Goal: Task Accomplishment & Management: Manage account settings

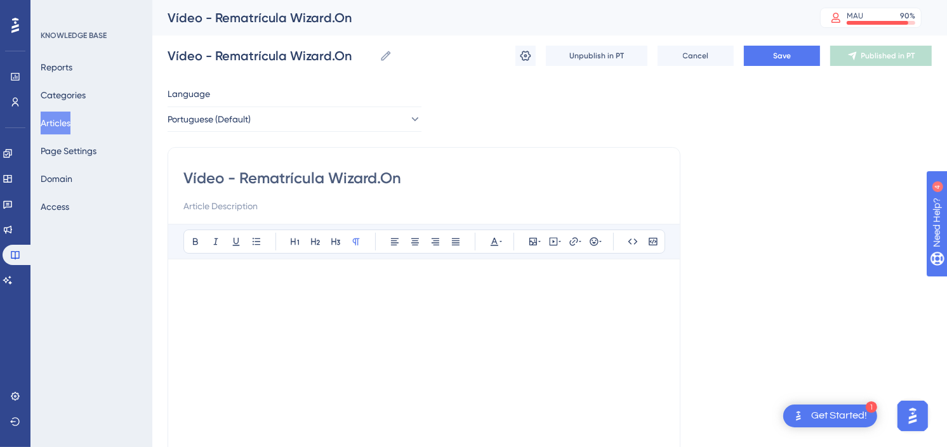
drag, startPoint x: 817, startPoint y: 162, endPoint x: 360, endPoint y: 162, distance: 456.8
click at [817, 162] on div "Language Portuguese (Default) Vídeo - Rematrícula Wizard.On Bold Italic Underli…" at bounding box center [550, 366] width 764 height 560
click at [60, 121] on button "Articles" at bounding box center [56, 123] width 30 height 23
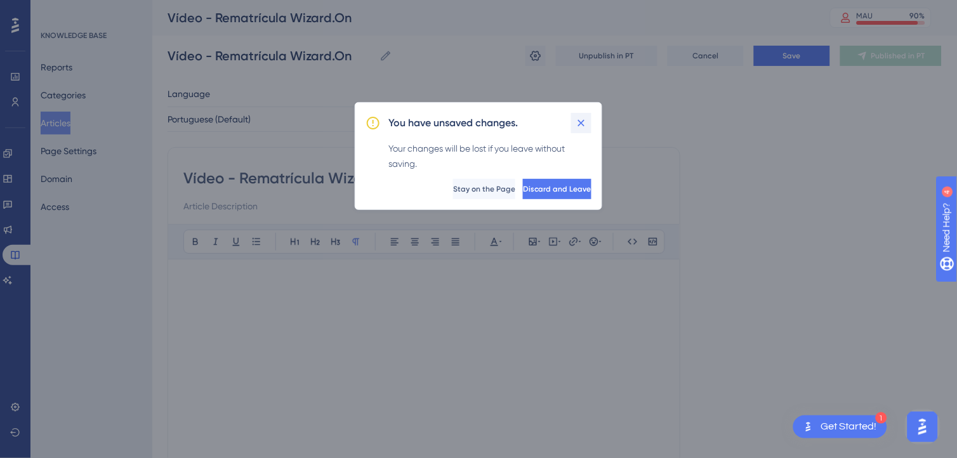
click at [582, 124] on icon at bounding box center [581, 123] width 13 height 13
click at [585, 122] on div "Language Portuguese (Default) Vídeo - Rematrícula Wizard.On Bold Italic Underli…" at bounding box center [555, 366] width 774 height 560
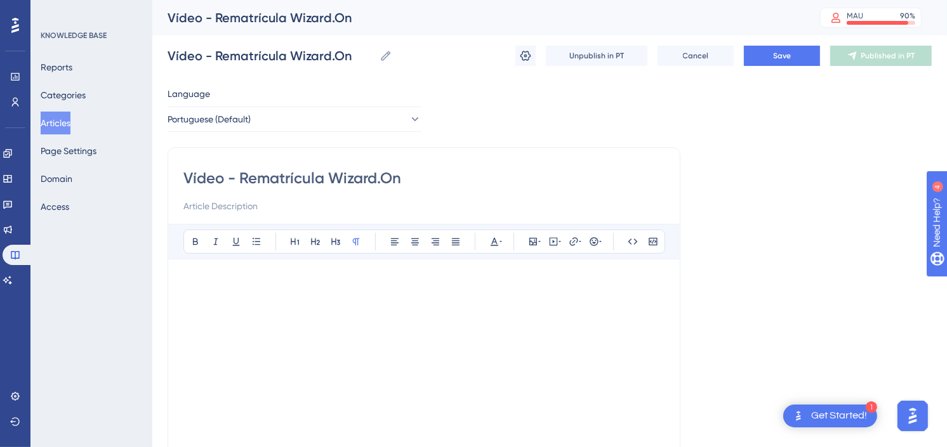
click at [788, 43] on div "Vídeo - Rematrícula Wizard.On Vídeo - Rematrícula Wizard.On Unpublish in PT Can…" at bounding box center [550, 56] width 764 height 41
click at [789, 54] on span "Save" at bounding box center [782, 56] width 18 height 10
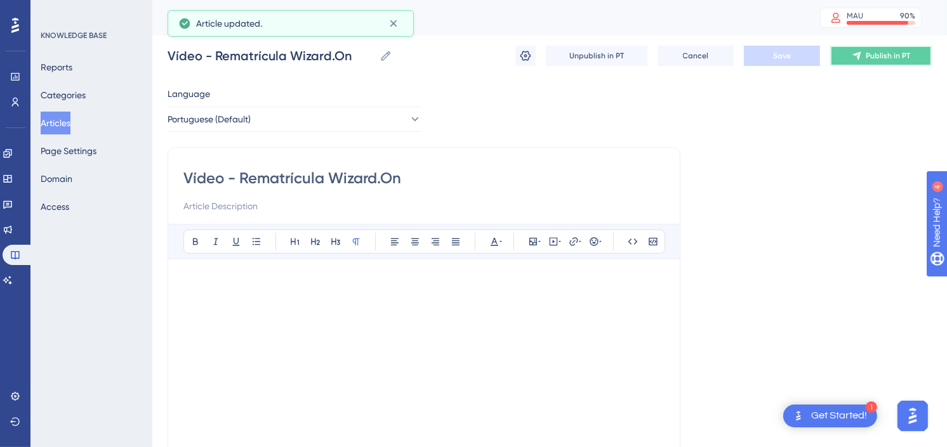
click at [876, 55] on span "Publish in PT" at bounding box center [887, 56] width 44 height 10
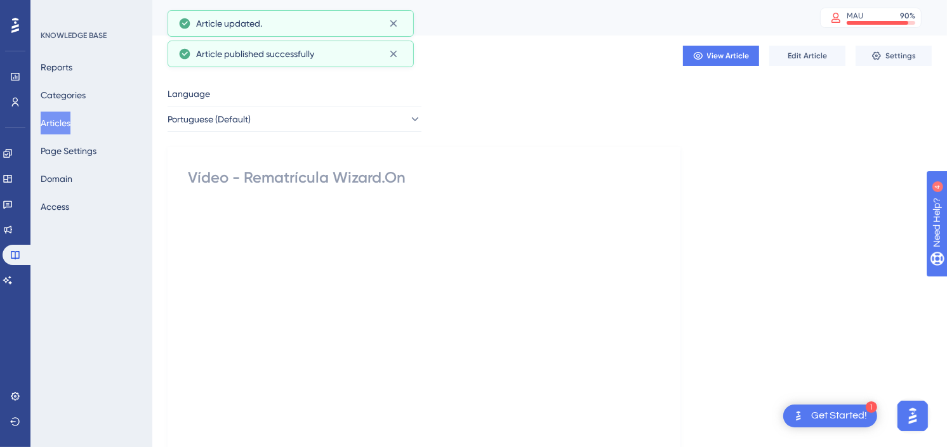
click at [54, 124] on button "Articles" at bounding box center [56, 123] width 30 height 23
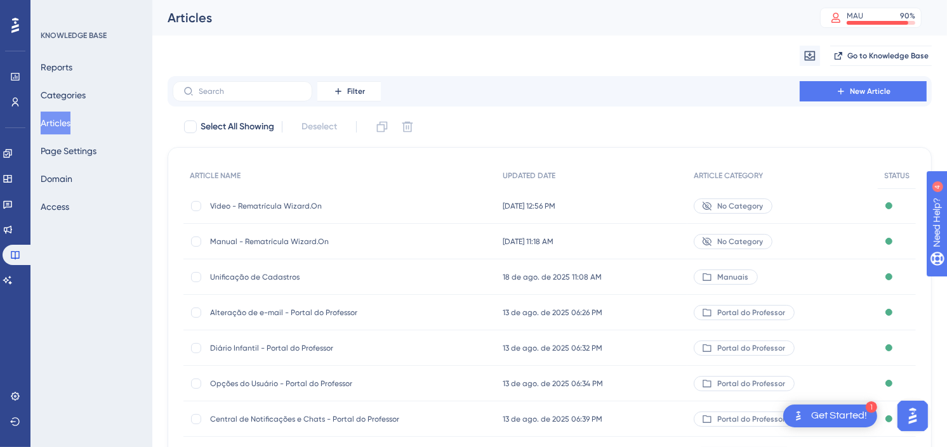
click at [597, 43] on div "Migrate from Go to Knowledge Base" at bounding box center [550, 56] width 764 height 41
click at [559, 48] on div "Migrate from Go to Knowledge Base" at bounding box center [550, 56] width 764 height 41
click at [575, 77] on div "Filter New Article" at bounding box center [550, 91] width 764 height 30
click at [11, 149] on icon at bounding box center [7, 153] width 8 height 8
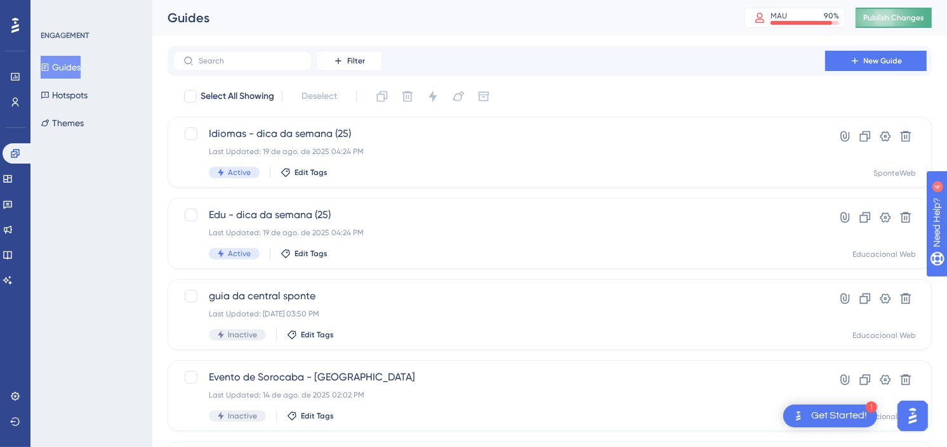
click at [897, 13] on span "Publish Changes" at bounding box center [893, 18] width 61 height 10
click at [452, 299] on span "guia da central sponte" at bounding box center [499, 296] width 580 height 15
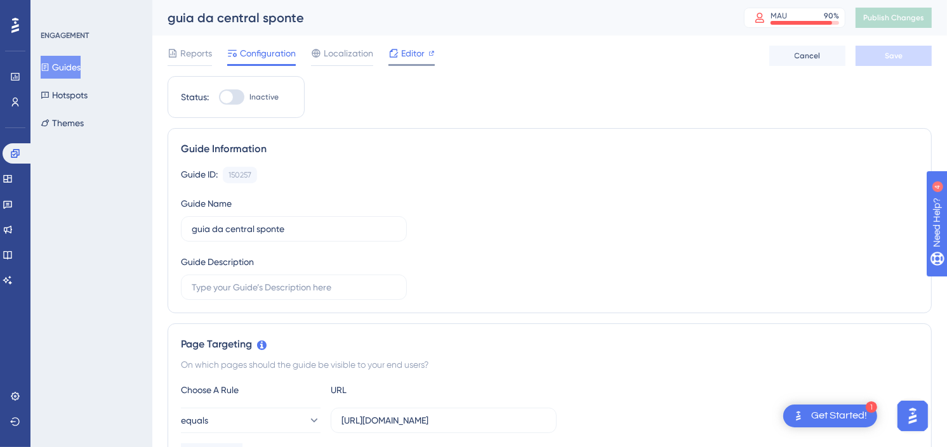
click at [401, 48] on span "Editor" at bounding box center [412, 53] width 23 height 15
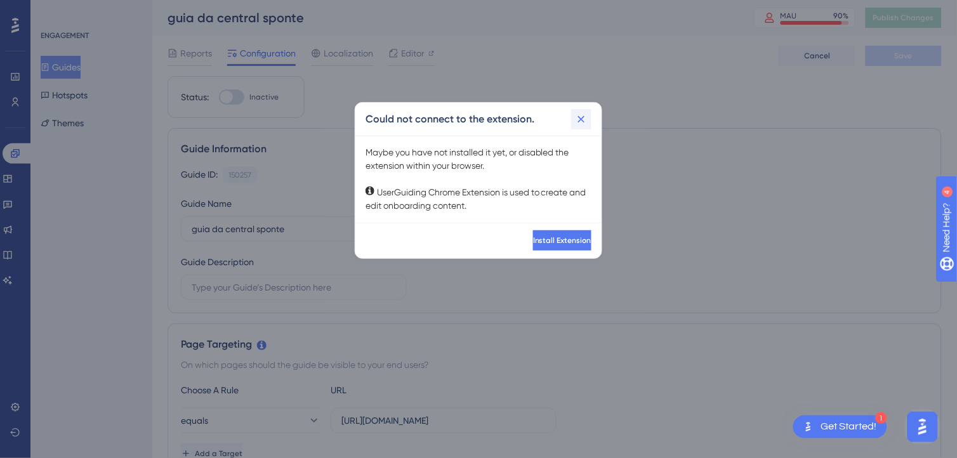
click at [578, 117] on icon at bounding box center [581, 119] width 13 height 13
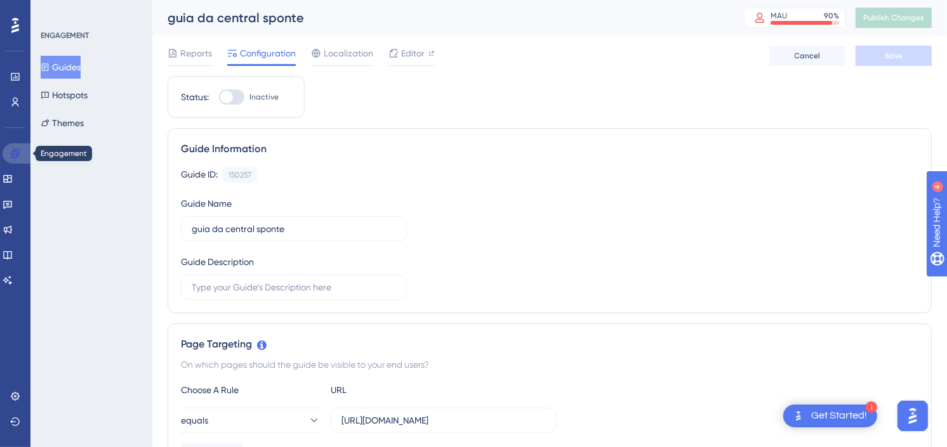
click at [18, 151] on icon at bounding box center [15, 153] width 10 height 10
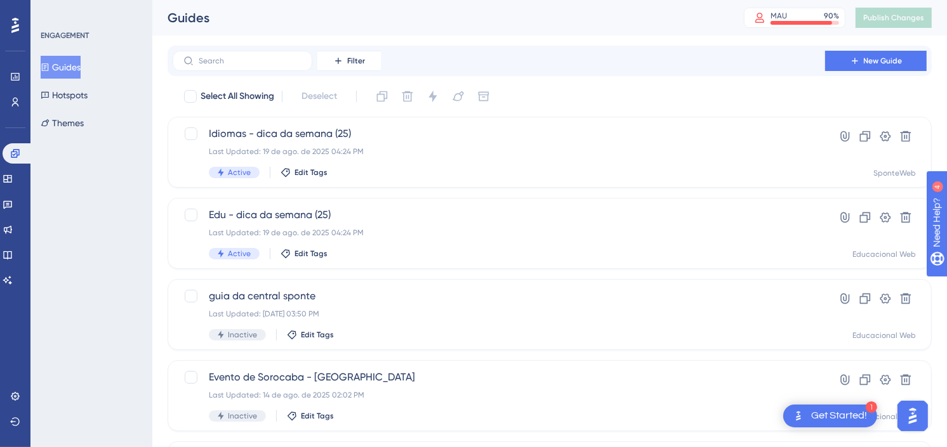
click at [620, 20] on div "Guides" at bounding box center [440, 18] width 544 height 18
click at [390, 306] on div "guia da central sponte Last Updated: 19 de ago. de 2025 03:50 PM Inactive Edit …" at bounding box center [499, 315] width 580 height 52
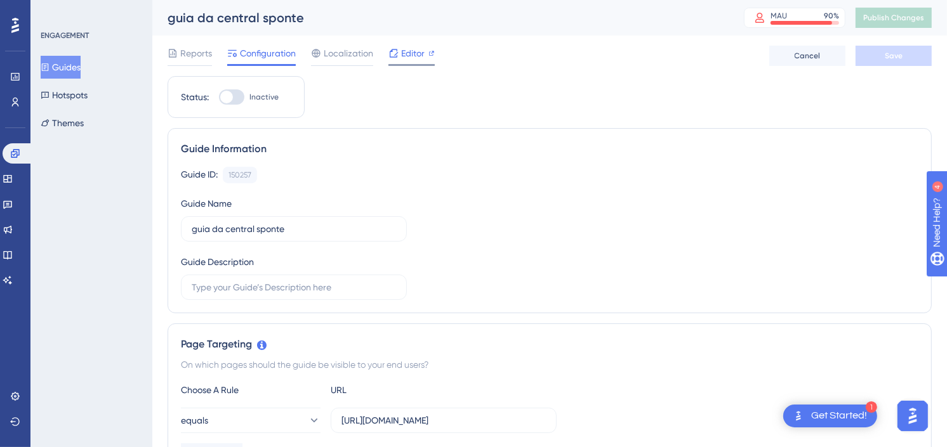
click at [403, 48] on span "Editor" at bounding box center [412, 53] width 23 height 15
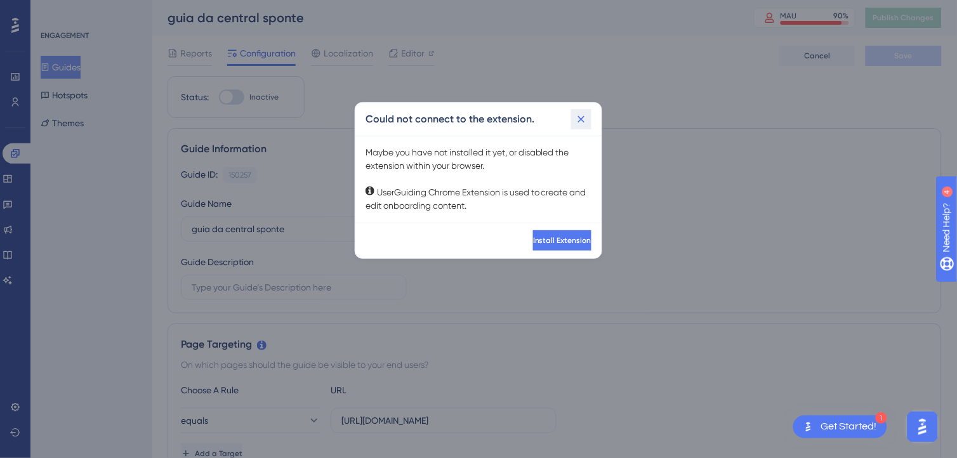
click at [585, 110] on button at bounding box center [581, 119] width 20 height 20
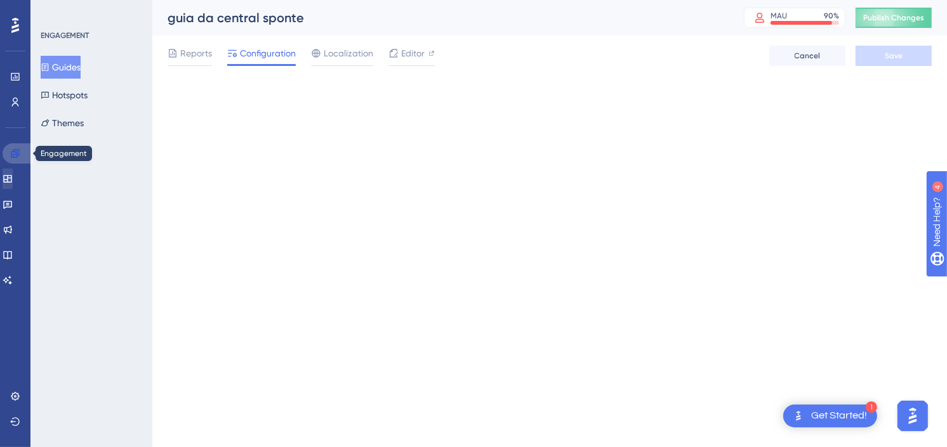
click at [15, 153] on icon at bounding box center [15, 153] width 10 height 10
click at [11, 181] on icon at bounding box center [7, 179] width 8 height 8
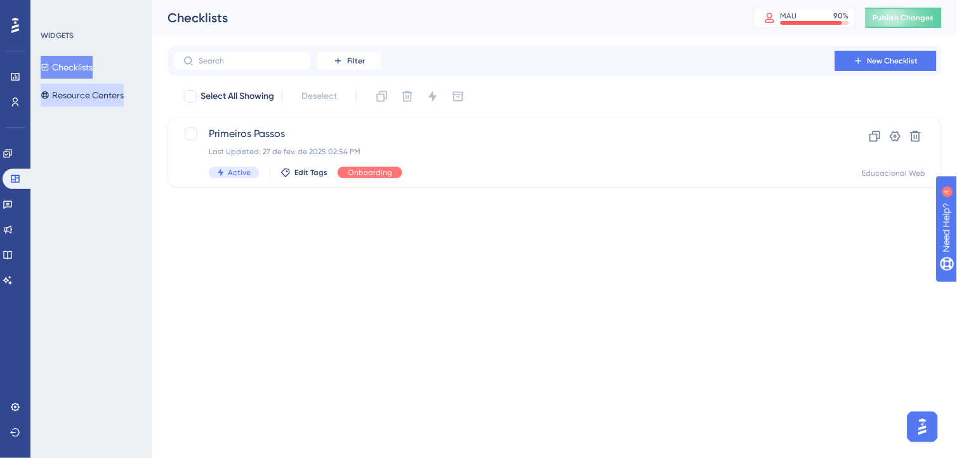
click at [91, 88] on button "Resource Centers" at bounding box center [82, 95] width 83 height 23
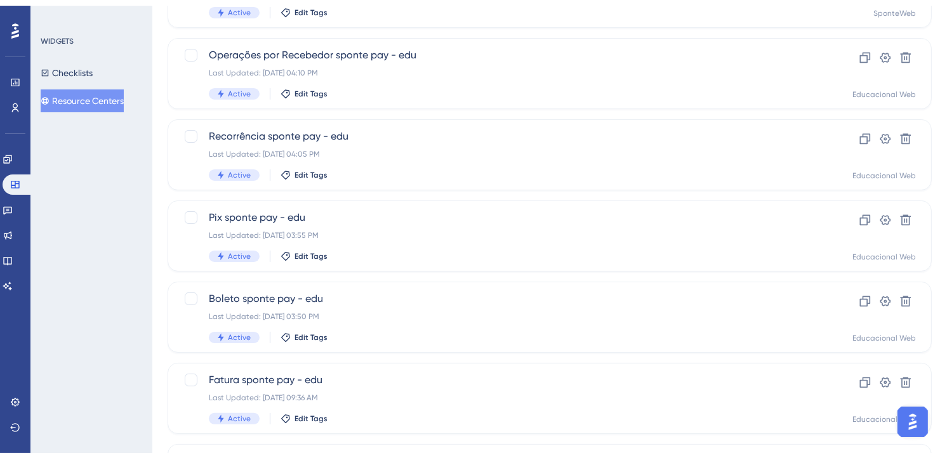
scroll to position [527, 0]
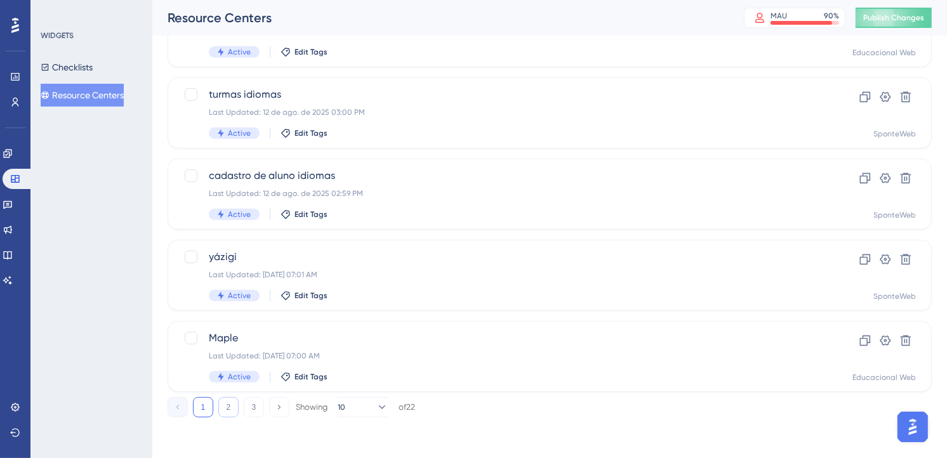
click at [223, 410] on button "2" at bounding box center [228, 407] width 20 height 20
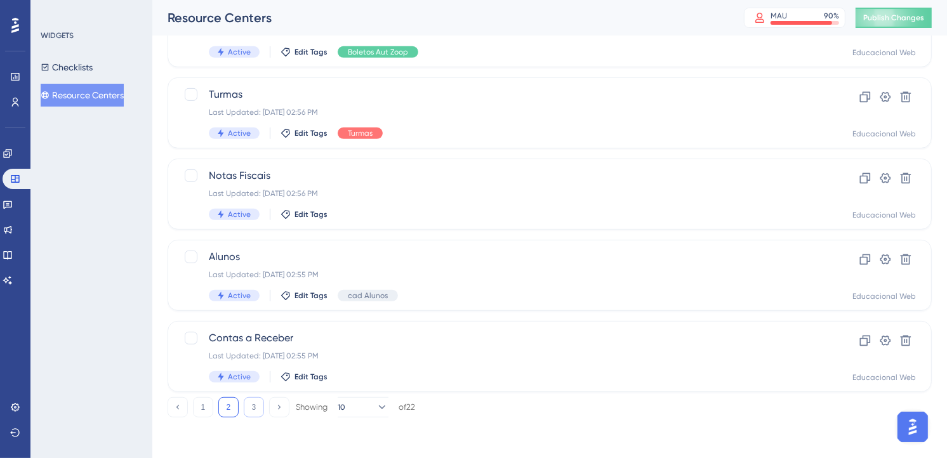
click at [251, 406] on button "3" at bounding box center [254, 407] width 20 height 20
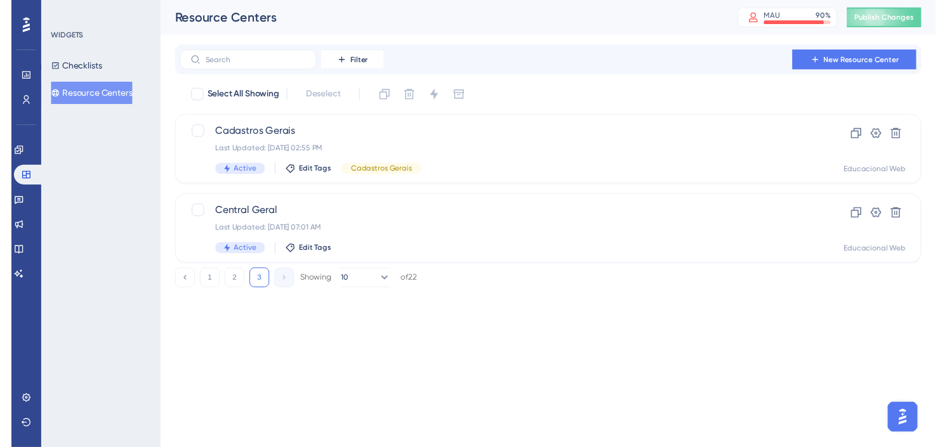
scroll to position [0, 0]
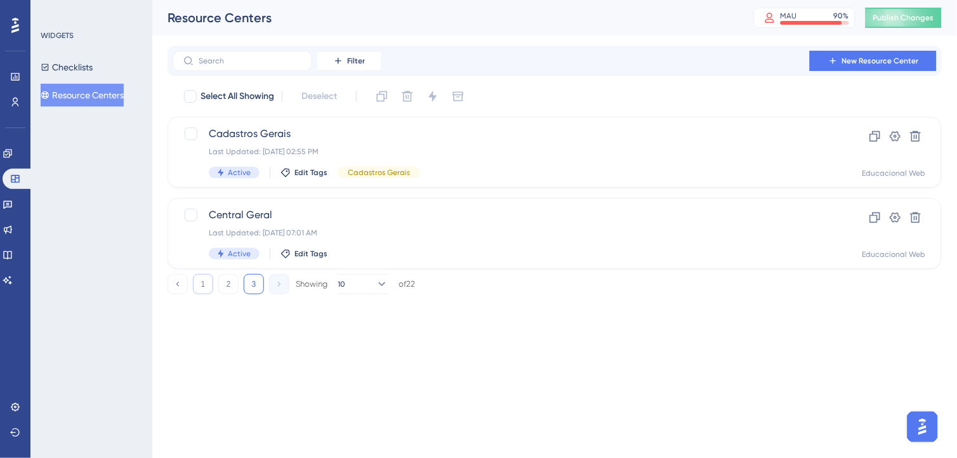
click at [205, 283] on button "1" at bounding box center [203, 284] width 20 height 20
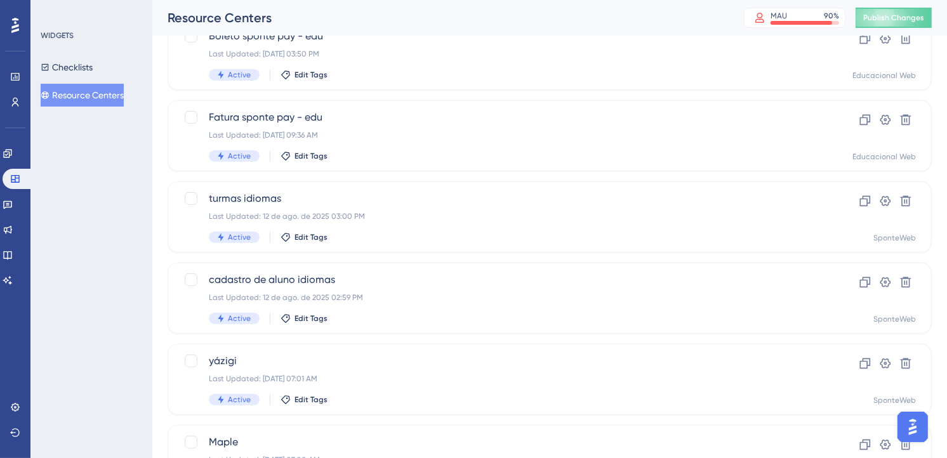
scroll to position [527, 0]
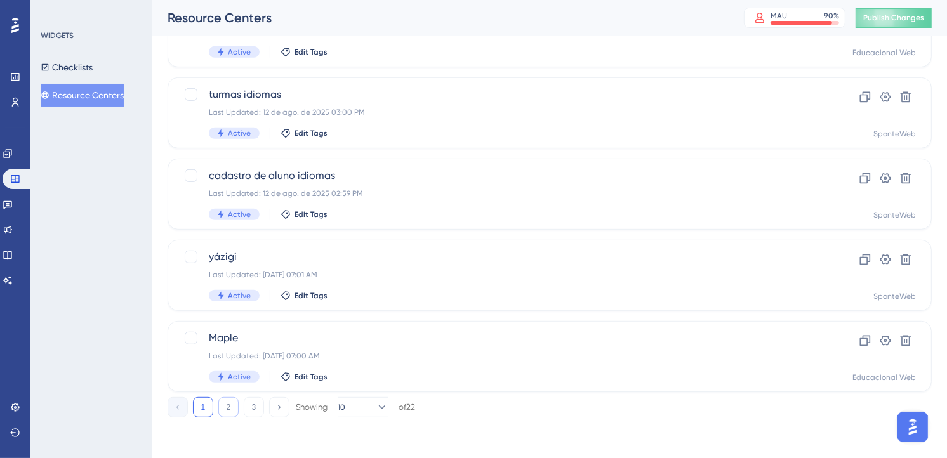
click at [228, 404] on button "2" at bounding box center [228, 407] width 20 height 20
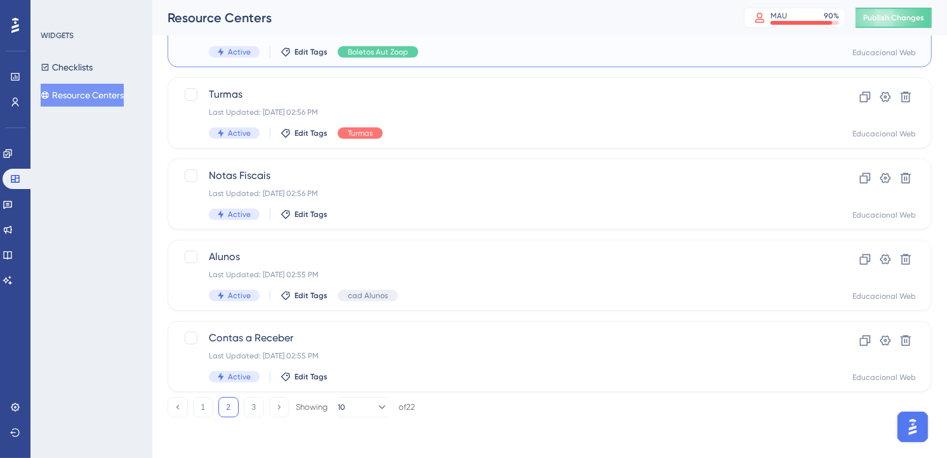
click at [309, 21] on span "Zoop - Boleto Automatizado" at bounding box center [499, 13] width 580 height 15
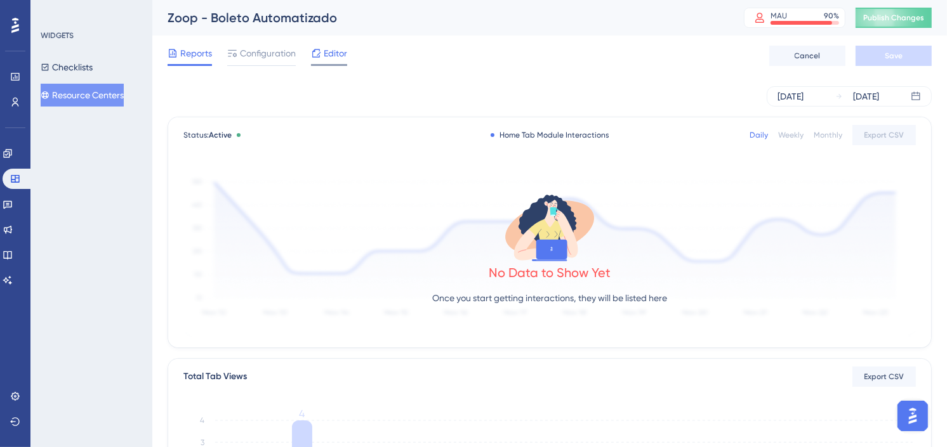
click at [332, 54] on span "Editor" at bounding box center [335, 53] width 23 height 15
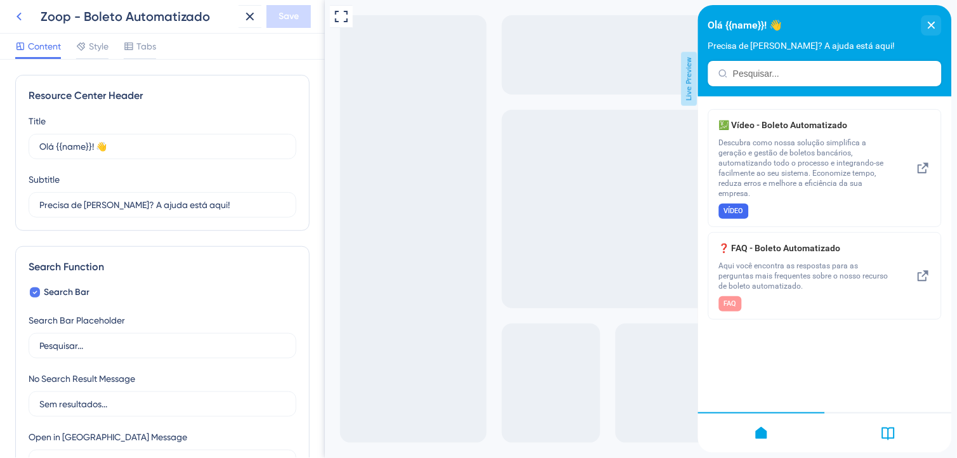
click at [13, 19] on icon at bounding box center [18, 16] width 15 height 15
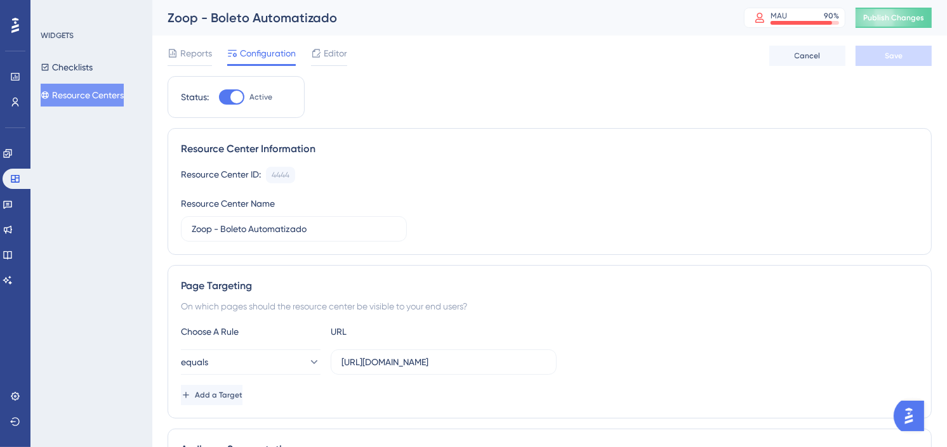
click at [105, 96] on button "Resource Centers" at bounding box center [82, 95] width 83 height 23
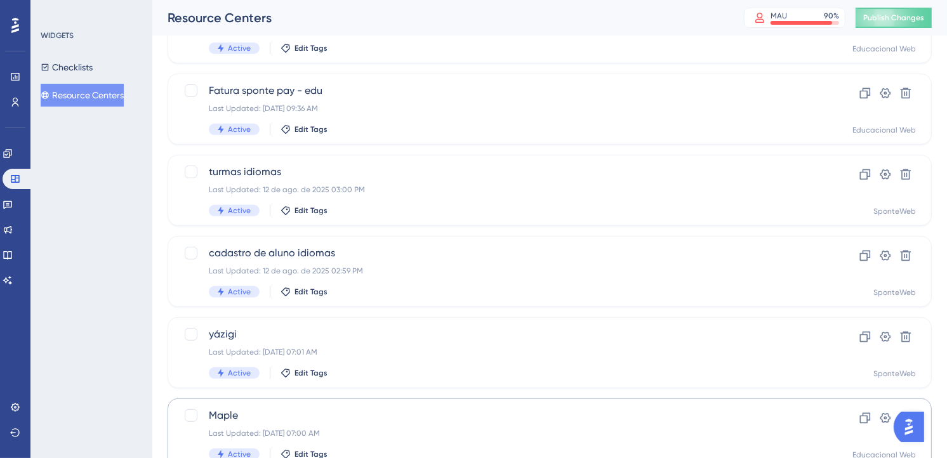
scroll to position [527, 0]
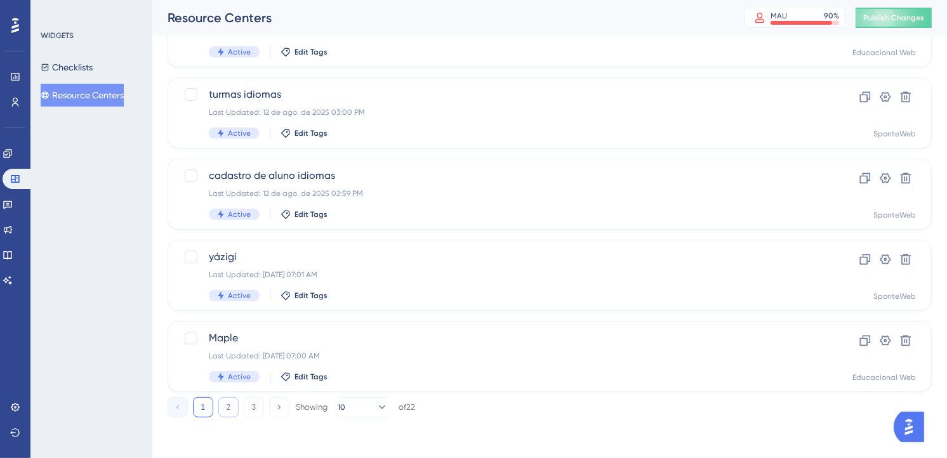
click at [235, 407] on button "2" at bounding box center [228, 407] width 20 height 20
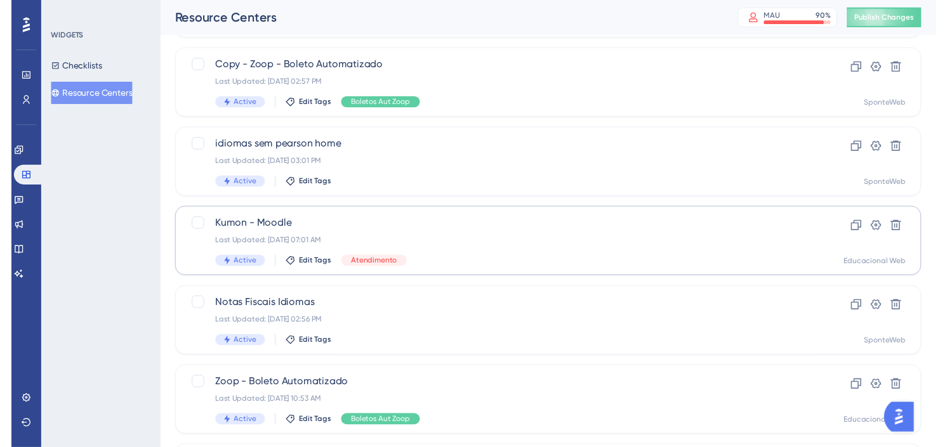
scroll to position [33, 0]
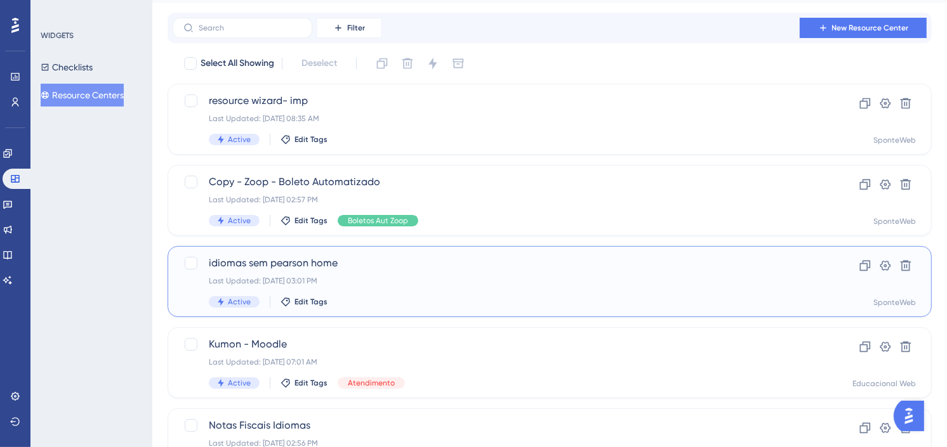
click at [303, 257] on span "idiomas sem pearson home" at bounding box center [499, 263] width 580 height 15
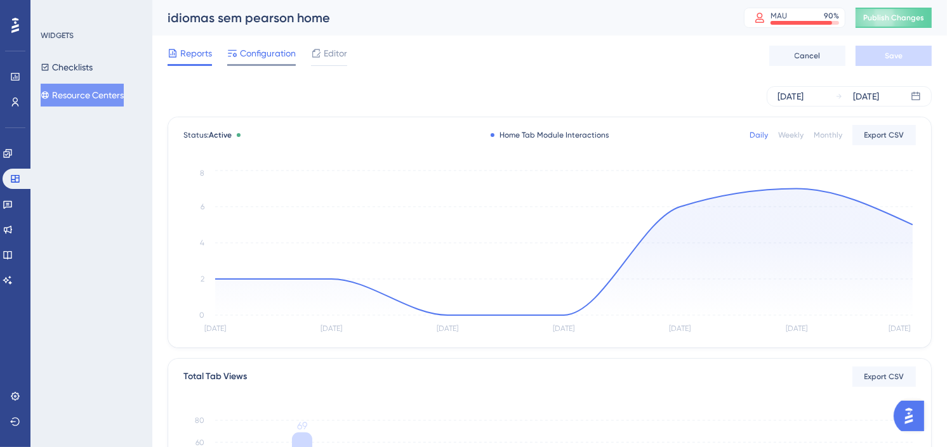
click at [270, 55] on span "Configuration" at bounding box center [268, 53] width 56 height 15
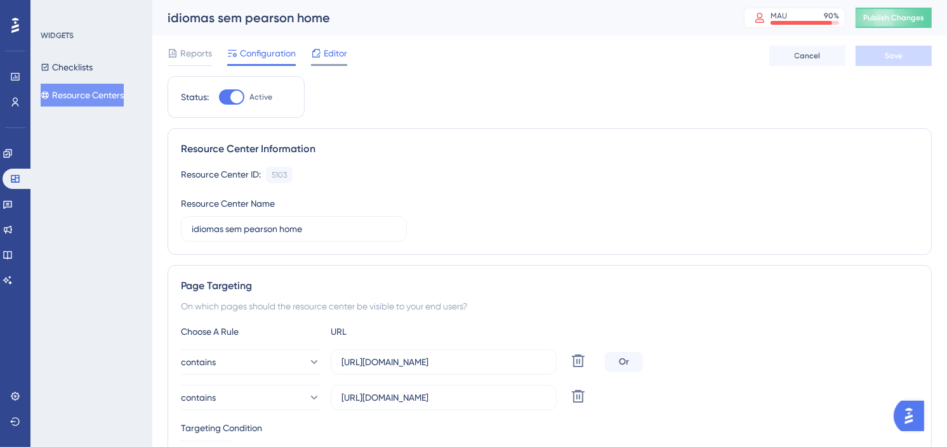
click at [331, 53] on span "Editor" at bounding box center [335, 53] width 23 height 15
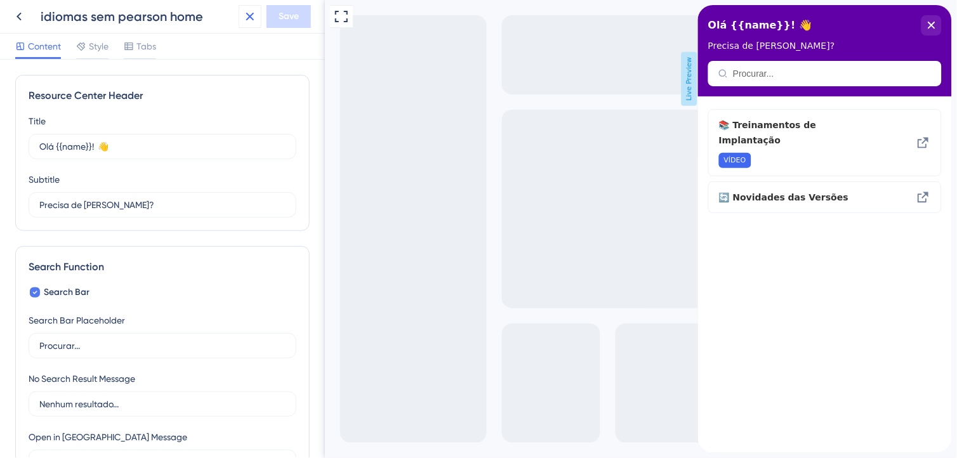
click at [250, 14] on icon at bounding box center [249, 16] width 15 height 15
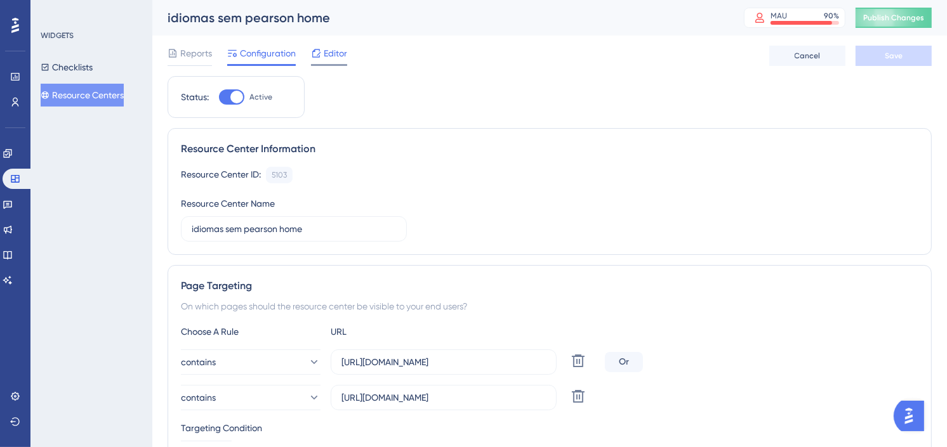
click at [340, 57] on span "Editor" at bounding box center [335, 53] width 23 height 15
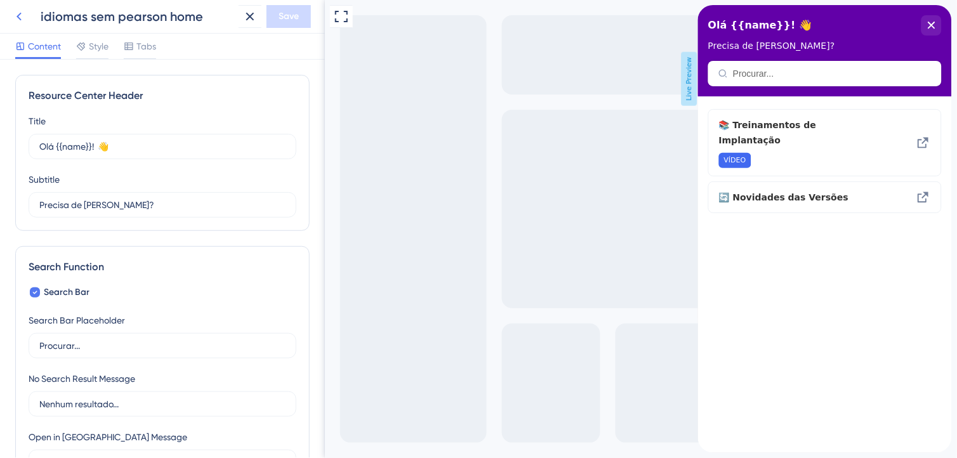
click at [11, 16] on icon at bounding box center [18, 16] width 15 height 15
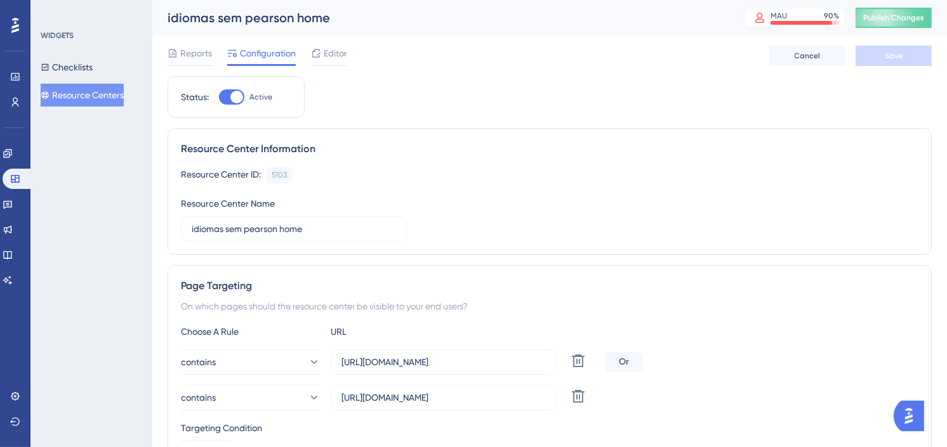
drag, startPoint x: 700, startPoint y: 124, endPoint x: 834, endPoint y: 77, distance: 142.5
click at [924, 20] on span "Publish Changes" at bounding box center [893, 18] width 61 height 10
click at [471, 210] on div "Resource Center ID: 5103 Copy Resource Center Name idiomas sem pearson home" at bounding box center [549, 204] width 737 height 75
click at [105, 84] on button "Resource Centers" at bounding box center [82, 95] width 83 height 23
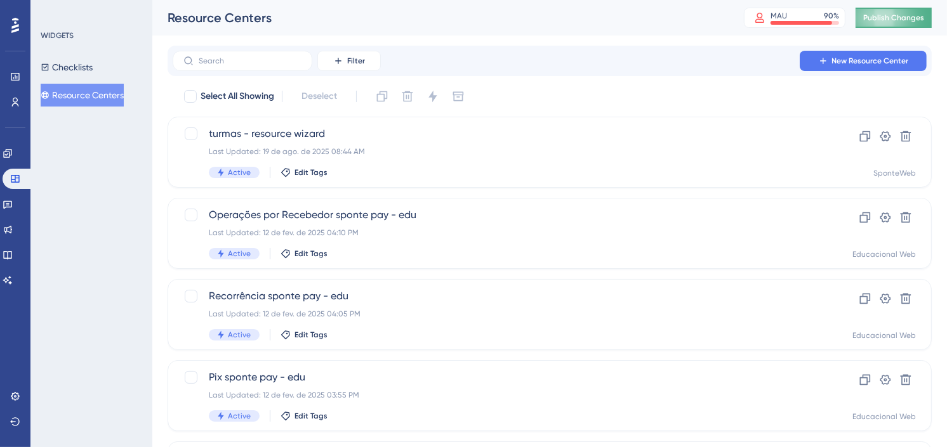
click at [909, 13] on button "Publish Changes" at bounding box center [893, 18] width 76 height 20
click at [13, 153] on icon at bounding box center [8, 153] width 10 height 10
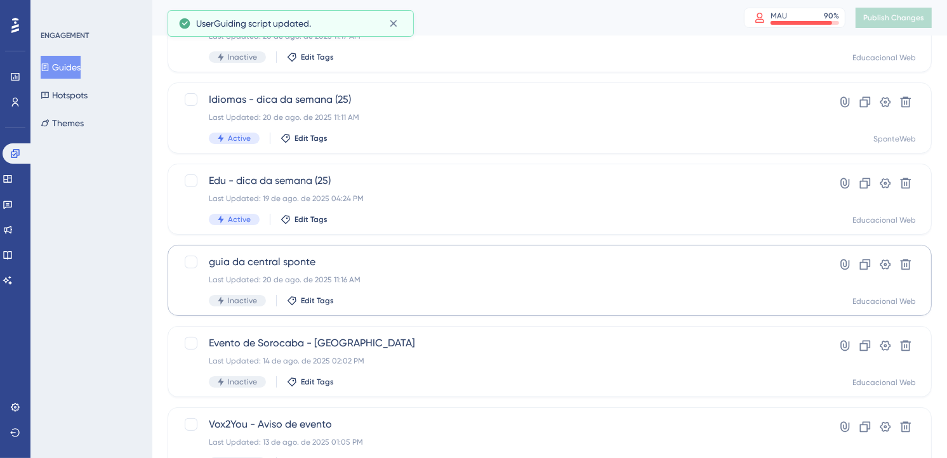
scroll to position [141, 0]
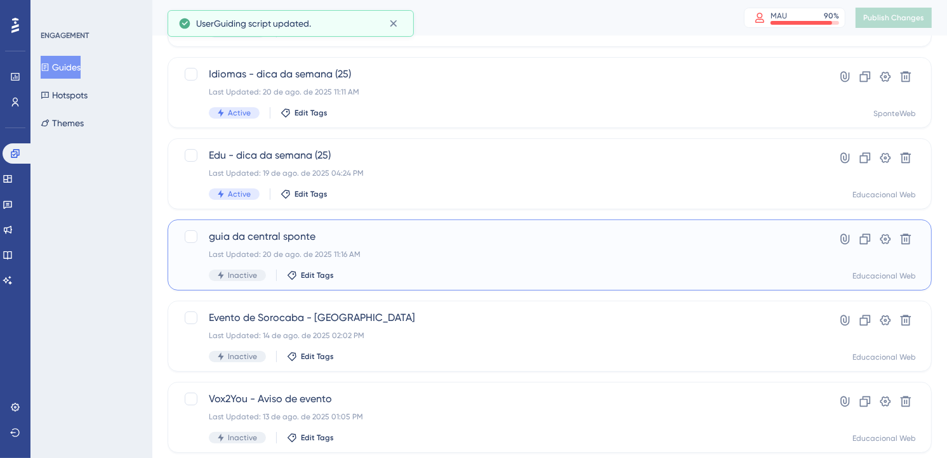
click at [417, 256] on div "Last Updated: 20 de ago. de 2025 11:16 AM" at bounding box center [499, 254] width 580 height 10
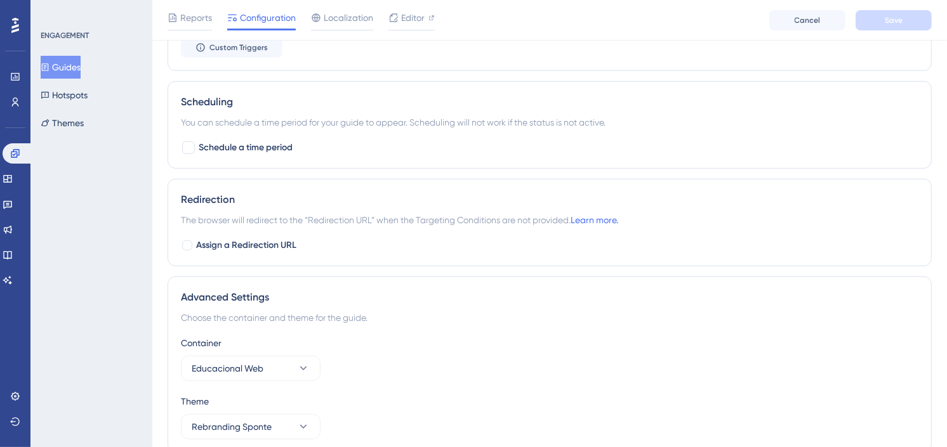
scroll to position [818, 0]
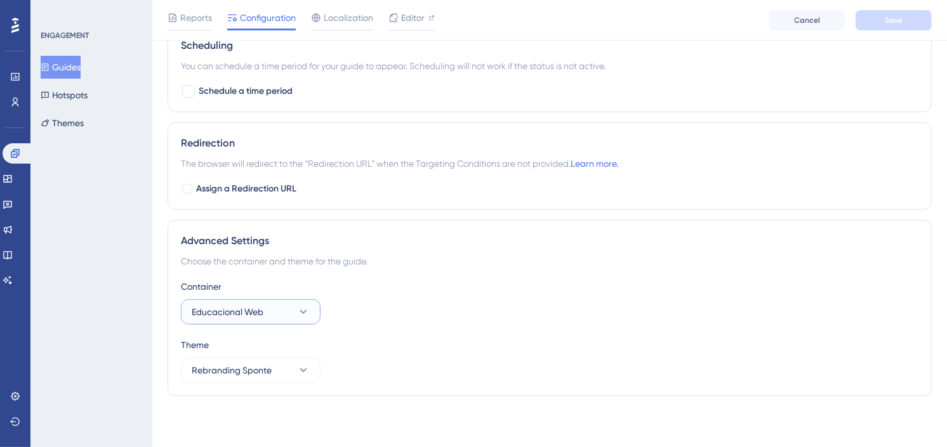
click at [253, 320] on button "Educacional Web" at bounding box center [251, 311] width 140 height 25
click at [237, 352] on span "SponteWeb" at bounding box center [223, 350] width 48 height 15
click at [658, 301] on div "Container SponteWeb" at bounding box center [549, 302] width 737 height 46
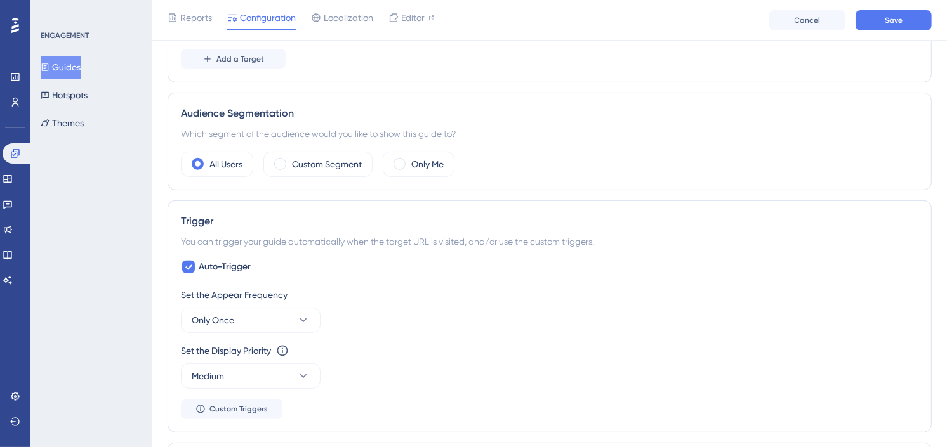
scroll to position [395, 0]
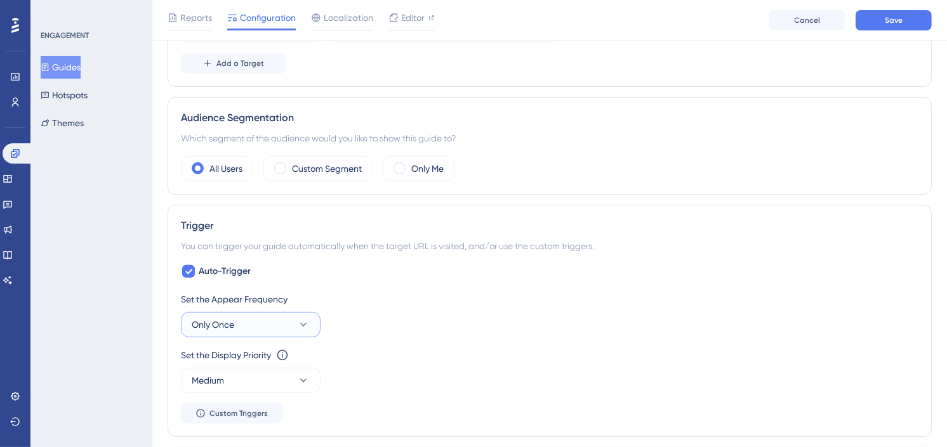
click at [275, 319] on button "Only Once" at bounding box center [251, 324] width 140 height 25
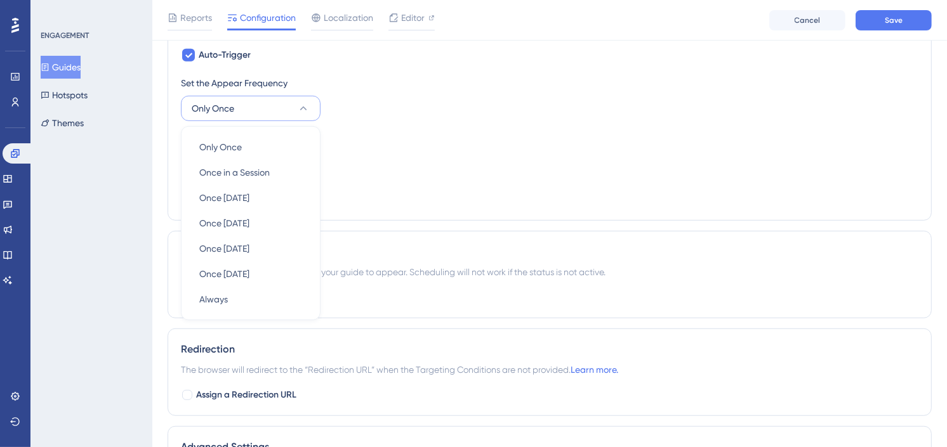
click at [705, 147] on div "Set the Display Priority This option will set the display priority between auto…" at bounding box center [549, 138] width 737 height 15
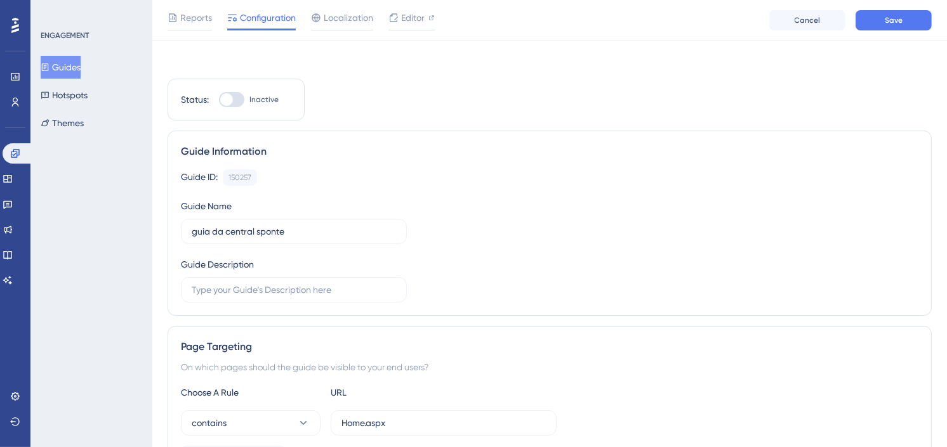
scroll to position [0, 0]
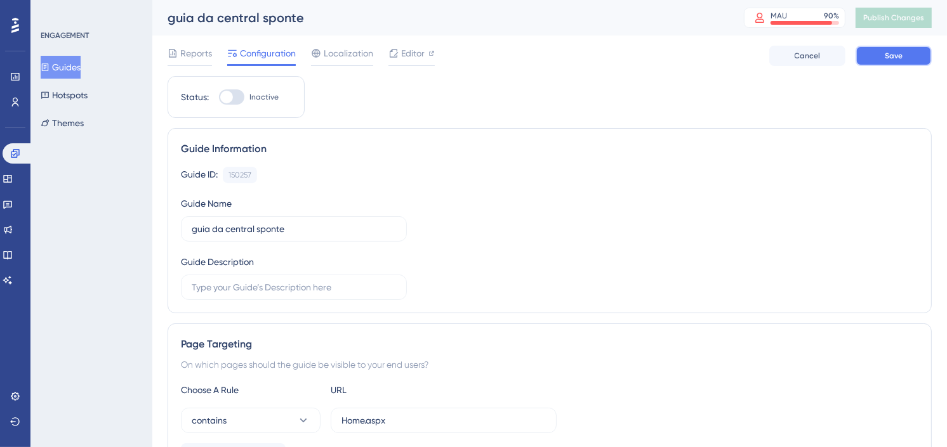
click at [879, 55] on button "Save" at bounding box center [893, 56] width 76 height 20
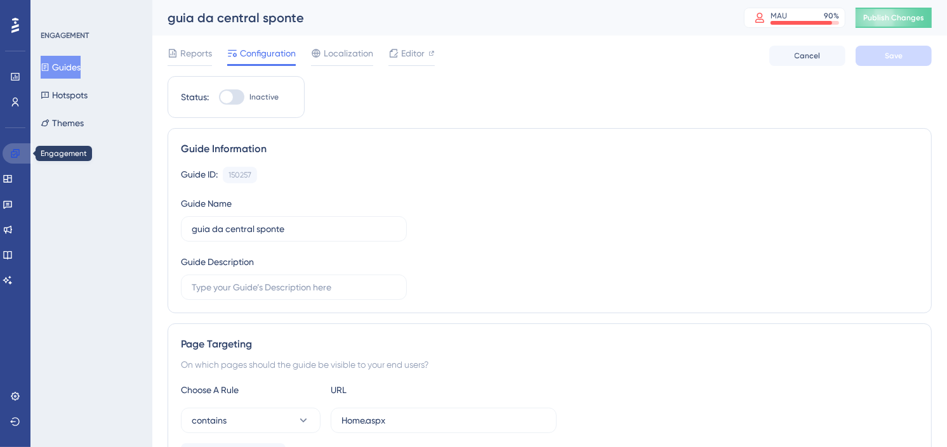
click at [11, 156] on icon at bounding box center [15, 153] width 8 height 8
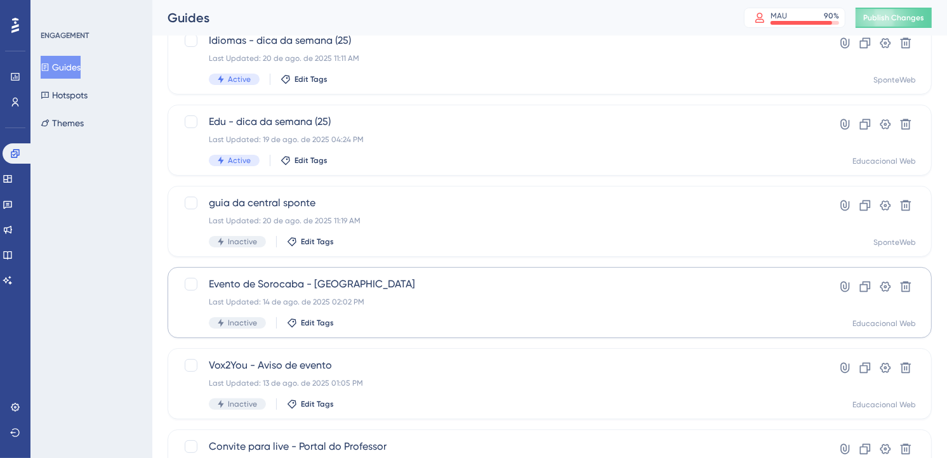
scroll to position [211, 0]
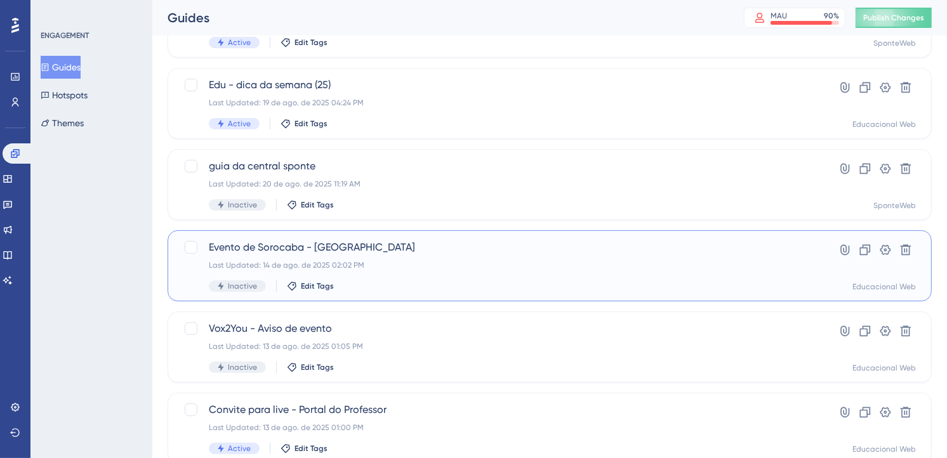
click at [544, 252] on span "Evento de Sorocaba - [GEOGRAPHIC_DATA]" at bounding box center [499, 247] width 580 height 15
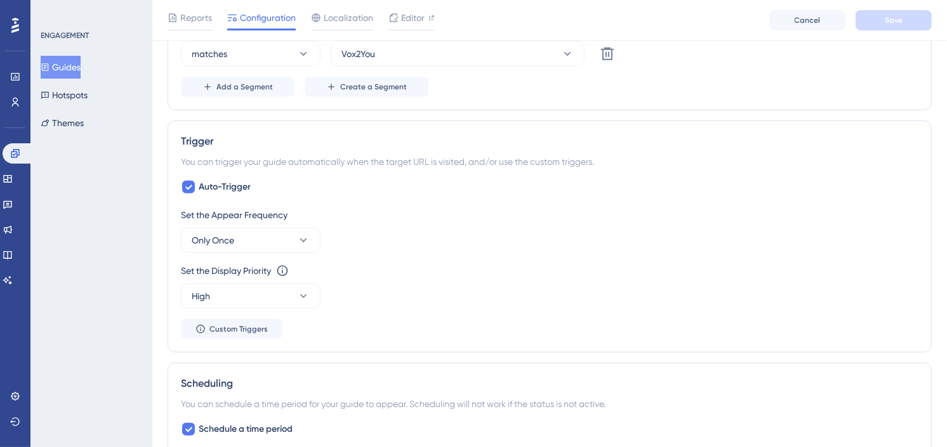
scroll to position [916, 0]
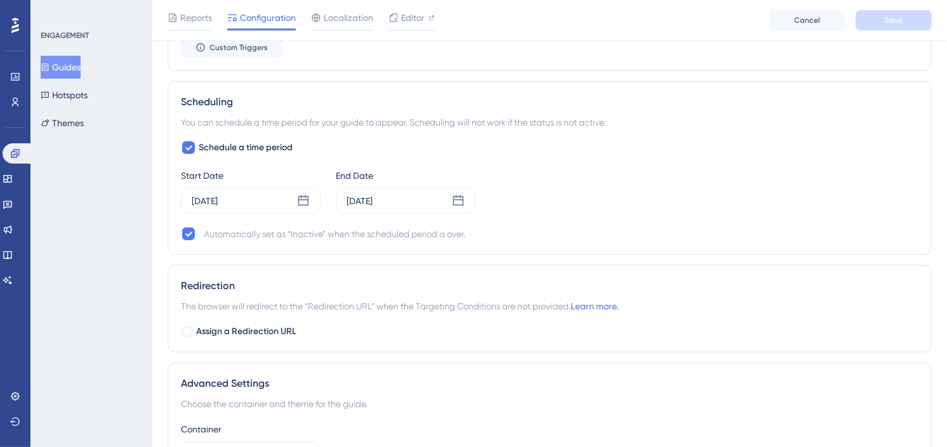
click at [655, 178] on div "Start Date Aug 13 2025 End Date Aug 17 2025" at bounding box center [549, 191] width 737 height 46
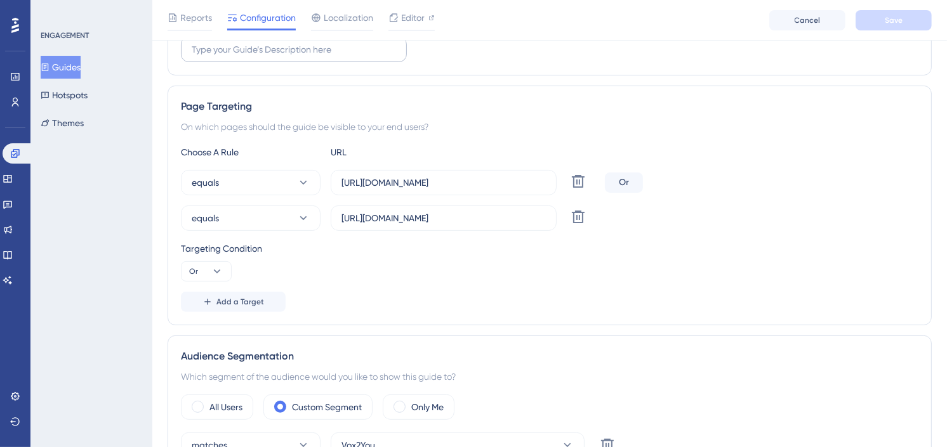
scroll to position [211, 0]
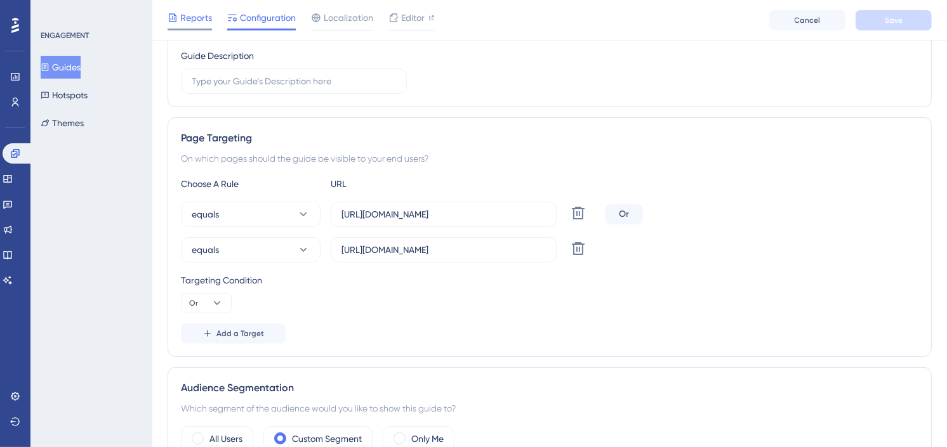
click at [199, 23] on span "Reports" at bounding box center [196, 17] width 32 height 15
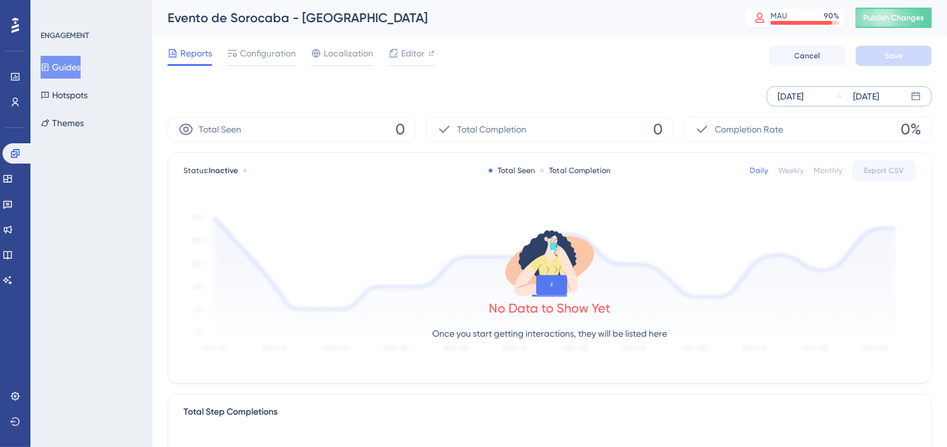
click at [802, 96] on div "Aug 14 2025" at bounding box center [790, 96] width 26 height 15
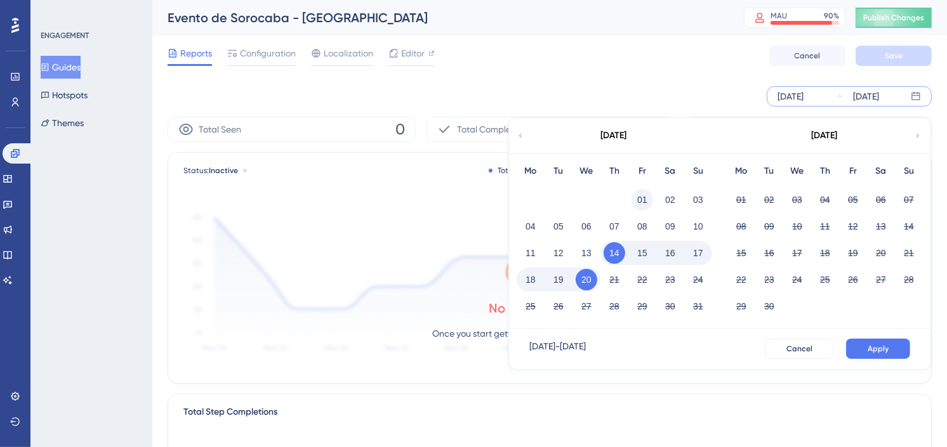
click at [638, 204] on button "01" at bounding box center [642, 200] width 22 height 22
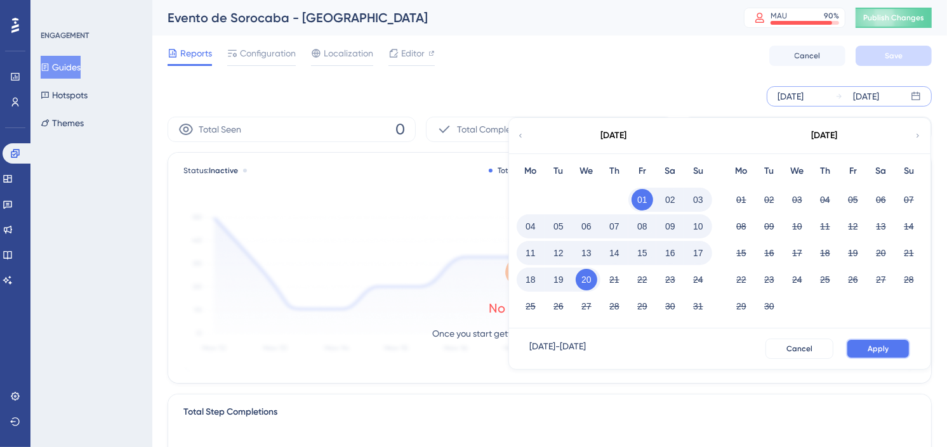
click at [870, 352] on span "Apply" at bounding box center [877, 349] width 21 height 10
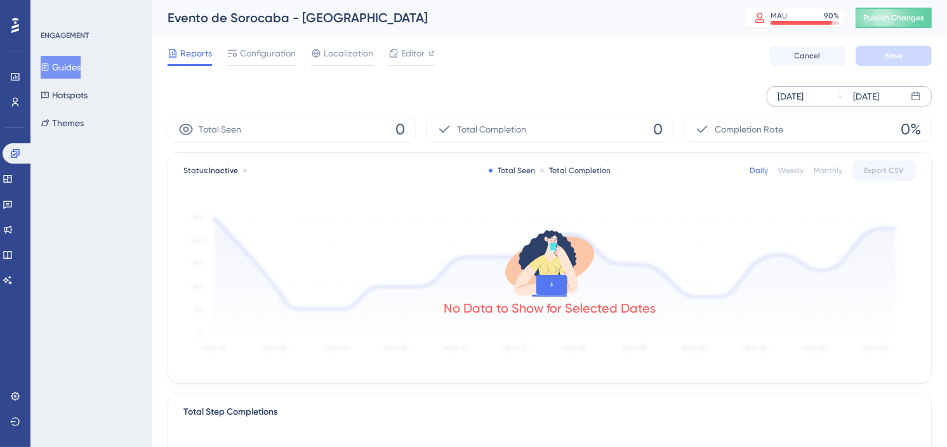
click at [798, 94] on div "Aug 01 2025" at bounding box center [790, 96] width 26 height 15
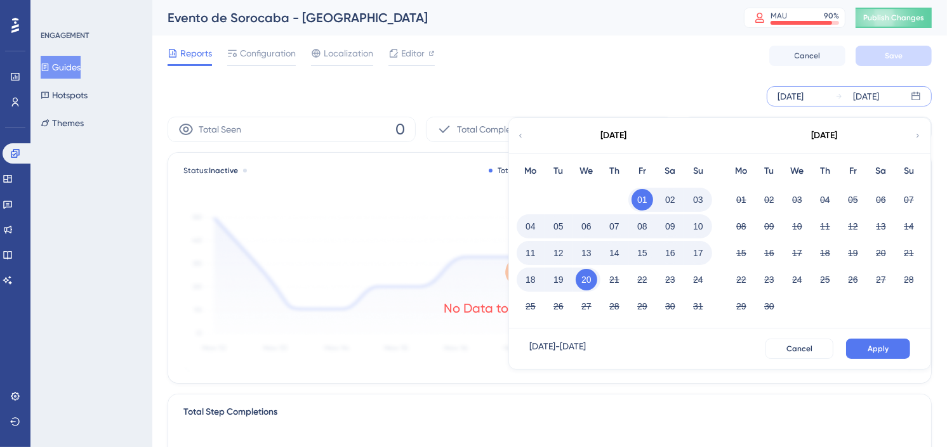
click at [523, 135] on icon at bounding box center [520, 135] width 8 height 11
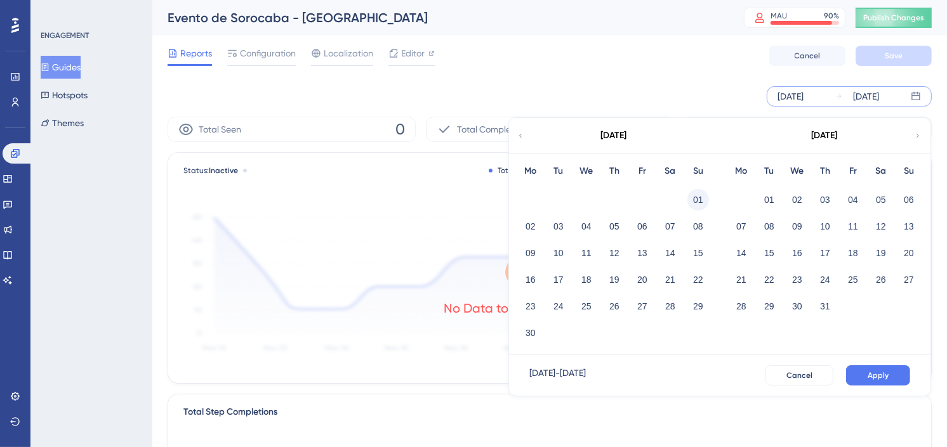
click at [692, 197] on button "01" at bounding box center [698, 200] width 22 height 22
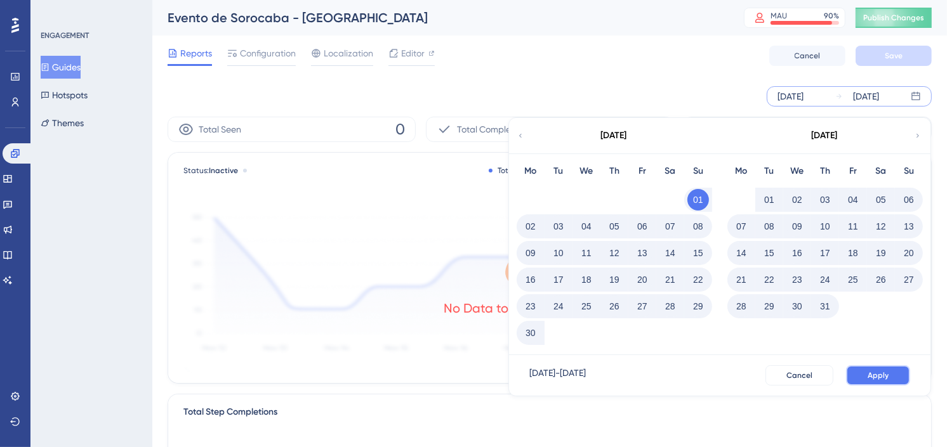
click at [877, 379] on span "Apply" at bounding box center [877, 376] width 21 height 10
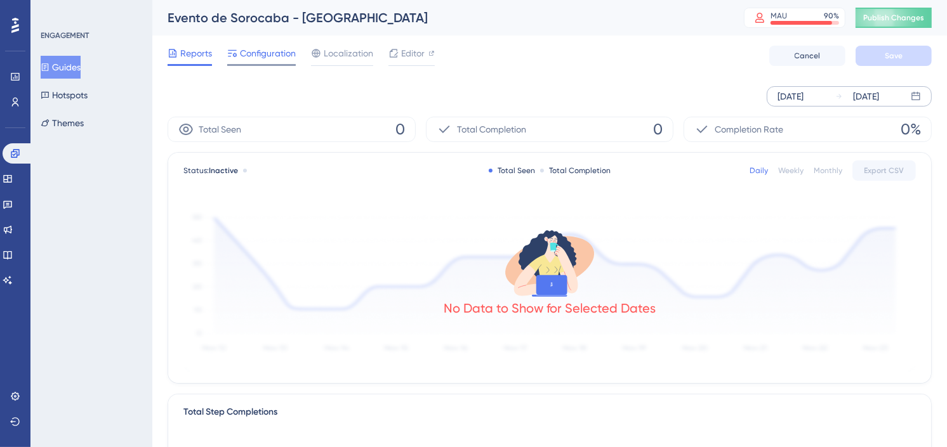
click at [268, 51] on span "Configuration" at bounding box center [268, 53] width 56 height 15
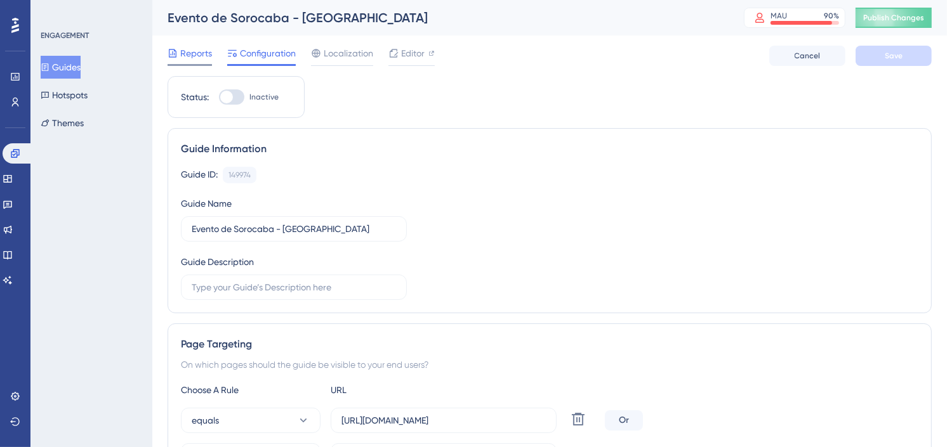
click at [191, 56] on span "Reports" at bounding box center [196, 53] width 32 height 15
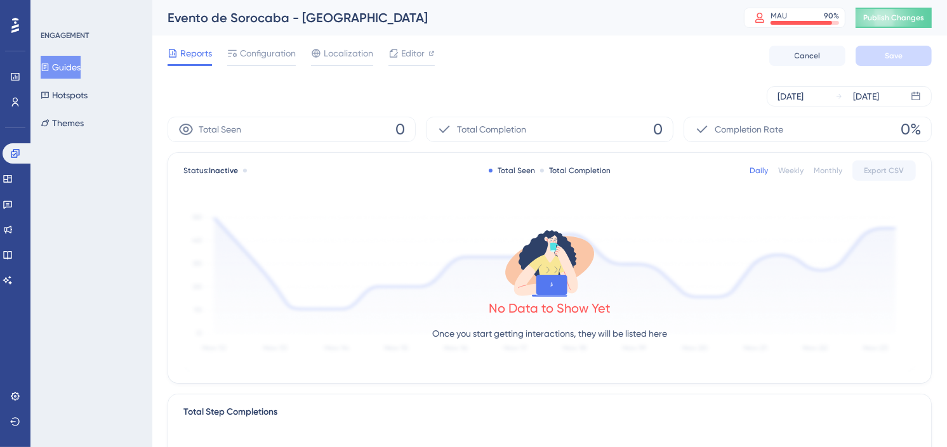
click at [70, 67] on button "Guides" at bounding box center [61, 67] width 40 height 23
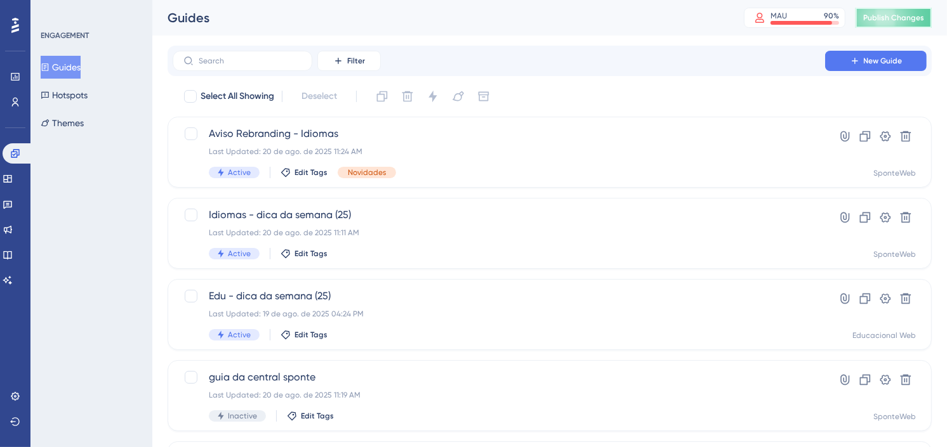
drag, startPoint x: 914, startPoint y: 15, endPoint x: 806, endPoint y: 67, distance: 120.1
click at [914, 15] on span "Publish Changes" at bounding box center [893, 18] width 61 height 10
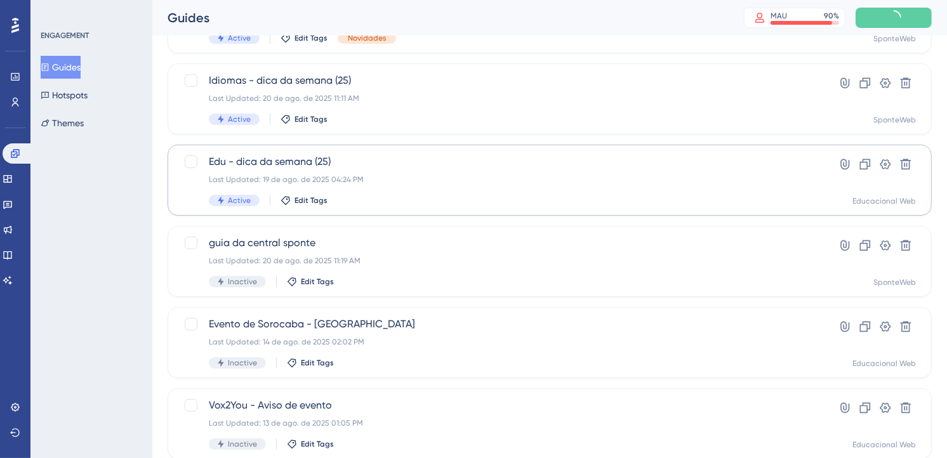
scroll to position [141, 0]
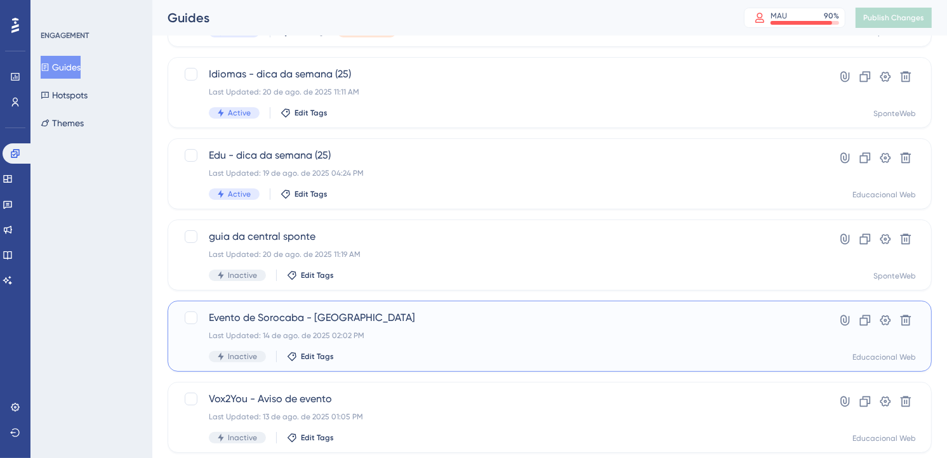
click at [442, 331] on div "Last Updated: 14 de ago. de 2025 02:02 PM" at bounding box center [499, 336] width 580 height 10
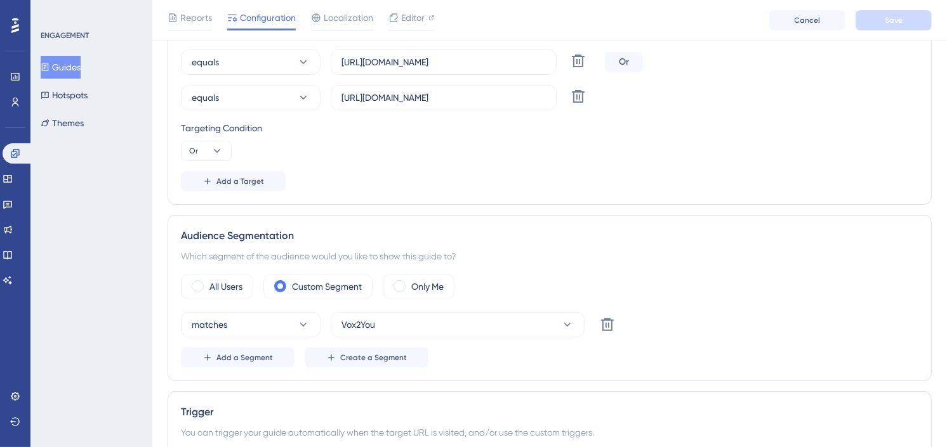
scroll to position [493, 0]
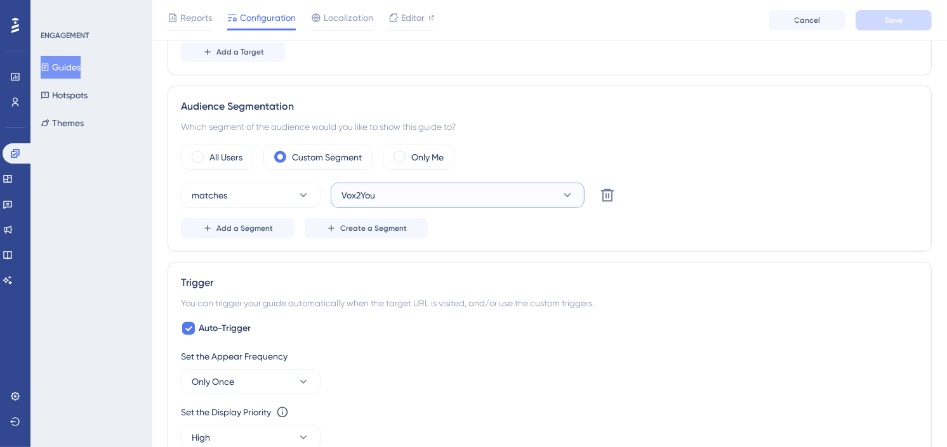
click at [524, 197] on button "Vox2You" at bounding box center [458, 195] width 254 height 25
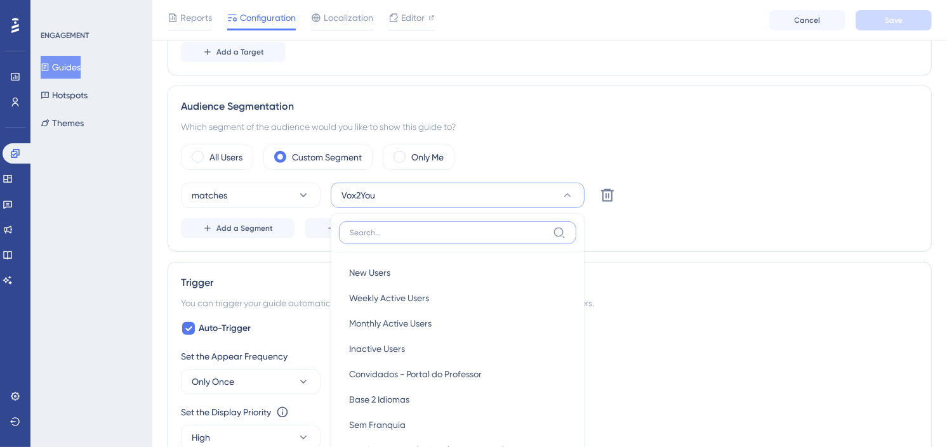
scroll to position [585, 0]
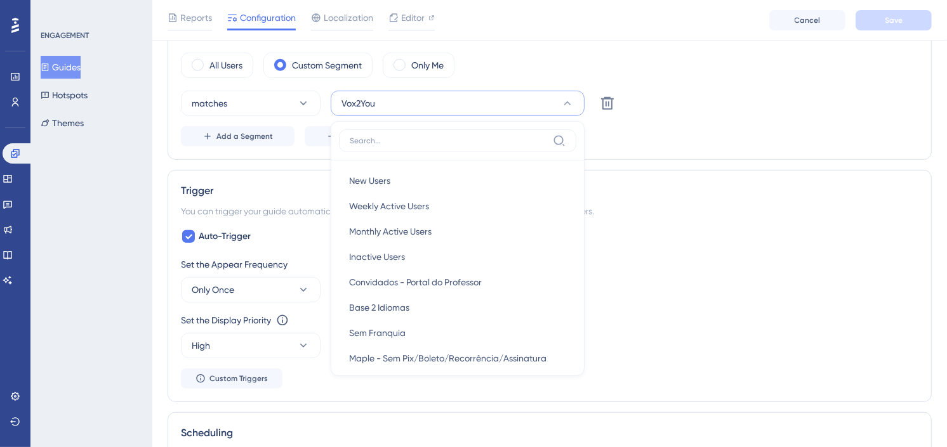
click at [823, 294] on div "Set the Appear Frequency Only Once" at bounding box center [549, 280] width 737 height 46
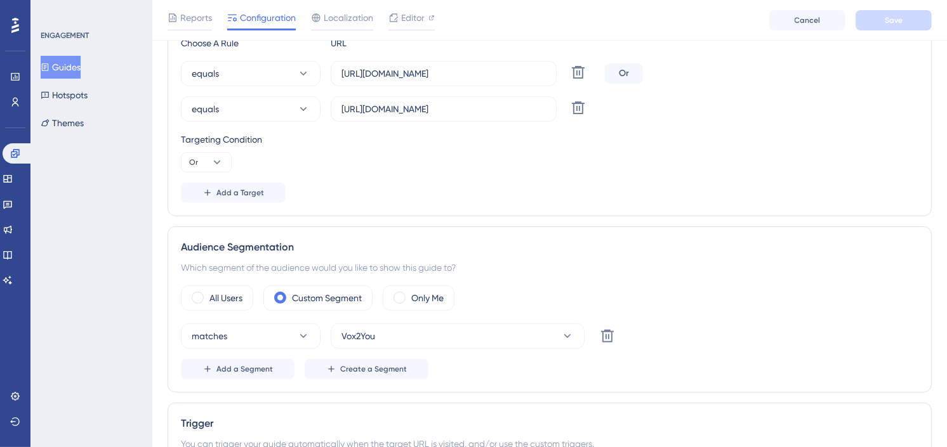
scroll to position [493, 0]
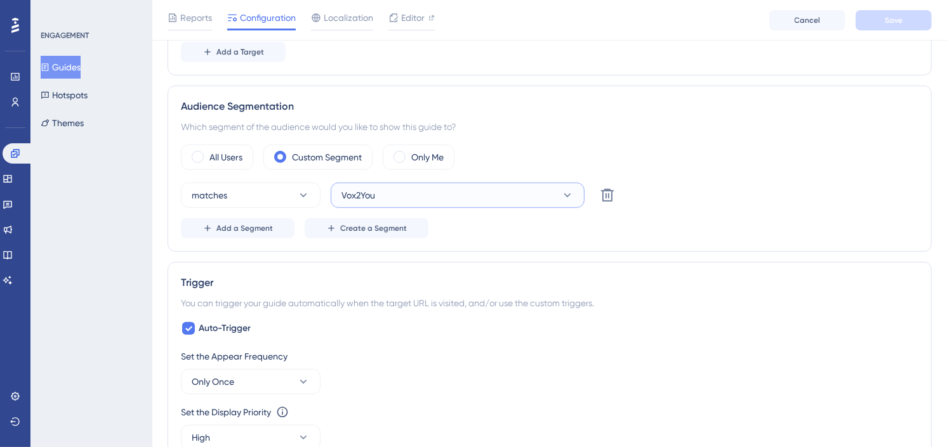
click at [487, 190] on button "Vox2You" at bounding box center [458, 195] width 254 height 25
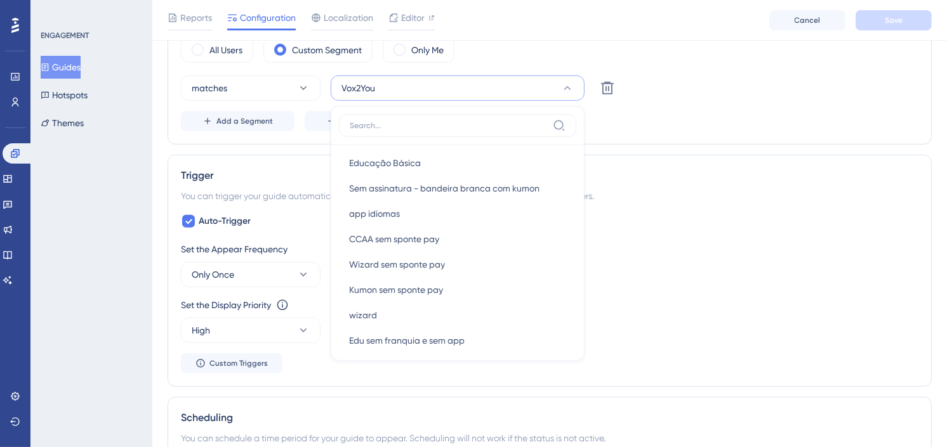
scroll to position [352, 0]
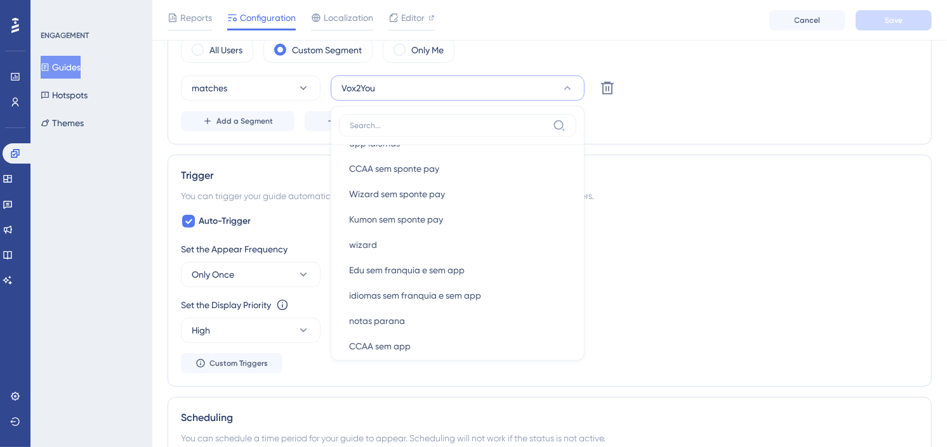
click at [722, 290] on div "Set the Appear Frequency Only Once Set the Display Priority This option will se…" at bounding box center [549, 308] width 737 height 132
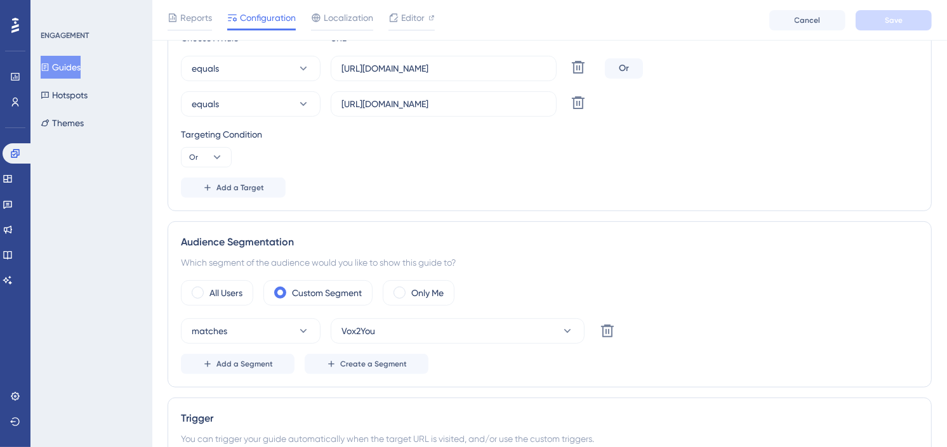
scroll to position [389, 0]
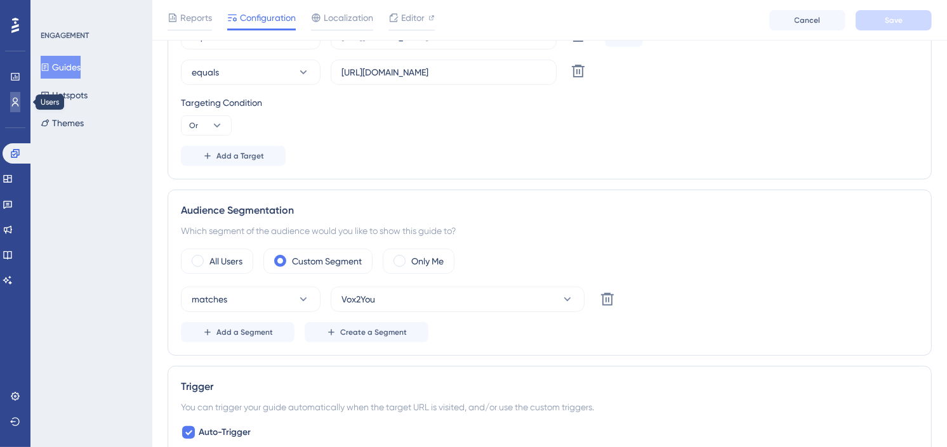
click at [16, 98] on icon at bounding box center [15, 102] width 10 height 10
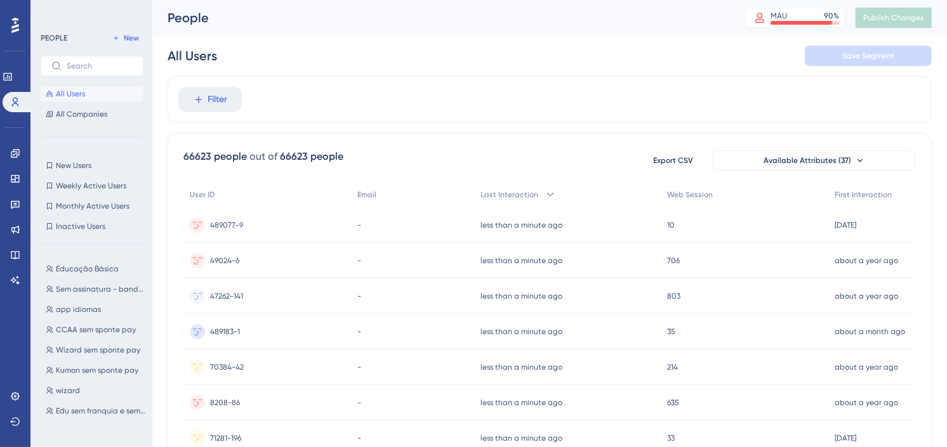
scroll to position [211, 0]
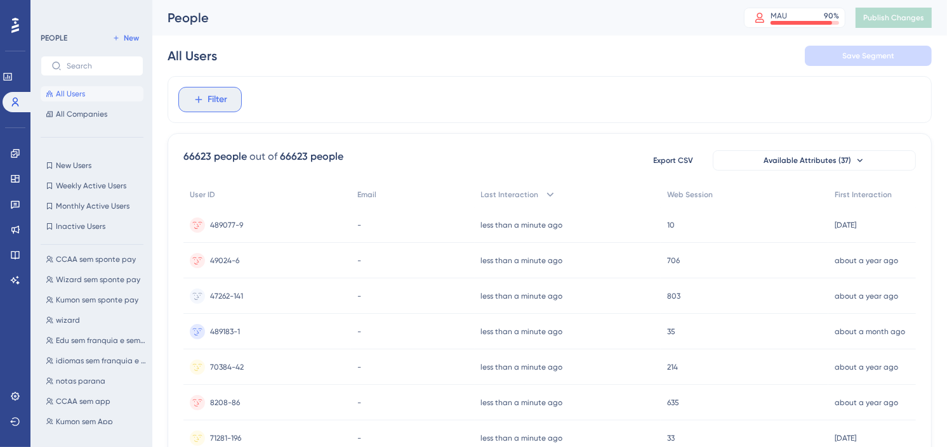
click at [223, 95] on span "Filter" at bounding box center [218, 99] width 20 height 15
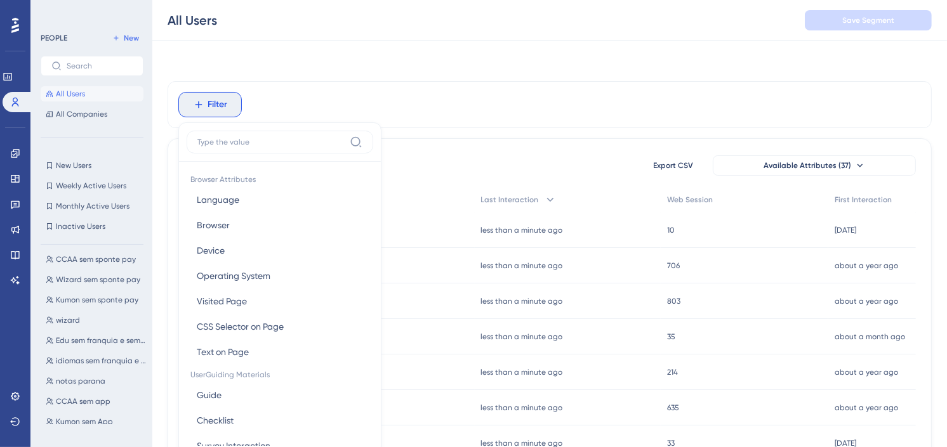
scroll to position [47, 0]
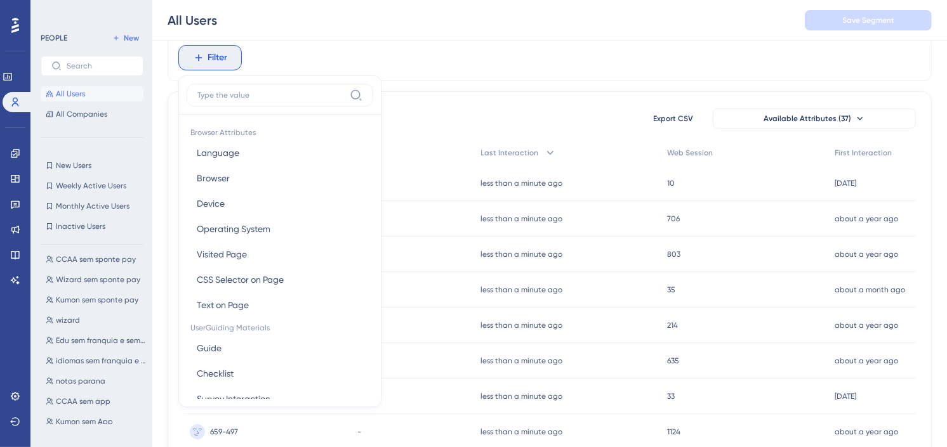
click at [563, 61] on div "Filter Browser Attributes Language Language Browser Browser Device Device Opera…" at bounding box center [550, 57] width 764 height 47
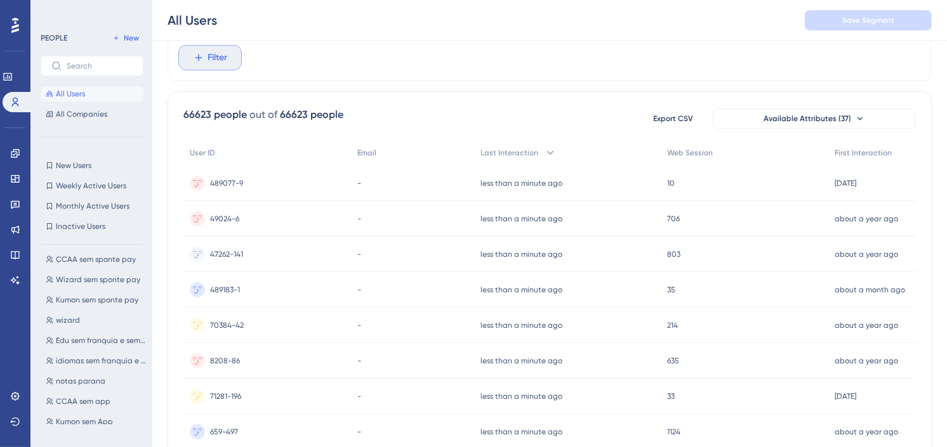
click at [235, 65] on button "Filter" at bounding box center [209, 57] width 63 height 25
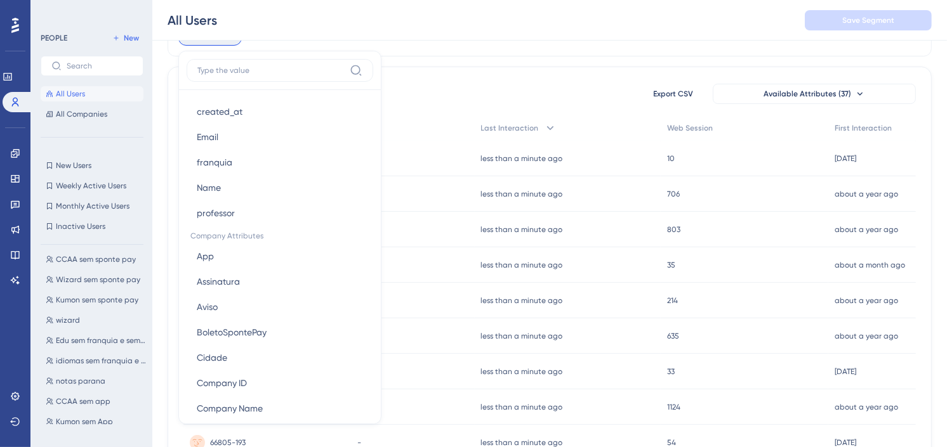
scroll to position [775, 0]
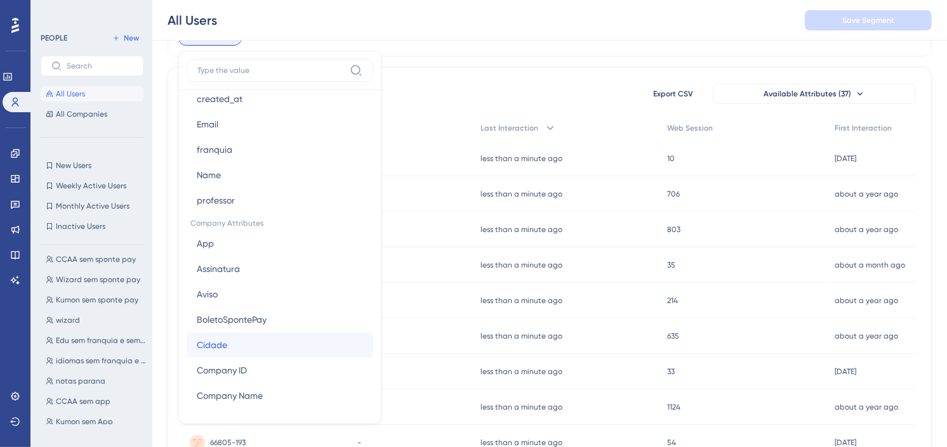
click at [261, 337] on button "Cidade Cidade" at bounding box center [280, 344] width 187 height 25
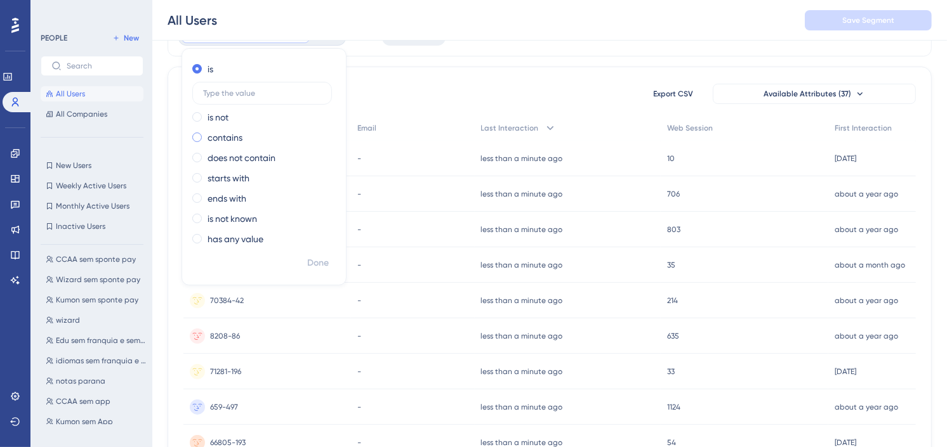
click at [227, 137] on label "contains" at bounding box center [224, 137] width 35 height 15
type input "sorocaba"
click at [325, 263] on span "Done" at bounding box center [318, 263] width 22 height 15
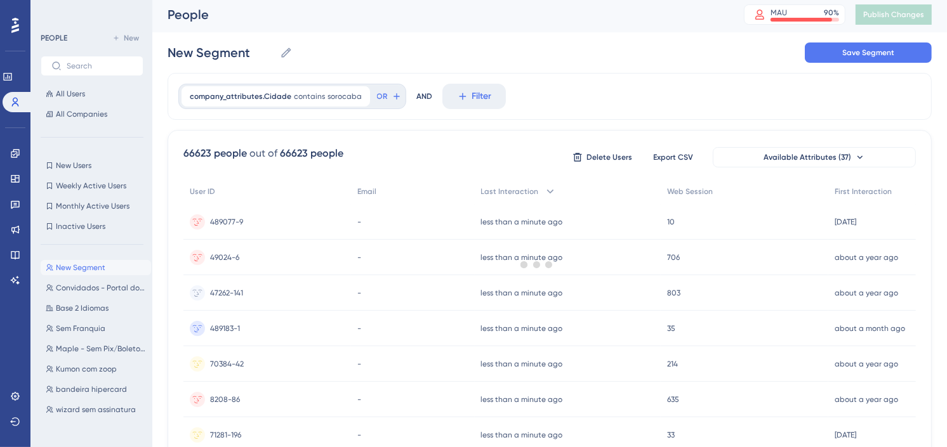
scroll to position [0, 0]
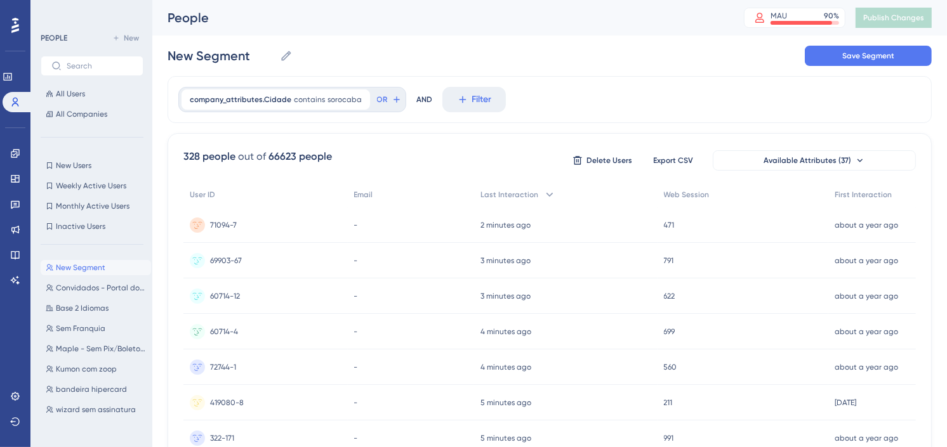
click at [674, 77] on div "company_attributes.Cidade contains sorocaba sorocaba Remove OR AND Filter" at bounding box center [550, 99] width 764 height 47
click at [239, 59] on input "New Segment" at bounding box center [221, 56] width 107 height 18
type input "clientes de sorocaba"
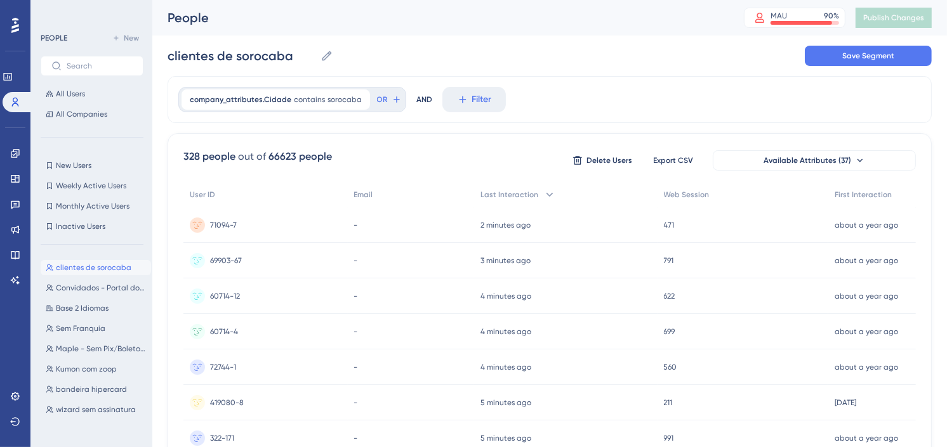
click at [625, 57] on div "clientes de sorocaba clientes de sorocaba Save Segment" at bounding box center [550, 56] width 764 height 41
click at [887, 53] on span "Save Segment" at bounding box center [868, 56] width 52 height 10
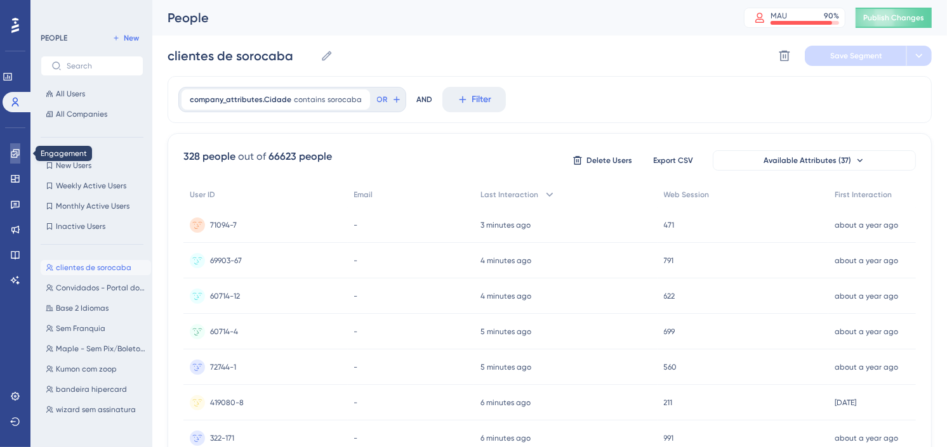
click at [18, 153] on icon at bounding box center [15, 153] width 10 height 10
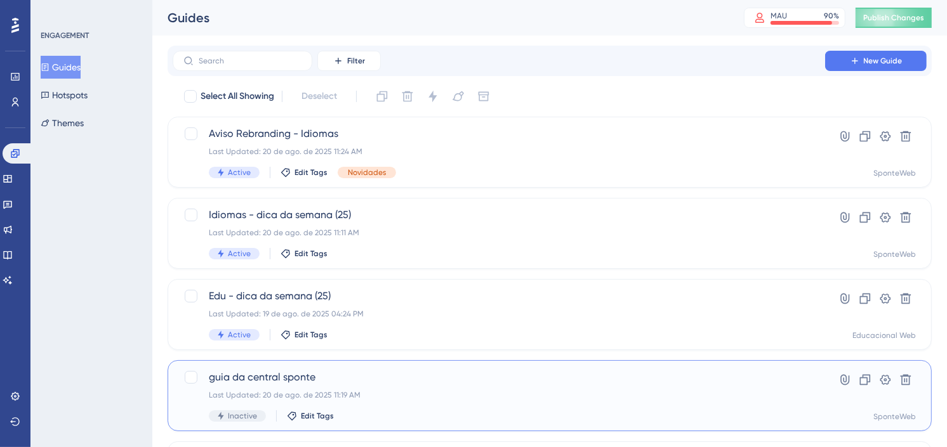
click at [386, 385] on span "guia da central sponte" at bounding box center [499, 377] width 580 height 15
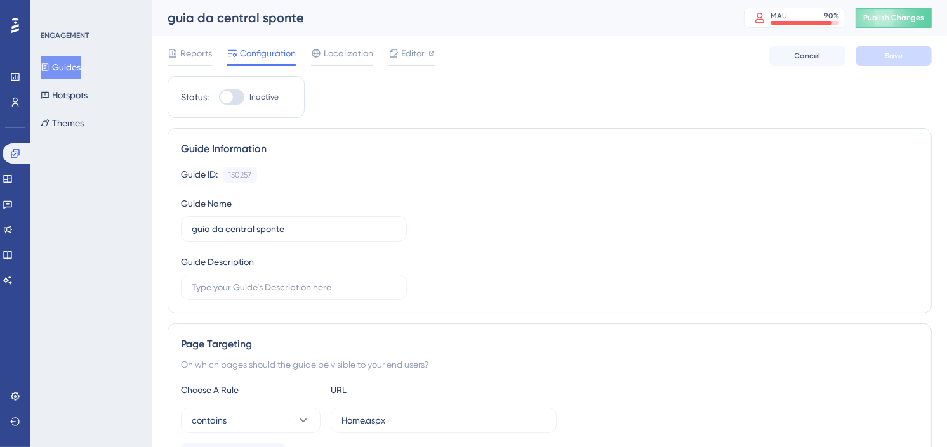
click at [231, 104] on div "Status: Inactive" at bounding box center [236, 97] width 137 height 42
click at [239, 96] on div at bounding box center [231, 96] width 25 height 15
click at [219, 97] on input "Inactive" at bounding box center [218, 97] width 1 height 1
checkbox input "true"
click at [889, 58] on span "Save" at bounding box center [893, 56] width 18 height 10
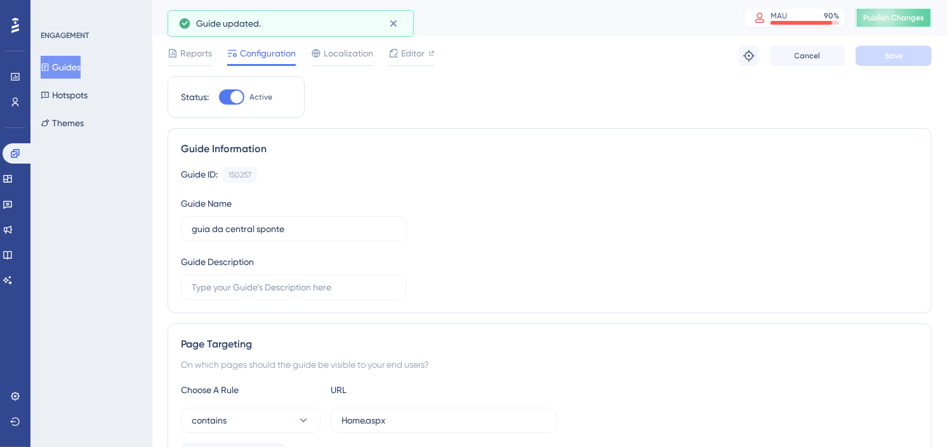
click at [903, 18] on span "Publish Changes" at bounding box center [893, 18] width 61 height 10
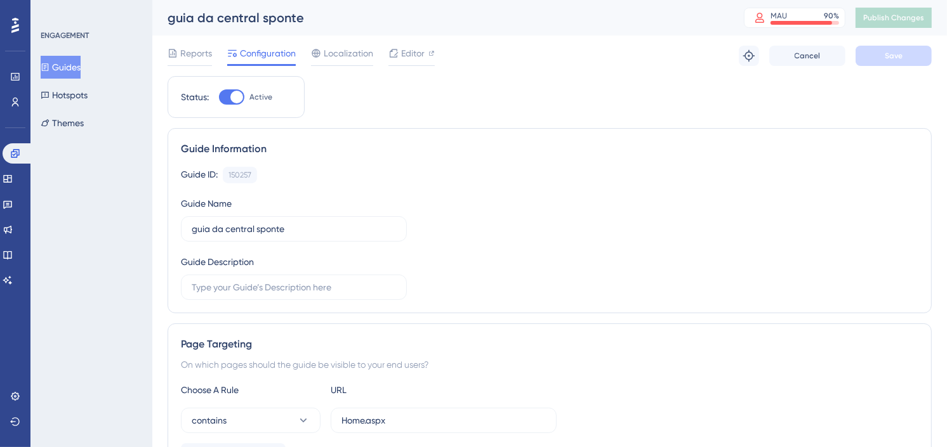
click at [81, 72] on button "Guides" at bounding box center [61, 67] width 40 height 23
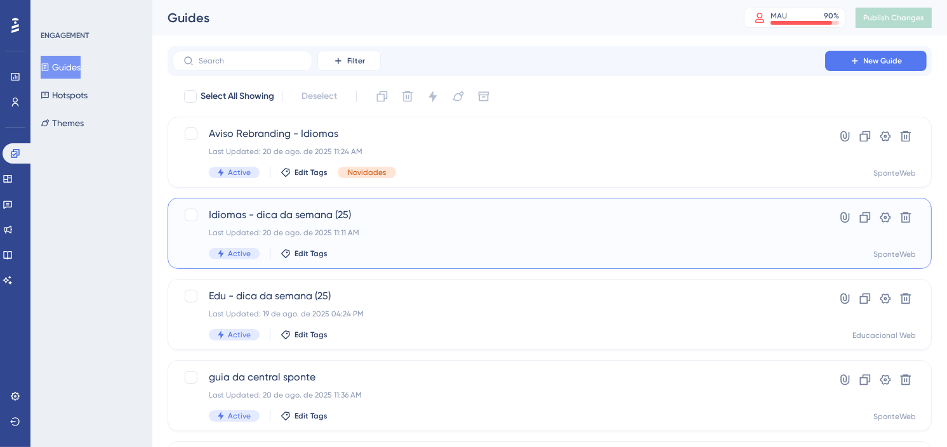
click at [473, 220] on span "Idiomas - dica da semana (25)" at bounding box center [499, 214] width 580 height 15
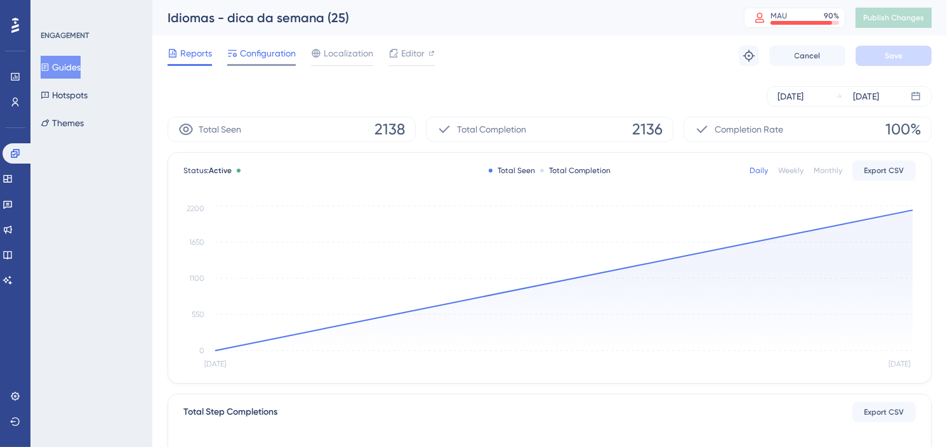
click at [284, 60] on span "Configuration" at bounding box center [268, 53] width 56 height 15
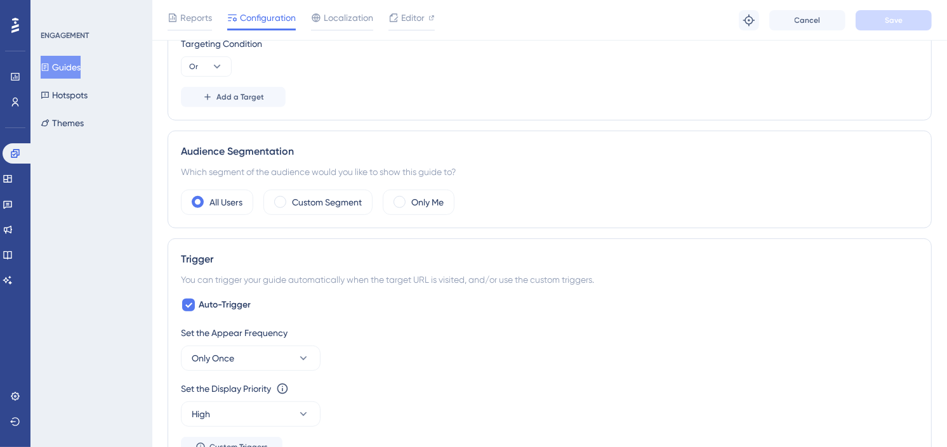
scroll to position [493, 0]
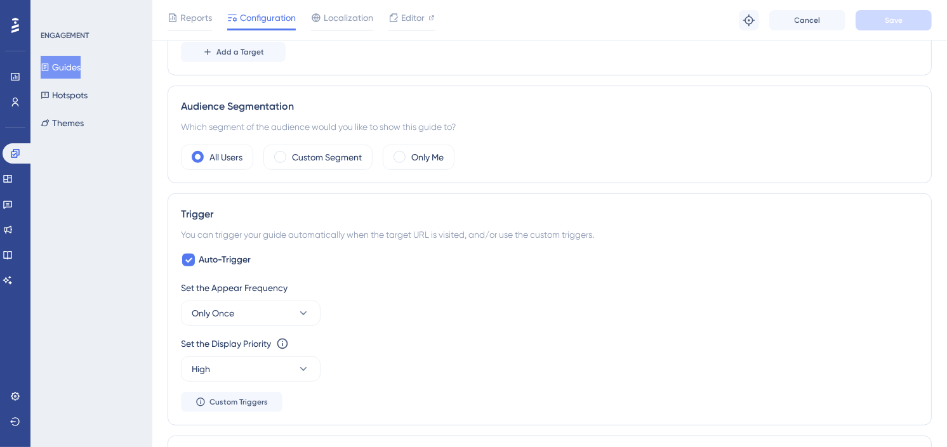
click at [76, 70] on button "Guides" at bounding box center [61, 67] width 40 height 23
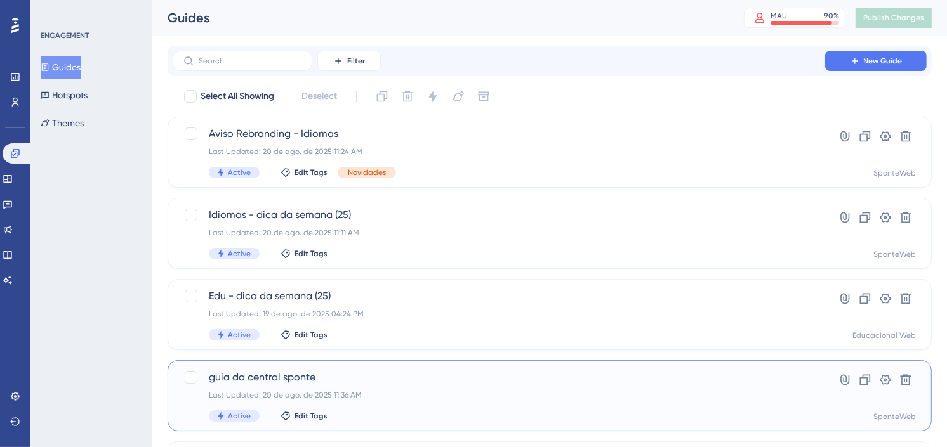
click at [408, 384] on span "guia da central sponte" at bounding box center [499, 377] width 580 height 15
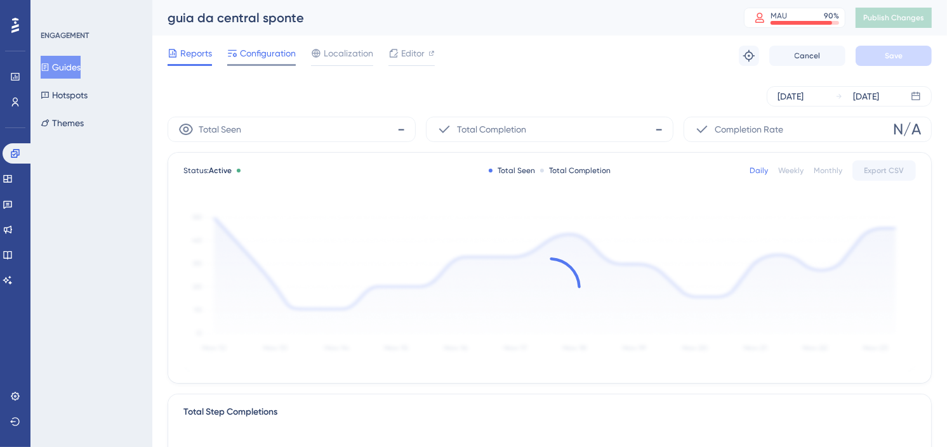
click at [270, 52] on span "Configuration" at bounding box center [268, 53] width 56 height 15
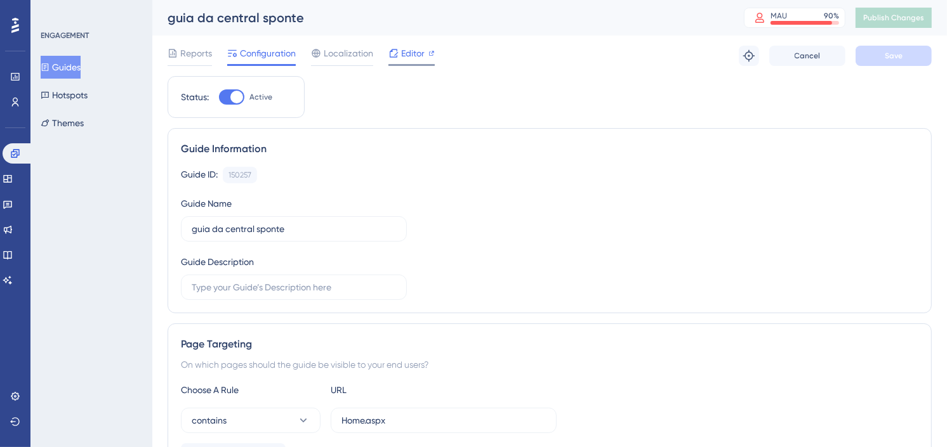
click at [398, 49] on div "Editor" at bounding box center [411, 53] width 46 height 15
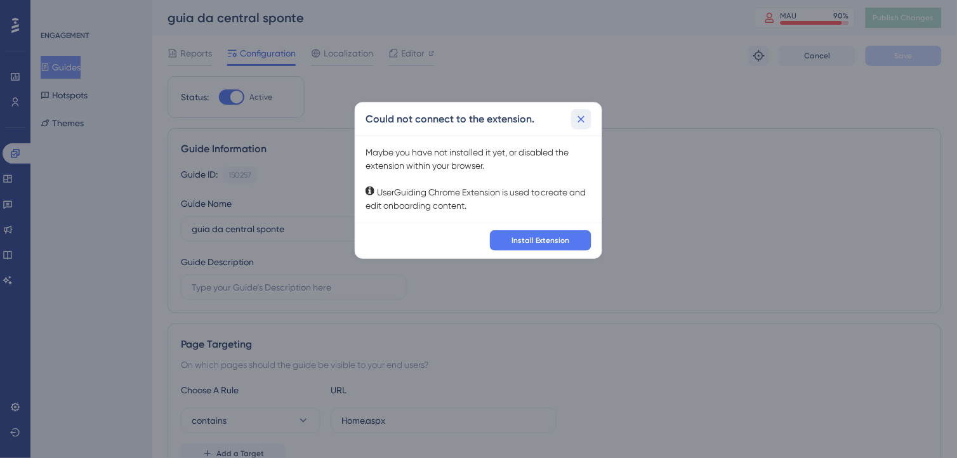
click at [579, 118] on icon at bounding box center [581, 119] width 13 height 13
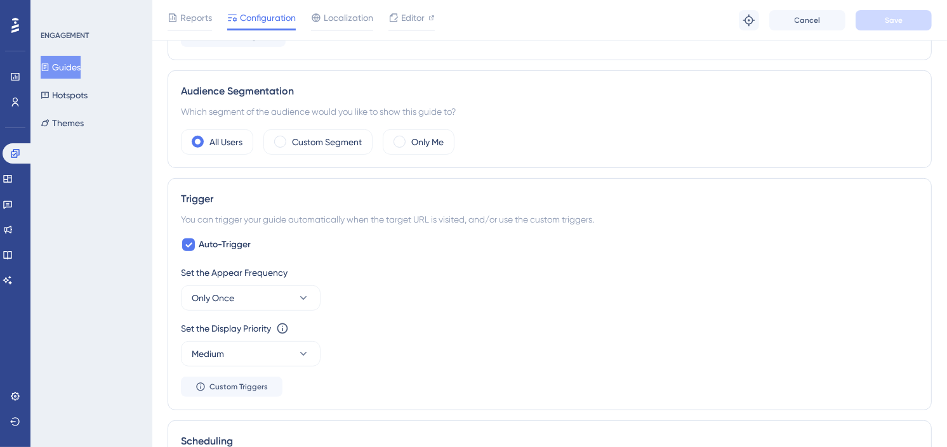
scroll to position [423, 0]
click at [275, 300] on button "Only Once" at bounding box center [251, 297] width 140 height 25
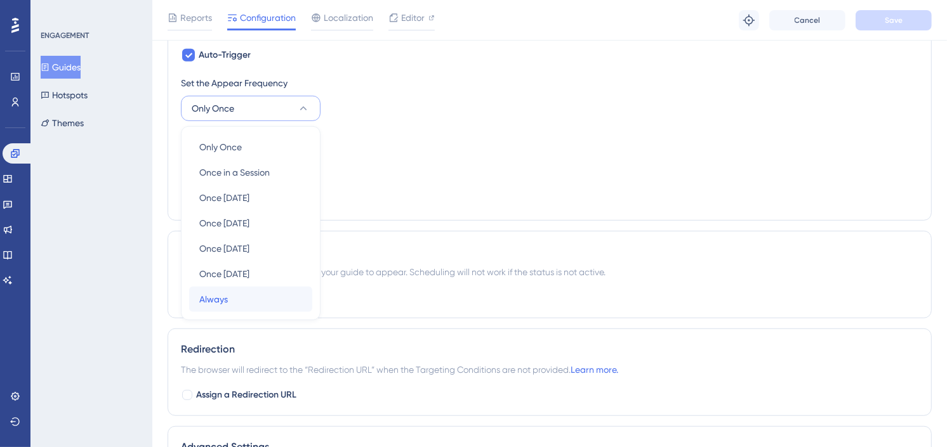
click at [220, 302] on span "Always" at bounding box center [213, 299] width 29 height 15
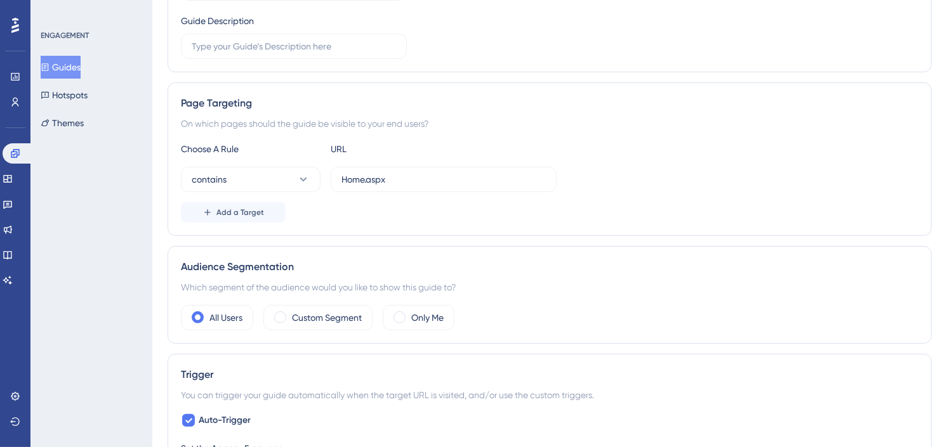
scroll to position [0, 0]
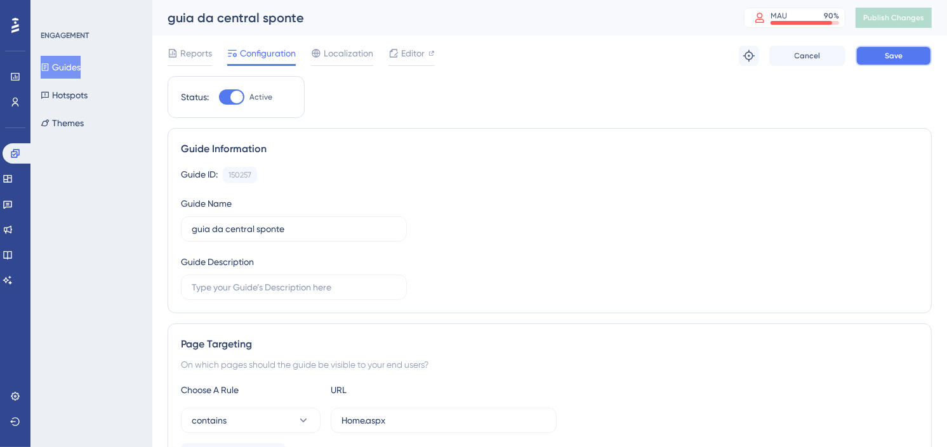
click at [890, 53] on span "Save" at bounding box center [893, 56] width 18 height 10
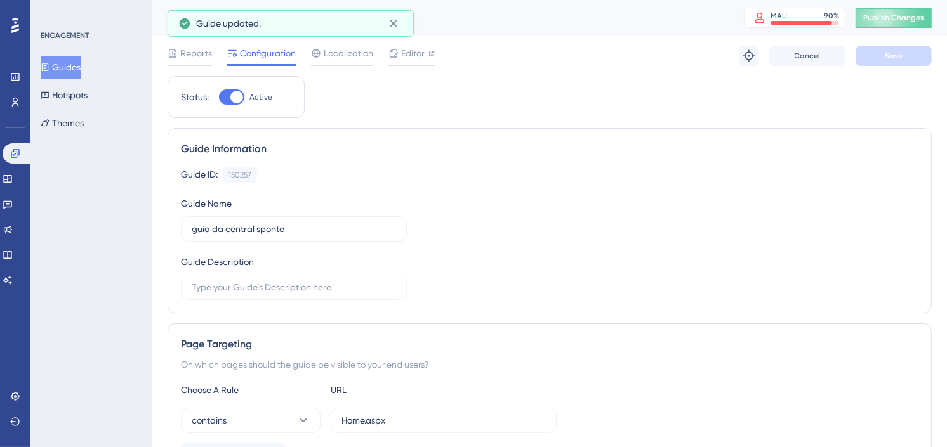
click at [914, 16] on span "Publish Changes" at bounding box center [893, 18] width 61 height 10
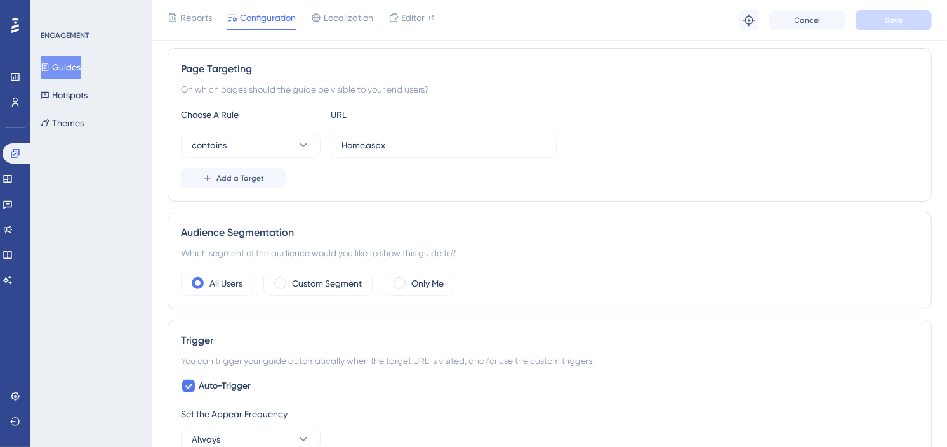
scroll to position [282, 0]
click at [288, 138] on button "contains" at bounding box center [251, 143] width 140 height 25
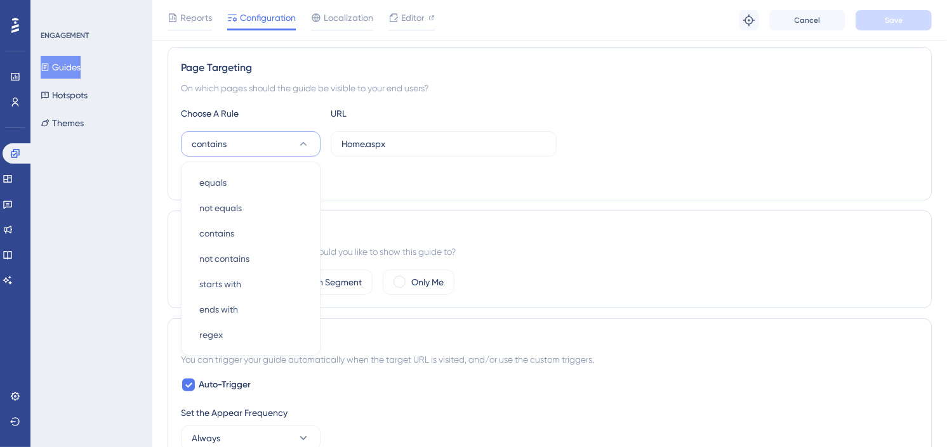
scroll to position [317, 0]
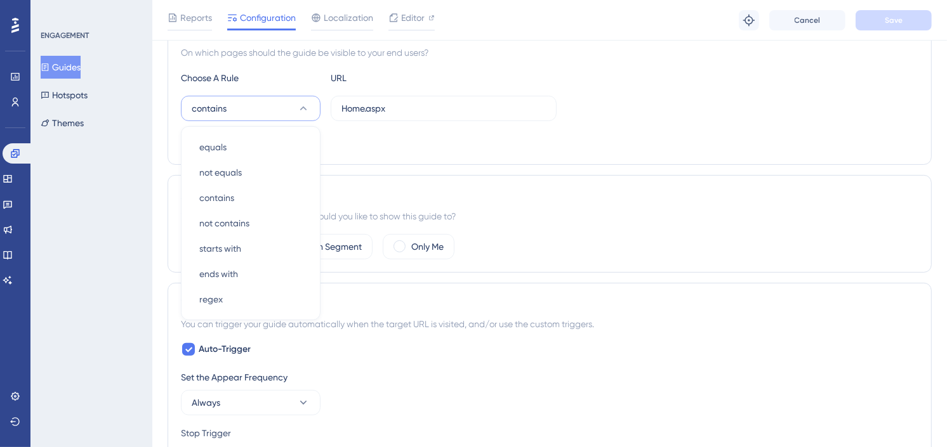
click at [688, 138] on div "Add a Target" at bounding box center [549, 141] width 737 height 20
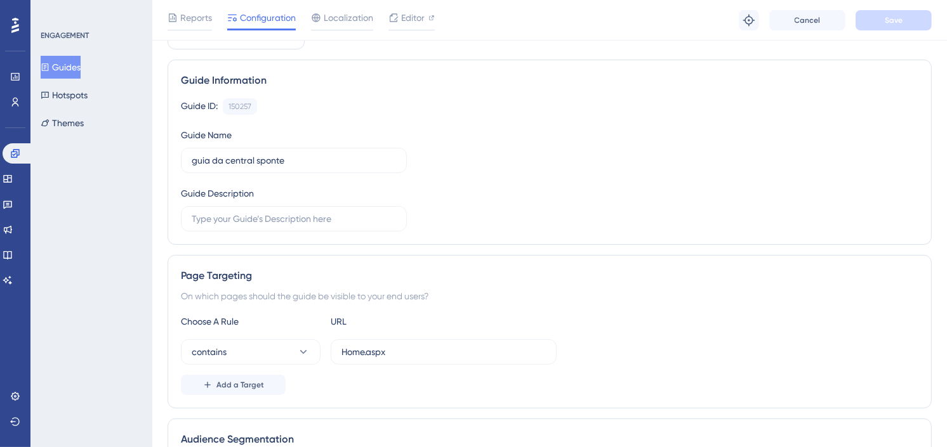
scroll to position [70, 0]
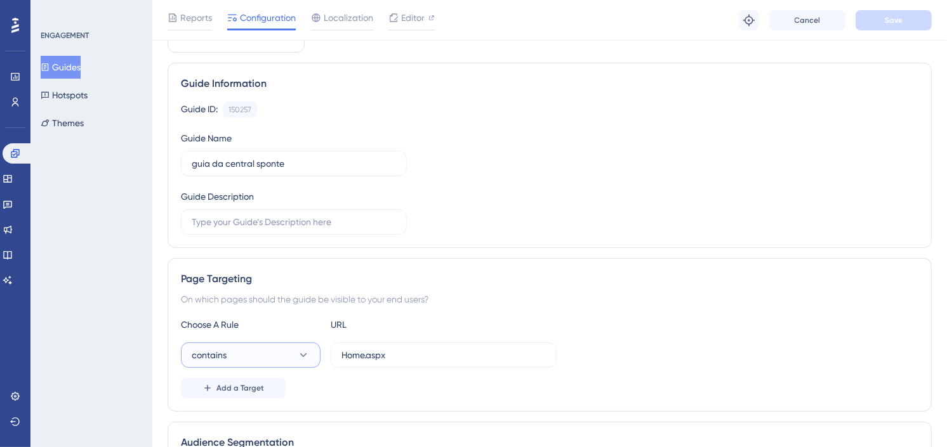
click at [251, 362] on button "contains" at bounding box center [251, 355] width 140 height 25
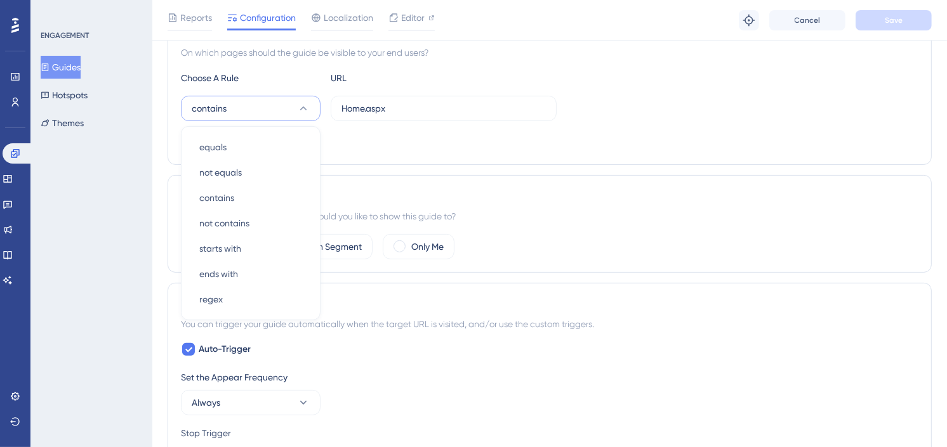
click at [520, 87] on div "Choose A Rule URL contains equals equals not equals not equals contains contain…" at bounding box center [549, 110] width 737 height 81
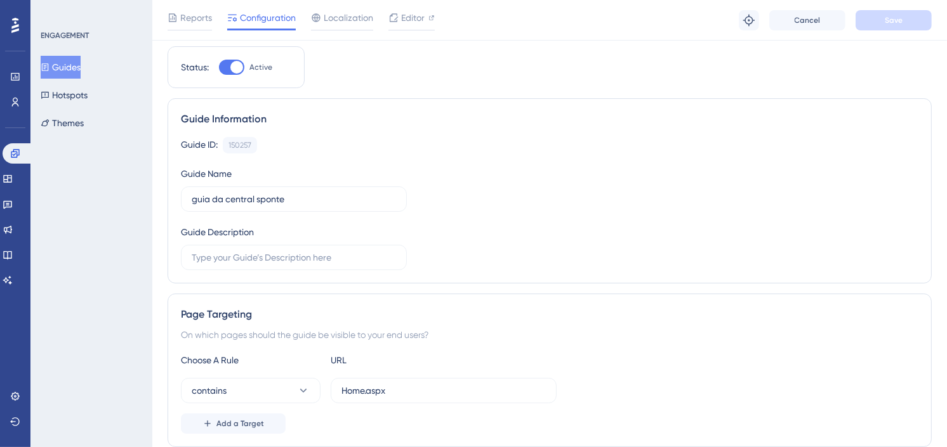
scroll to position [176, 0]
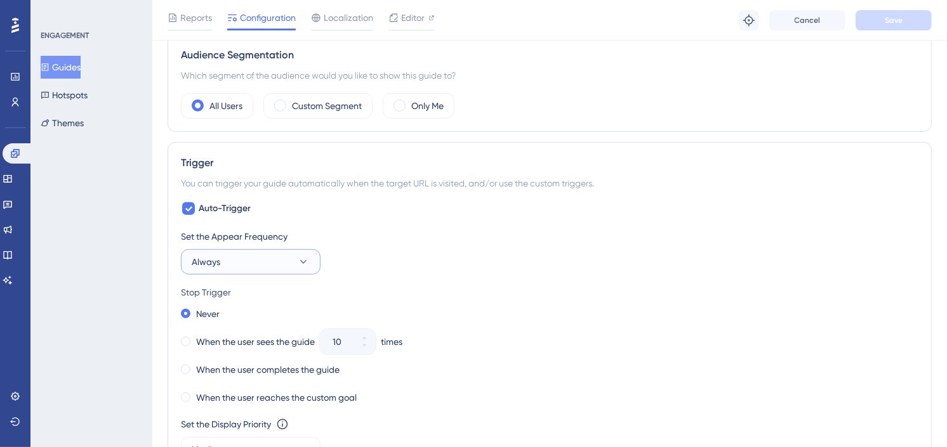
click at [284, 264] on button "Always" at bounding box center [251, 261] width 140 height 25
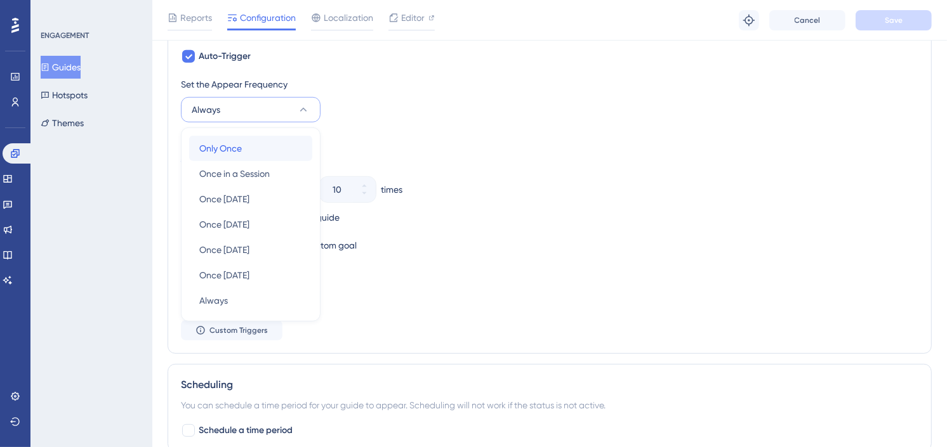
click at [220, 148] on span "Only Once" at bounding box center [220, 148] width 43 height 15
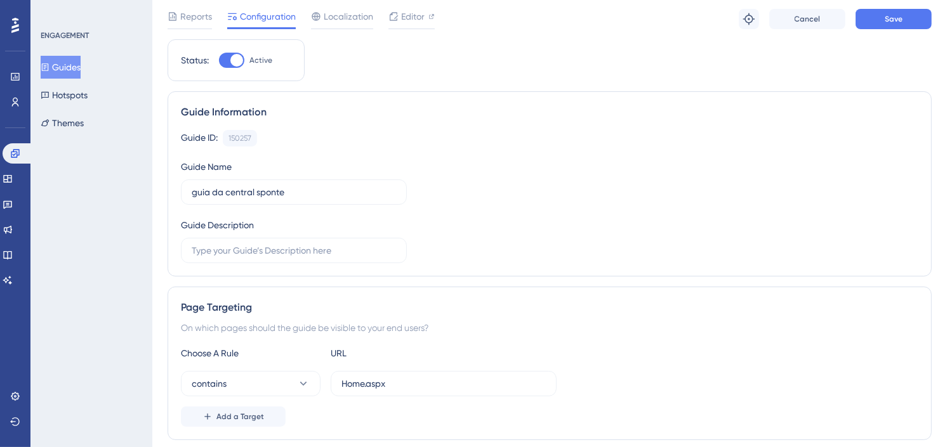
scroll to position [0, 0]
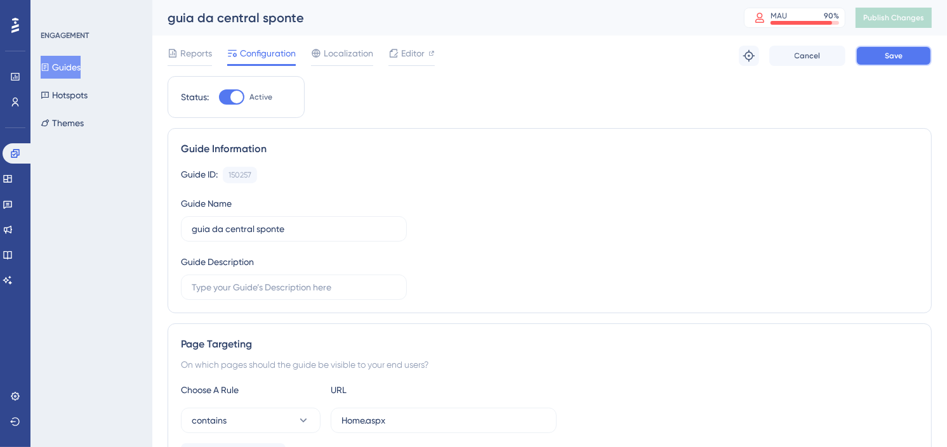
click at [871, 54] on button "Save" at bounding box center [893, 56] width 76 height 20
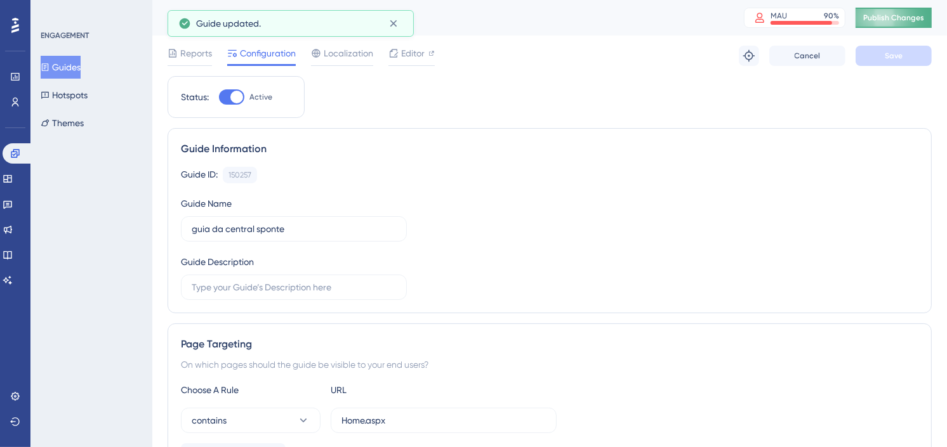
click at [904, 16] on span "Publish Changes" at bounding box center [893, 18] width 61 height 10
click at [74, 72] on button "Guides" at bounding box center [61, 67] width 40 height 23
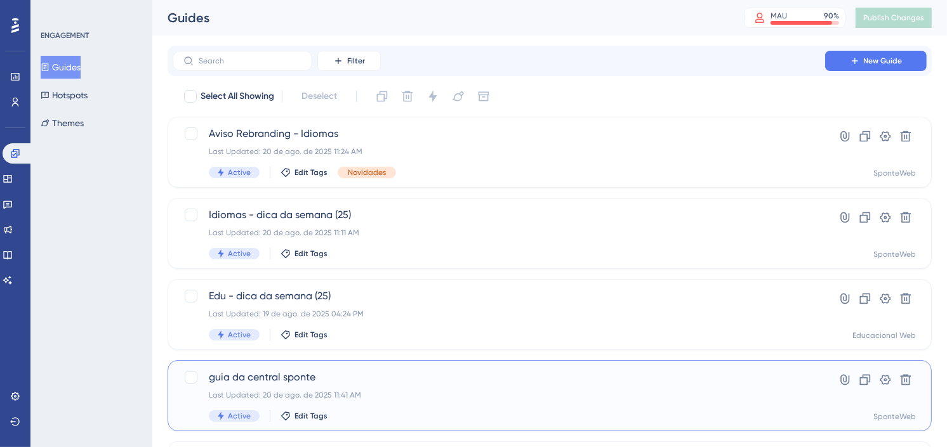
click at [349, 395] on div "Last Updated: 20 de ago. de 2025 11:41 AM" at bounding box center [499, 395] width 580 height 10
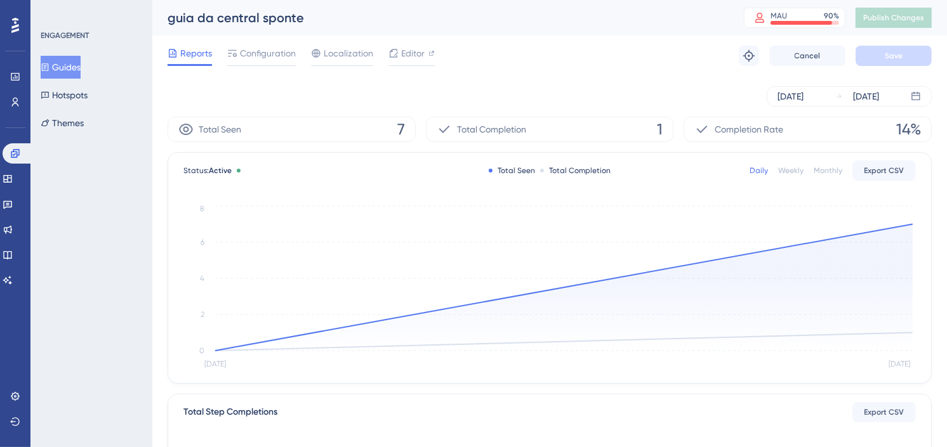
click at [647, 29] on div "guia da central sponte MAU 90 % Click to see add-on and upgrade options Publish…" at bounding box center [549, 18] width 794 height 36
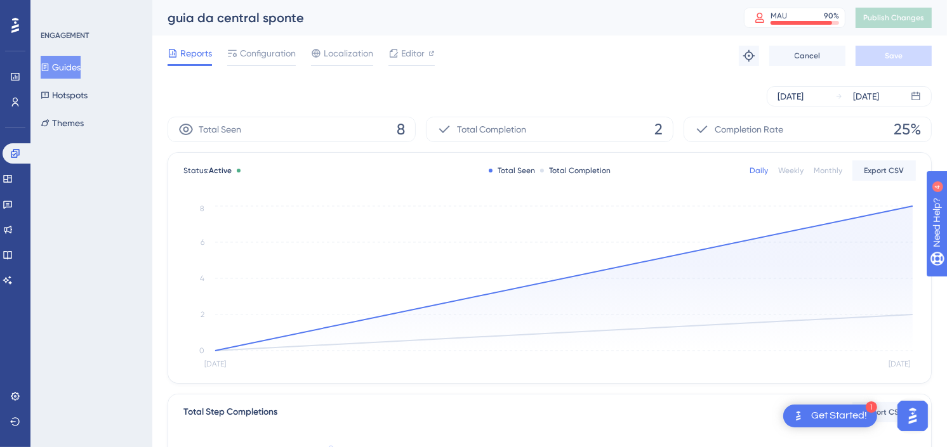
click at [643, 60] on div "Reports Configuration Localization Editor Troubleshoot Cancel Save" at bounding box center [550, 56] width 764 height 41
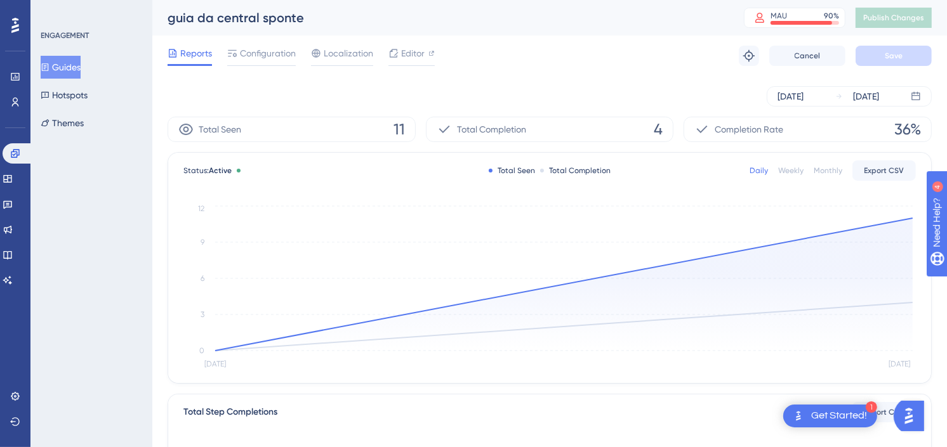
click at [656, 71] on div "Reports Configuration Localization Editor Troubleshoot Cancel Save" at bounding box center [550, 56] width 764 height 41
click at [581, 65] on div "Reports Configuration Localization Editor Troubleshoot Cancel Save" at bounding box center [550, 56] width 764 height 41
click at [10, 98] on icon at bounding box center [15, 102] width 10 height 10
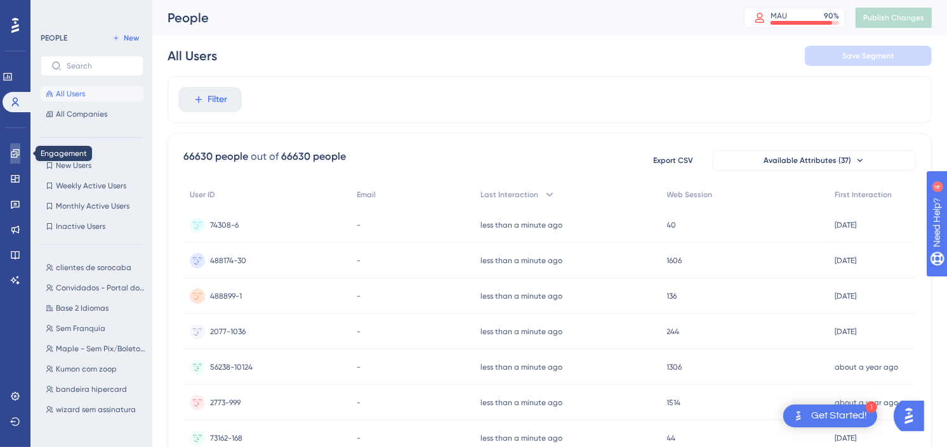
click at [14, 147] on link at bounding box center [15, 153] width 10 height 20
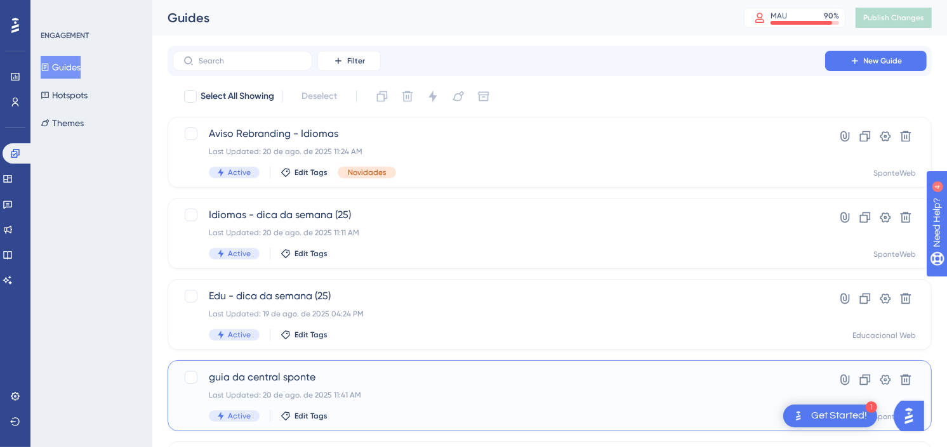
click at [372, 386] on div "guia da central sponte Last Updated: 20 de ago. de 2025 11:41 AM Active Edit Ta…" at bounding box center [499, 396] width 580 height 52
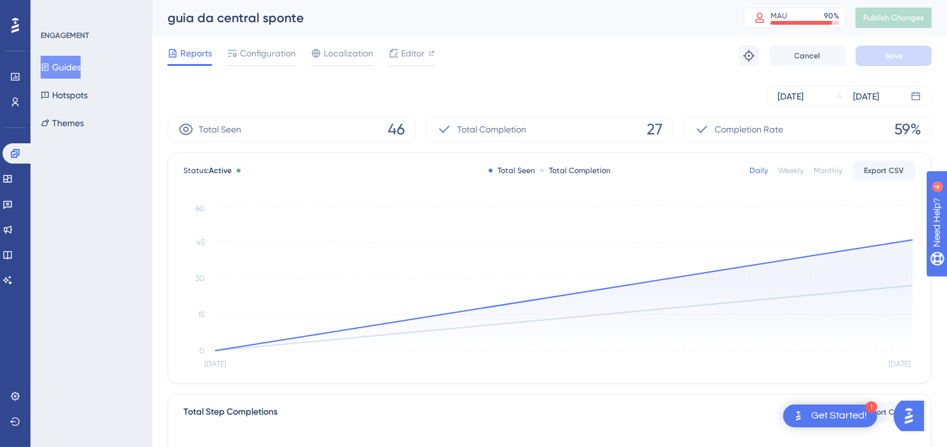
click at [573, 64] on div "Reports Configuration Localization Editor Troubleshoot Cancel Save" at bounding box center [550, 56] width 764 height 41
drag, startPoint x: 618, startPoint y: 51, endPoint x: 610, endPoint y: 49, distance: 7.7
click at [618, 51] on div "Reports Configuration Localization Editor Troubleshoot Cancel Save" at bounding box center [550, 56] width 764 height 41
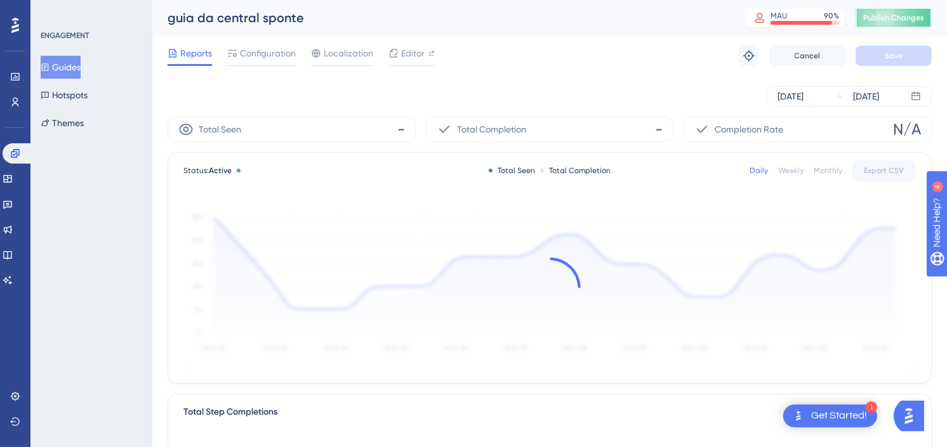
click at [927, 11] on button "Publish Changes" at bounding box center [893, 18] width 76 height 20
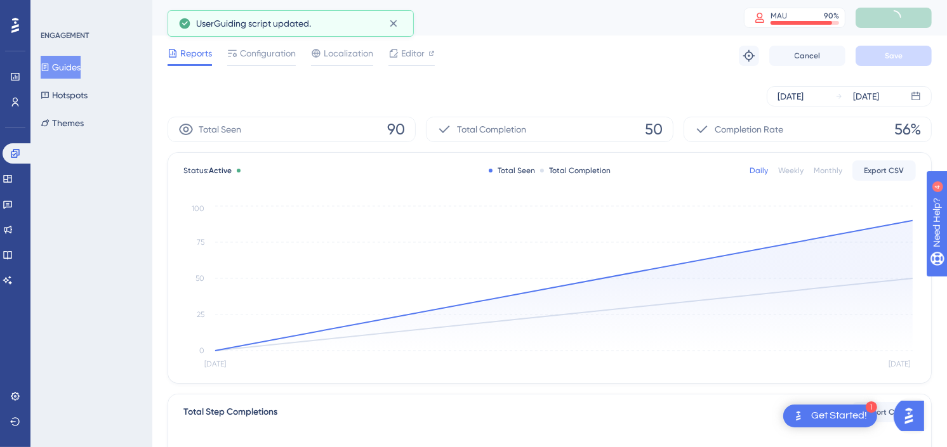
click at [650, 48] on div "Reports Configuration Localization Editor Troubleshoot Cancel Save" at bounding box center [550, 56] width 764 height 41
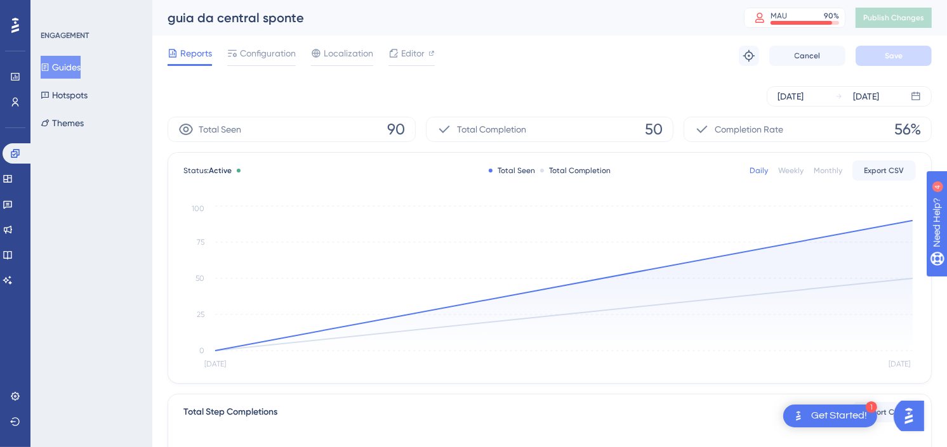
click at [588, 55] on div "Reports Configuration Localization Editor Troubleshoot Cancel Save" at bounding box center [550, 56] width 764 height 41
click at [10, 106] on link at bounding box center [15, 102] width 10 height 20
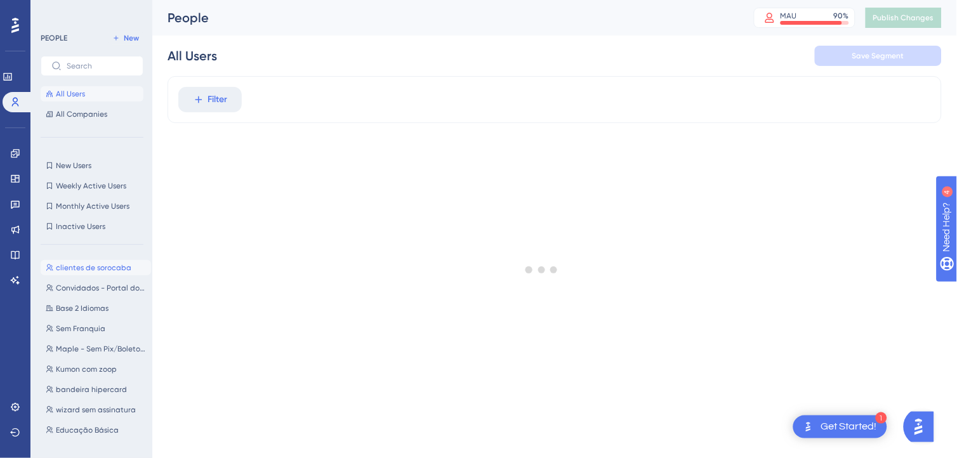
click at [108, 270] on span "clientes de sorocaba" at bounding box center [94, 268] width 76 height 10
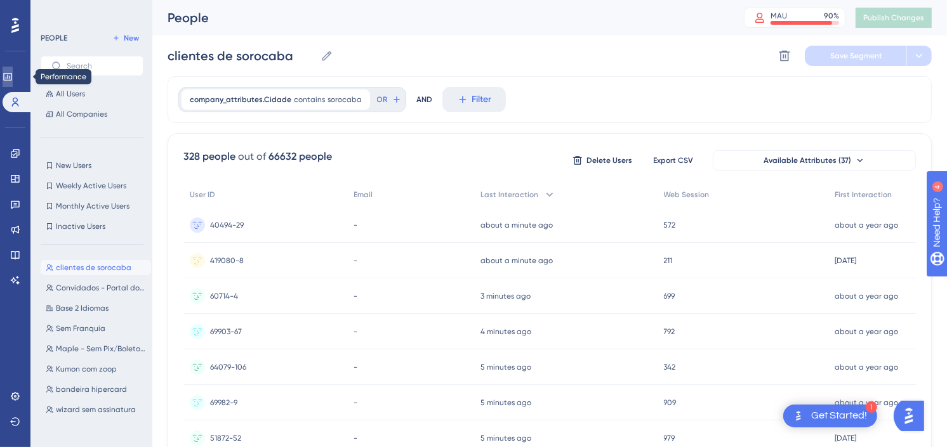
click at [10, 81] on icon at bounding box center [8, 77] width 10 height 10
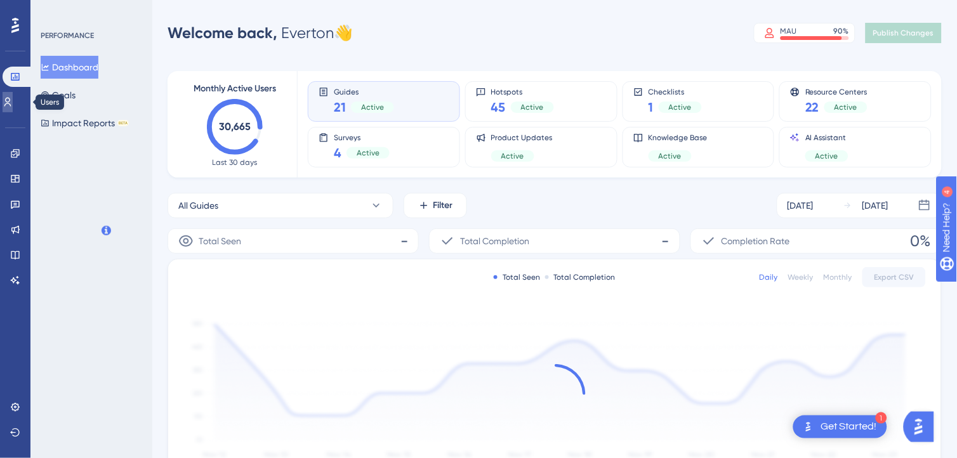
click at [13, 108] on link at bounding box center [8, 102] width 10 height 20
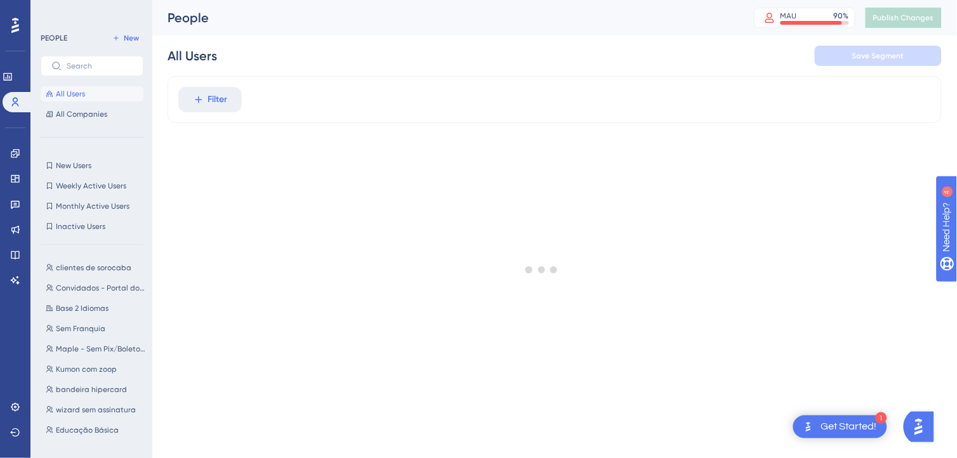
drag, startPoint x: 214, startPoint y: 93, endPoint x: 221, endPoint y: 95, distance: 7.2
click at [214, 93] on div at bounding box center [542, 269] width 830 height 367
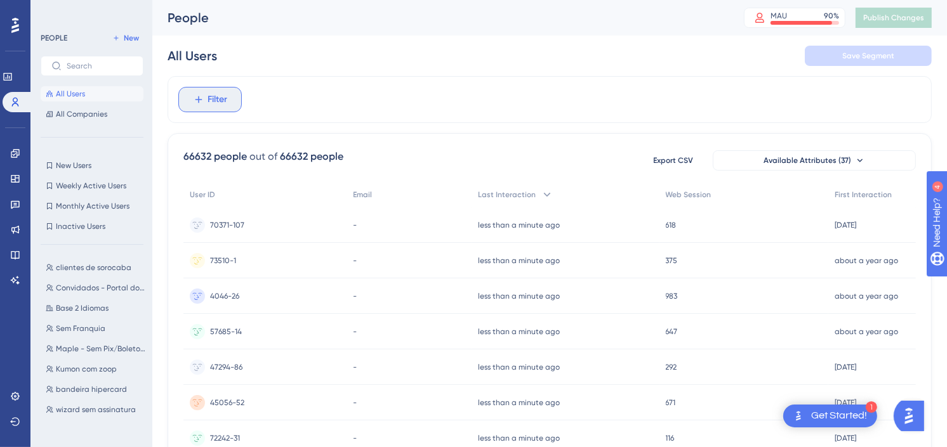
click at [228, 97] on button "Filter" at bounding box center [209, 99] width 63 height 25
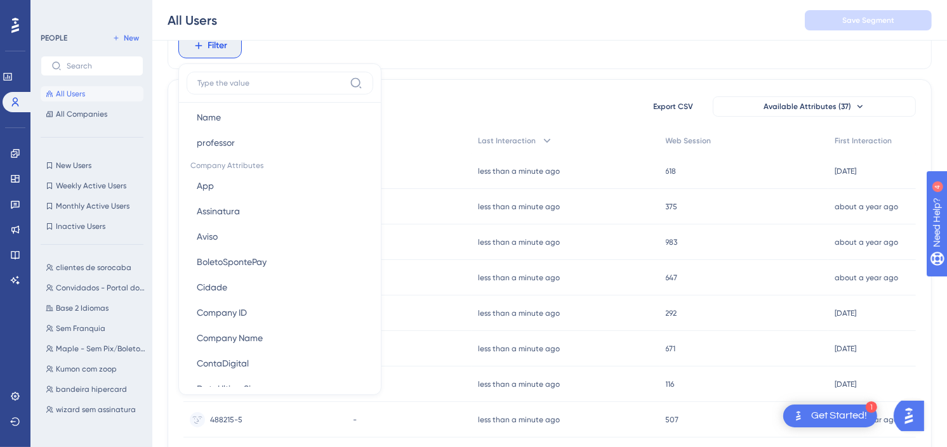
scroll to position [916, 0]
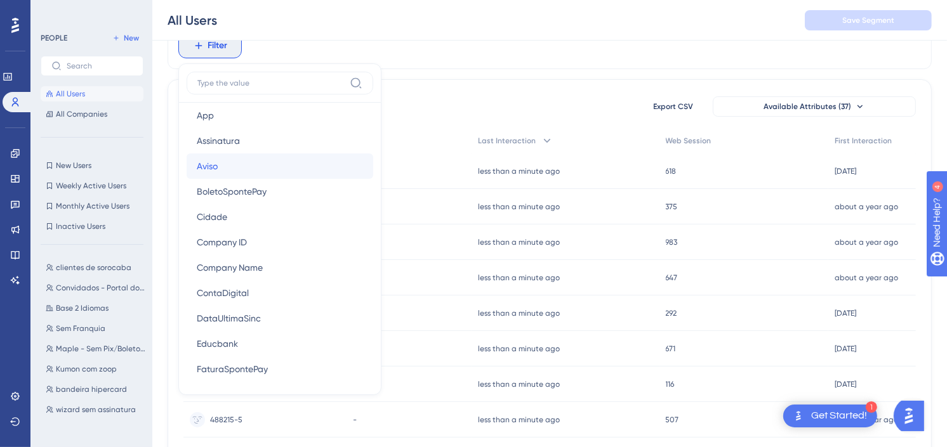
click at [270, 170] on button "Aviso Aviso" at bounding box center [280, 166] width 187 height 25
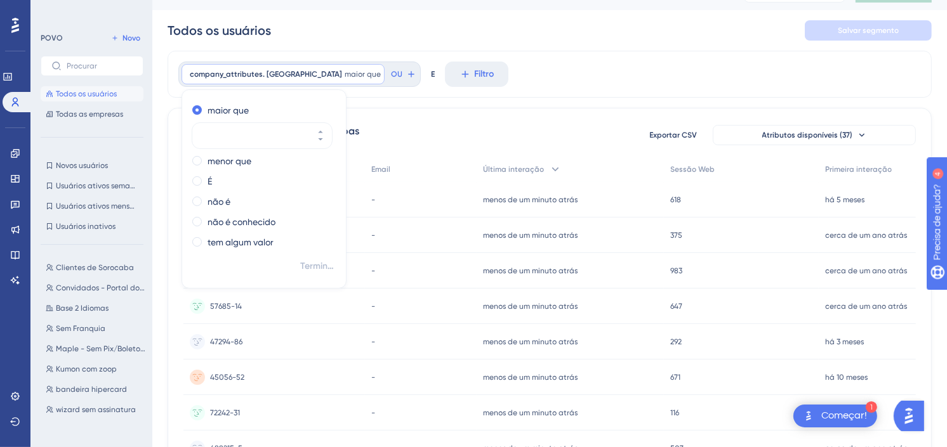
scroll to position [0, 0]
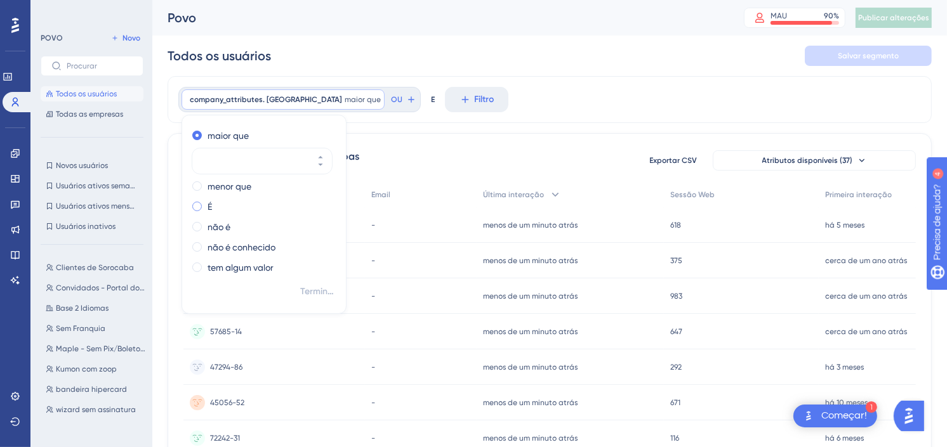
click at [199, 203] on span at bounding box center [197, 207] width 10 height 10
click at [206, 204] on input "radio" at bounding box center [206, 204] width 0 height 0
type input "1"
click at [315, 291] on span "Terminado" at bounding box center [318, 291] width 36 height 15
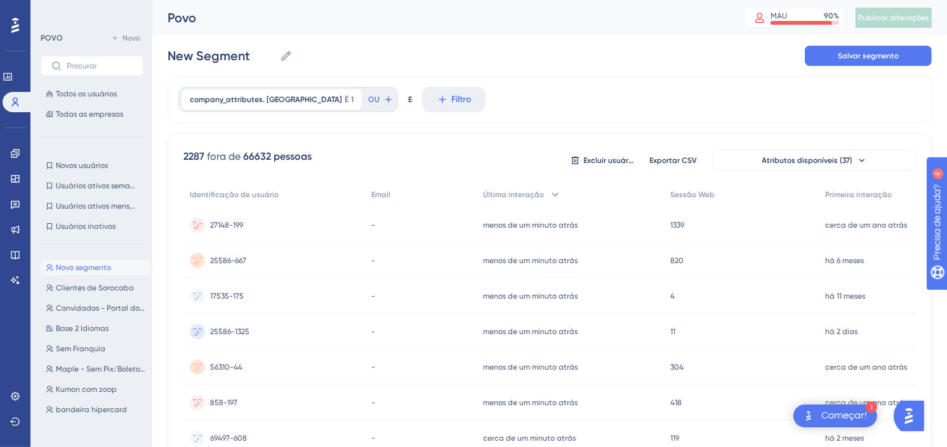
click at [220, 220] on span "27148-199" at bounding box center [226, 225] width 33 height 10
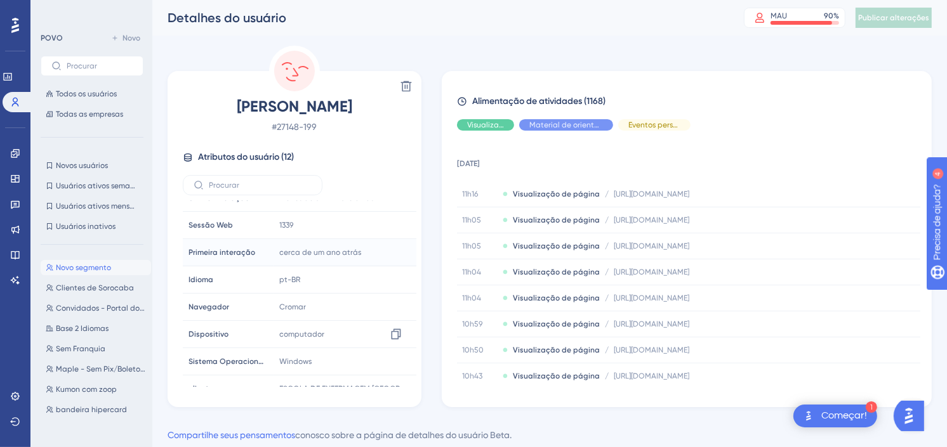
scroll to position [141, 0]
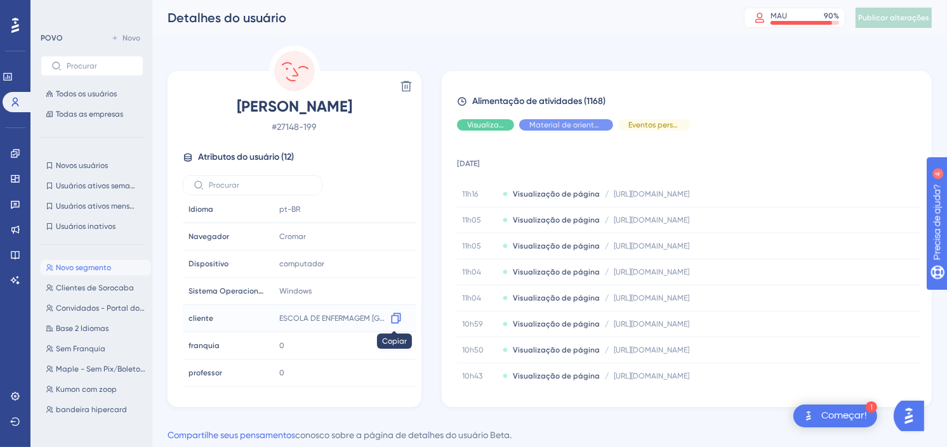
click at [395, 315] on icon at bounding box center [396, 318] width 10 height 11
click at [85, 277] on div "Novo segmento Novo segmento Clientes de Sorocaba Clientes de Sorocaba Convidado…" at bounding box center [96, 339] width 110 height 169
click at [69, 280] on button "Clientes de Sorocaba Clientes de Sorocaba" at bounding box center [96, 287] width 110 height 15
click at [89, 286] on span "Clientes de Sorocaba" at bounding box center [95, 288] width 78 height 10
click at [6, 74] on link at bounding box center [8, 77] width 10 height 20
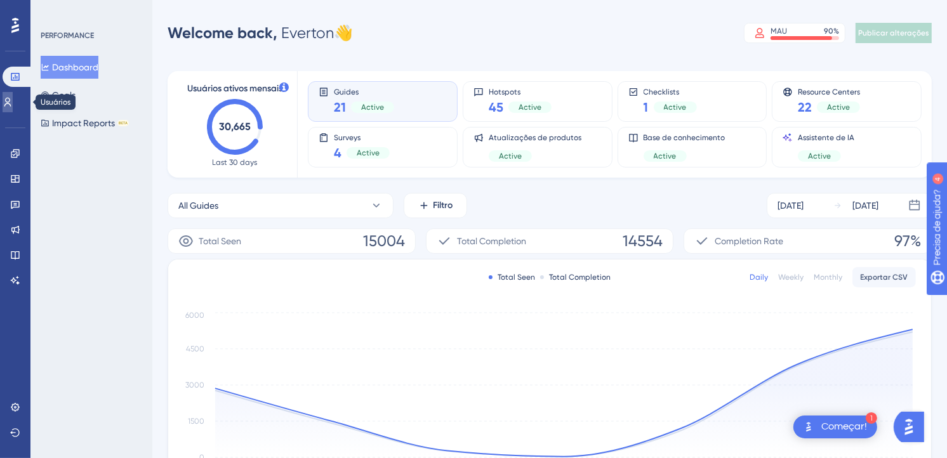
click at [11, 105] on icon at bounding box center [8, 102] width 10 height 10
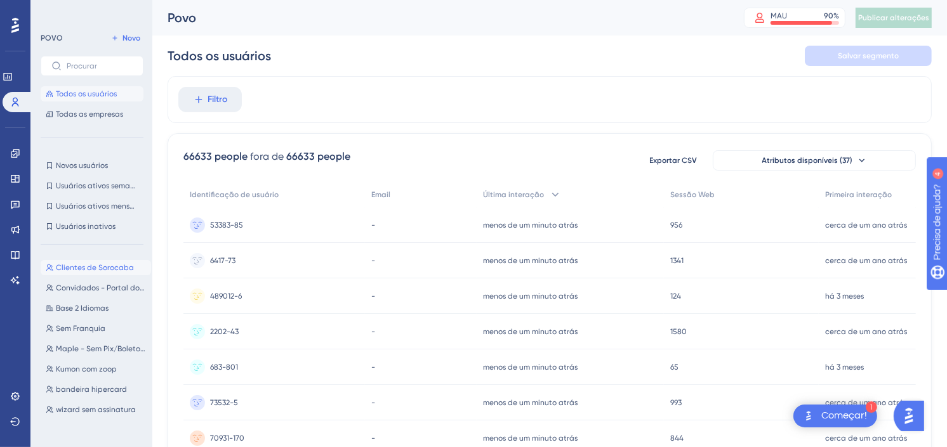
drag, startPoint x: 84, startPoint y: 265, endPoint x: 94, endPoint y: 265, distance: 9.5
click at [84, 265] on span "Clientes de Sorocaba" at bounding box center [95, 268] width 78 height 10
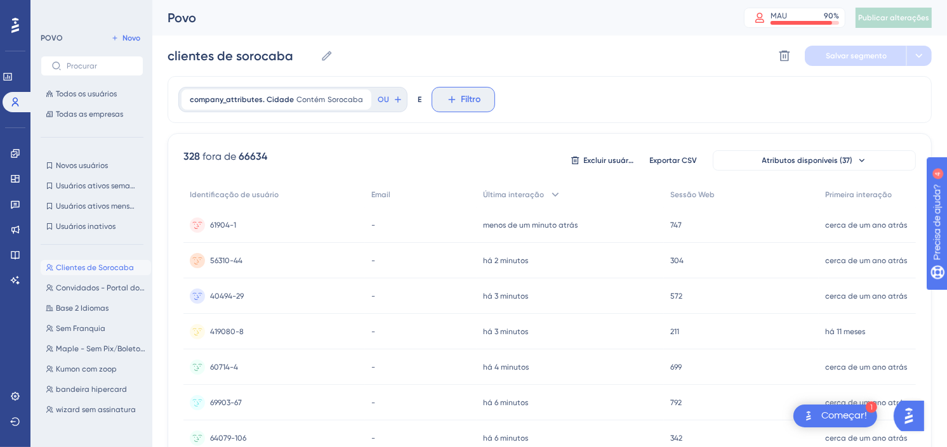
click at [449, 98] on icon at bounding box center [451, 99] width 11 height 11
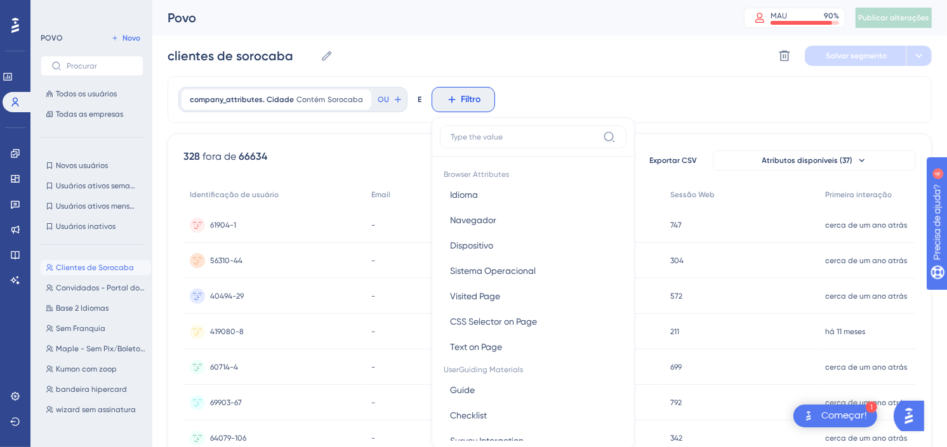
scroll to position [59, 0]
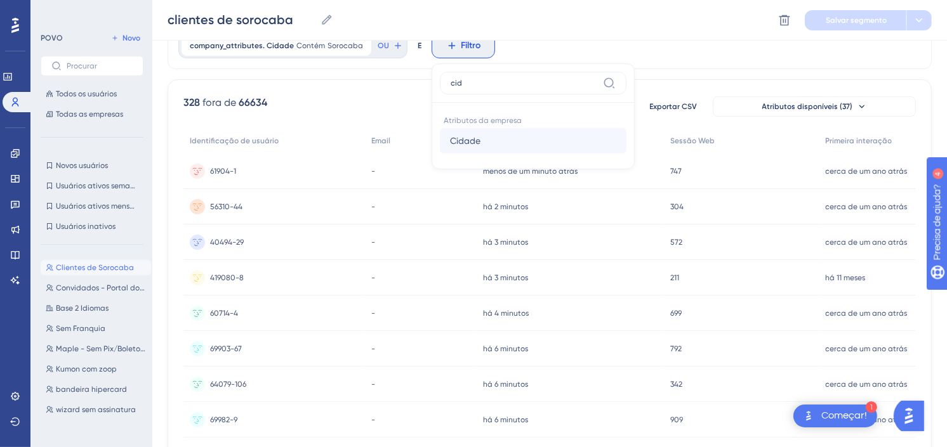
type input "cid"
click at [480, 135] on button "Cidade Cidade" at bounding box center [533, 140] width 187 height 25
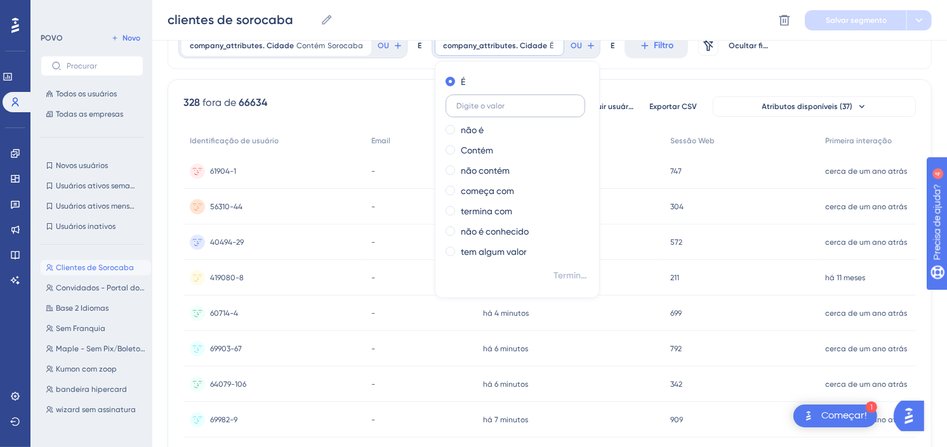
click at [484, 99] on label at bounding box center [515, 106] width 140 height 23
click at [484, 102] on input "text" at bounding box center [515, 106] width 118 height 9
type input "cabreuva"
click at [568, 272] on span "Terminado" at bounding box center [571, 275] width 36 height 15
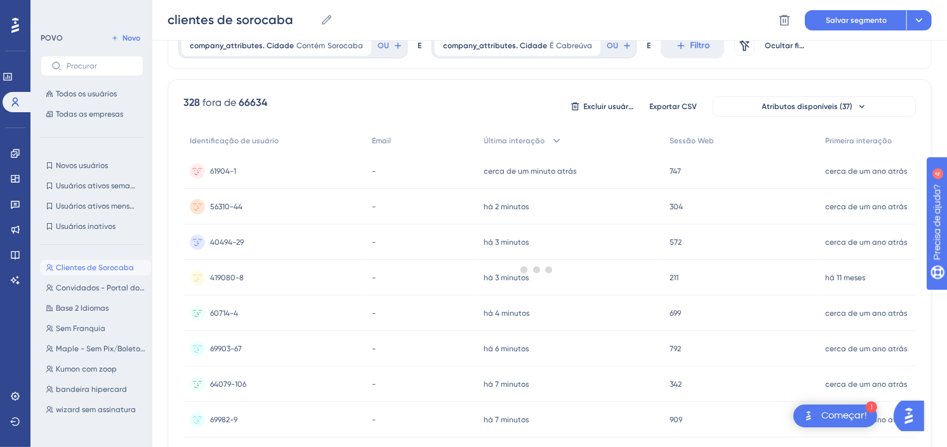
scroll to position [17, 0]
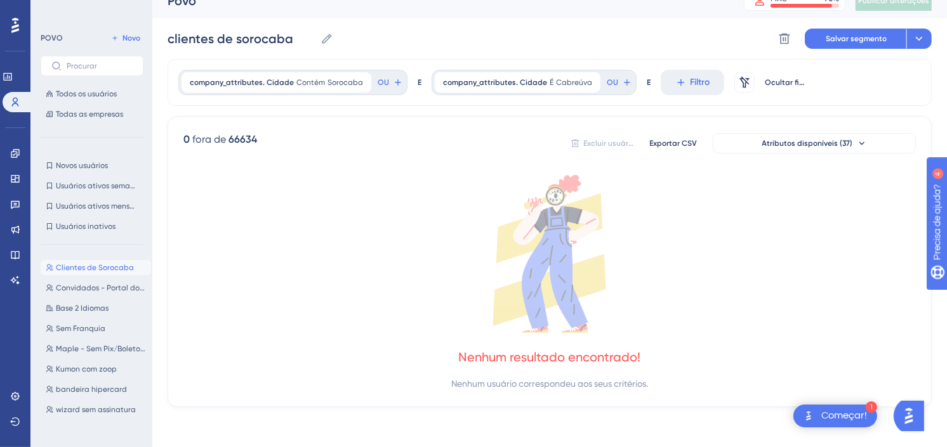
click at [587, 81] on icon at bounding box center [591, 83] width 8 height 8
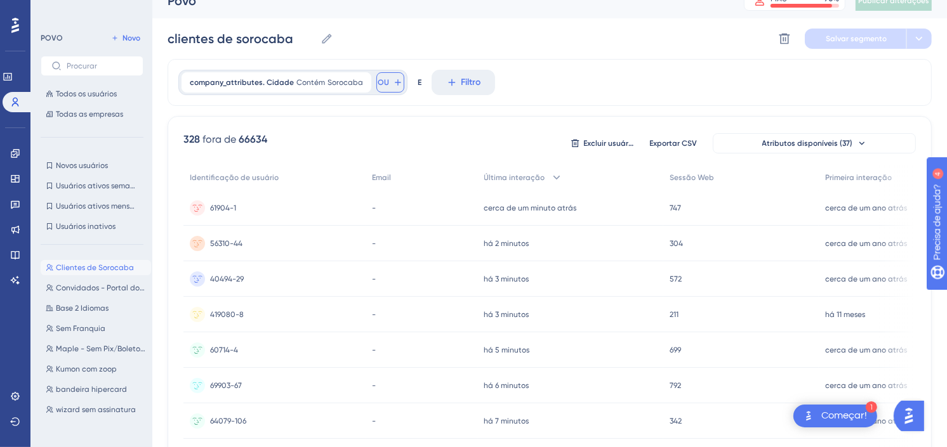
click at [395, 81] on icon at bounding box center [398, 82] width 6 height 6
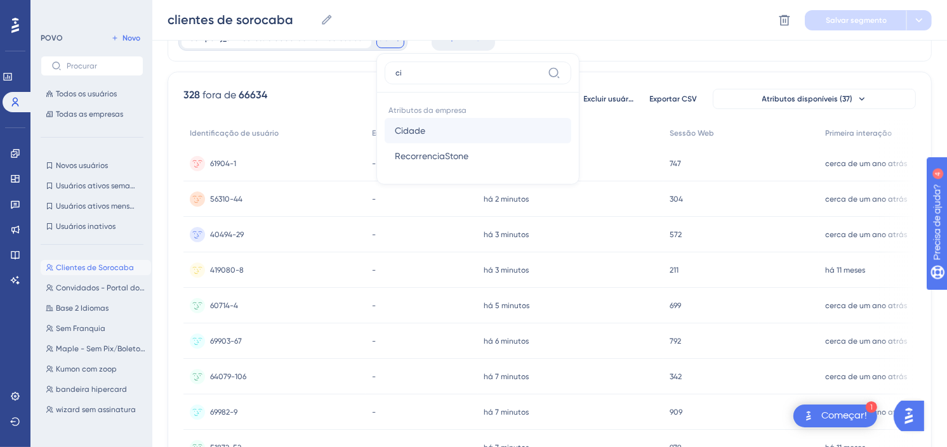
type input "ci"
click at [405, 124] on span "Cidade" at bounding box center [410, 130] width 30 height 15
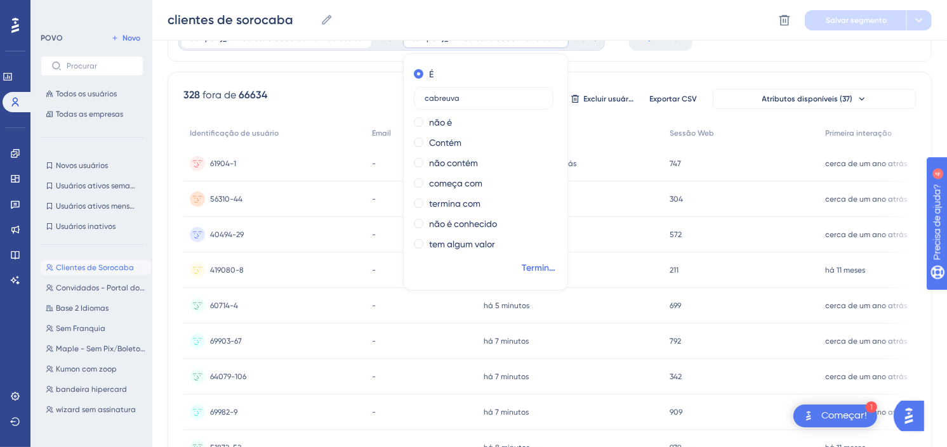
type input "cabreuva"
click at [534, 270] on span "Terminado" at bounding box center [540, 268] width 36 height 15
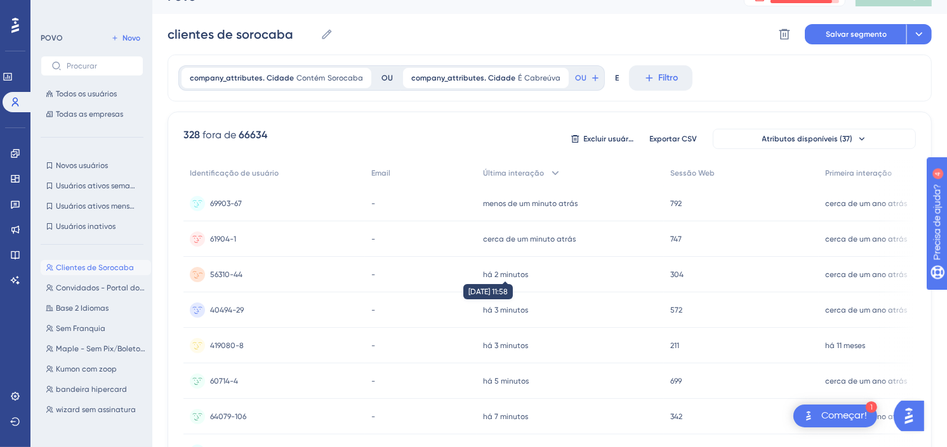
scroll to position [0, 0]
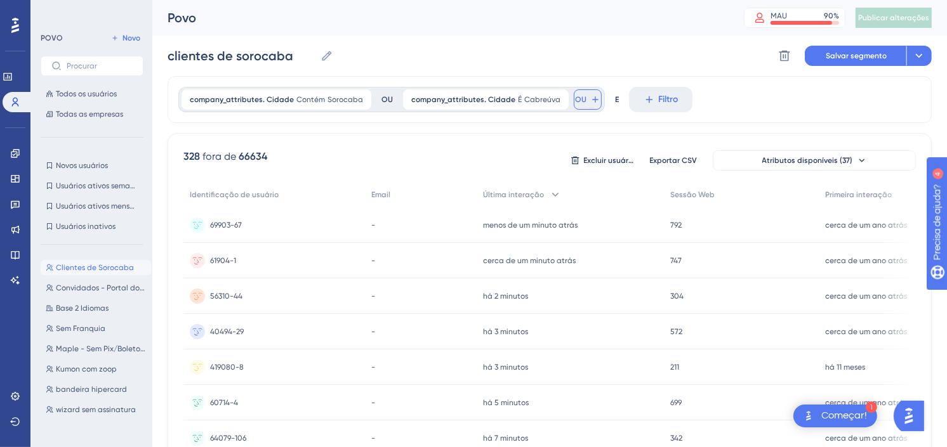
click at [590, 102] on icon at bounding box center [595, 100] width 10 height 10
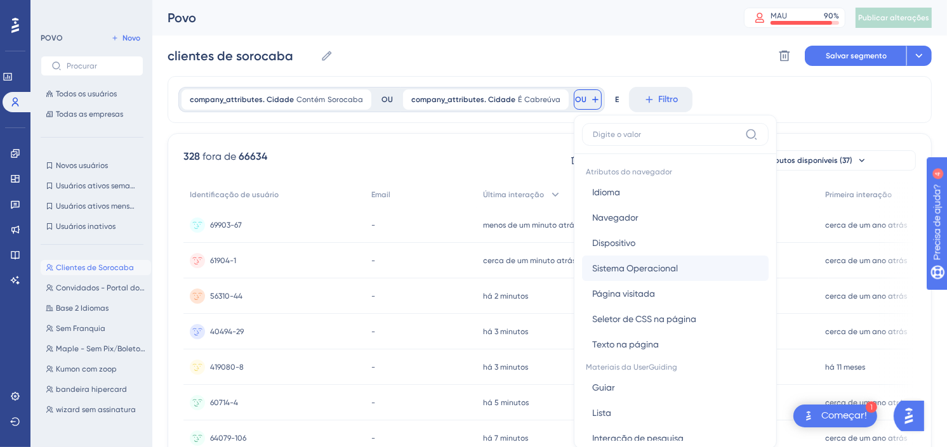
scroll to position [58, 0]
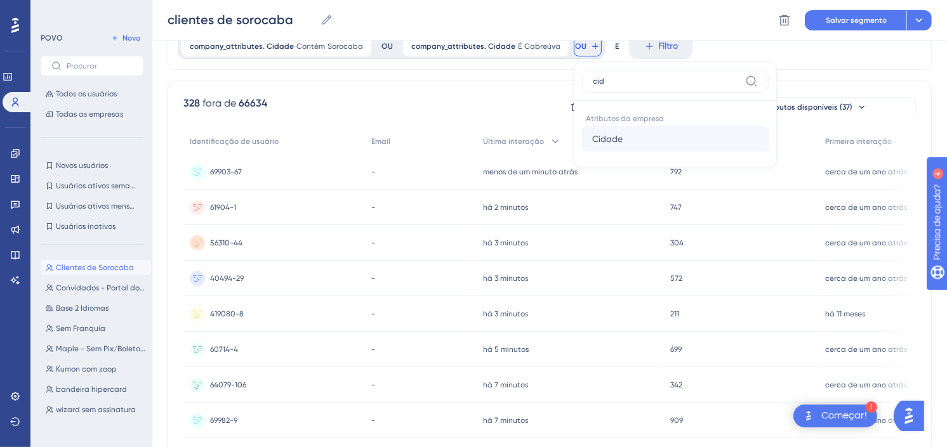
type input "cid"
click at [622, 142] on button "Cidade Cidade" at bounding box center [675, 138] width 187 height 25
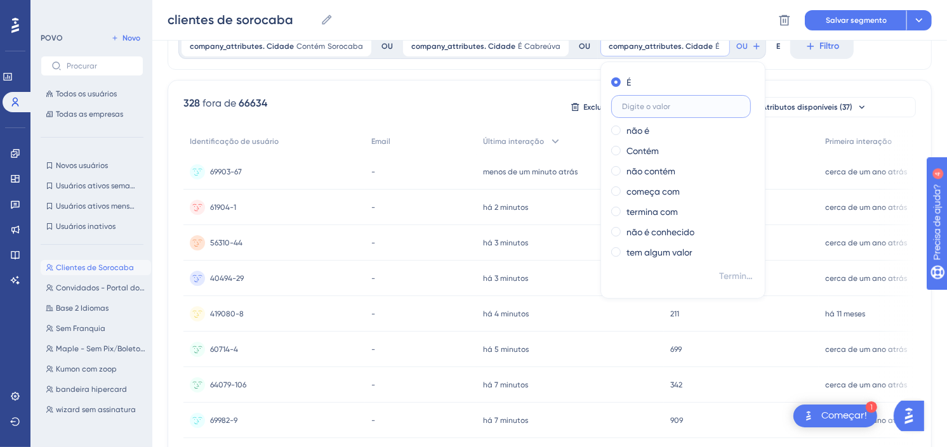
click at [644, 103] on input "text" at bounding box center [681, 106] width 118 height 9
drag, startPoint x: 638, startPoint y: 103, endPoint x: 646, endPoint y: 112, distance: 12.1
click at [638, 103] on input "itapetinga" at bounding box center [681, 106] width 118 height 9
type input "itapetininga"
click at [721, 273] on span "Terminado" at bounding box center [737, 276] width 36 height 15
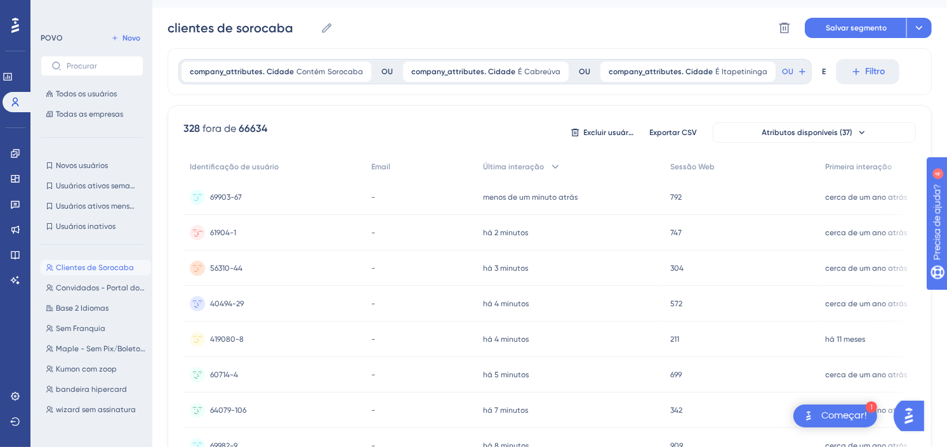
scroll to position [0, 0]
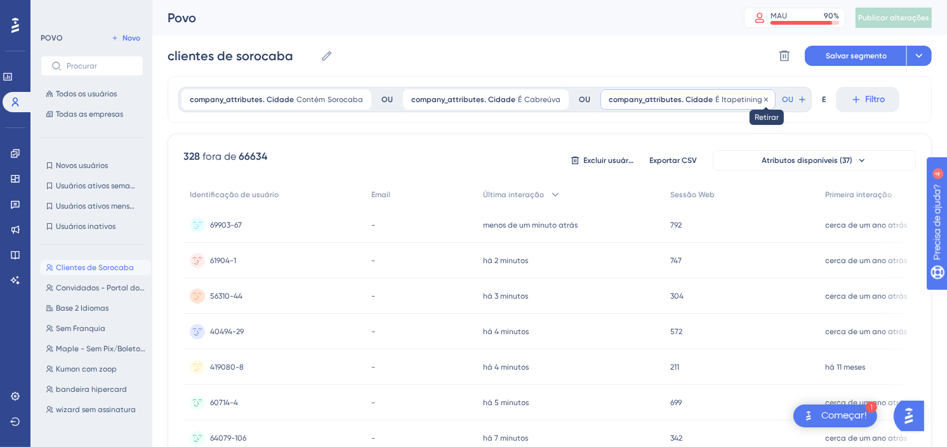
click at [764, 100] on icon at bounding box center [766, 99] width 4 height 4
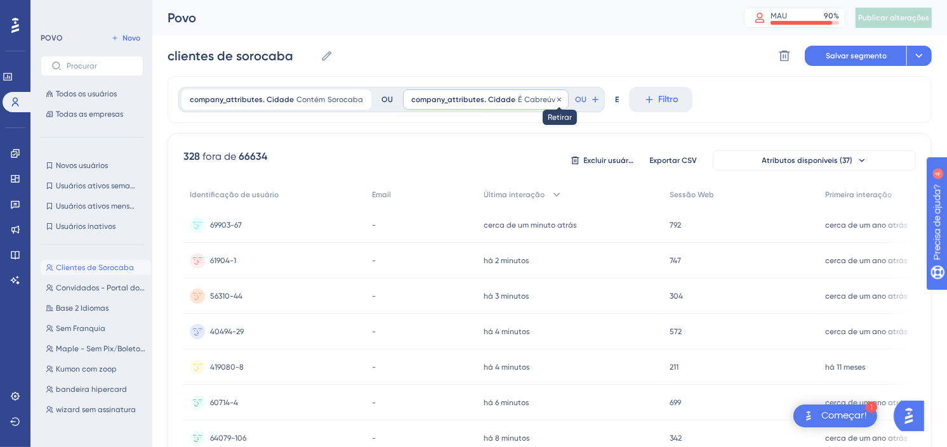
click at [555, 96] on icon at bounding box center [559, 100] width 8 height 8
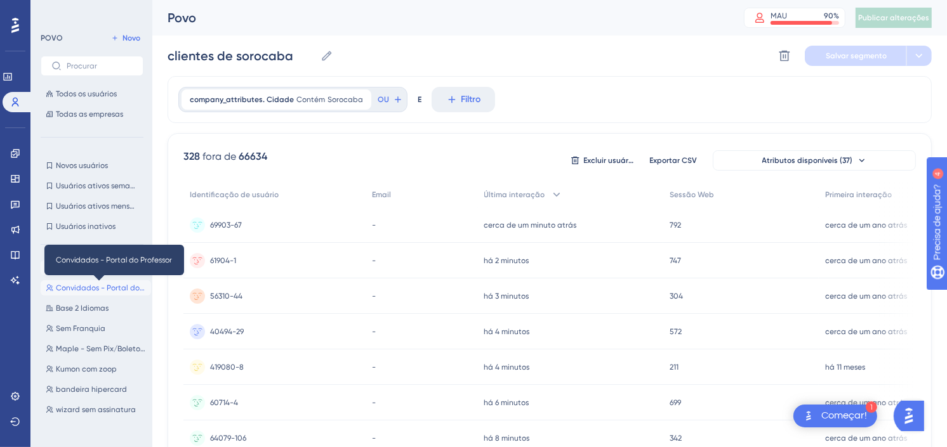
drag, startPoint x: 124, startPoint y: 286, endPoint x: 125, endPoint y: 277, distance: 9.0
click at [124, 286] on span "Convidados - Portal do Professor" at bounding box center [101, 288] width 90 height 10
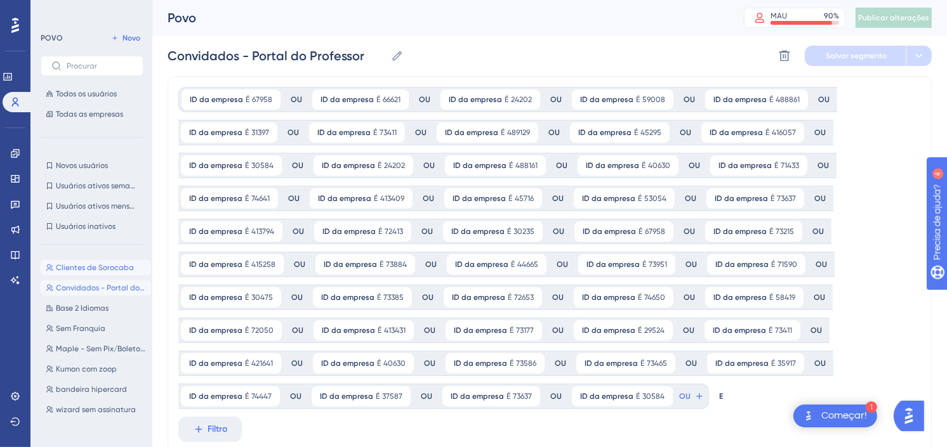
click at [75, 263] on span "Clientes de Sorocaba" at bounding box center [95, 268] width 78 height 10
type input "clientes de sorocaba"
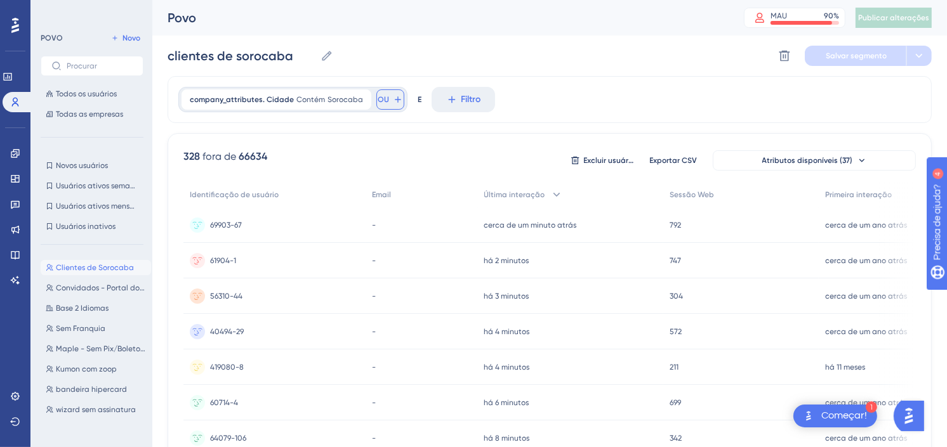
click at [384, 96] on button "OU" at bounding box center [390, 99] width 28 height 20
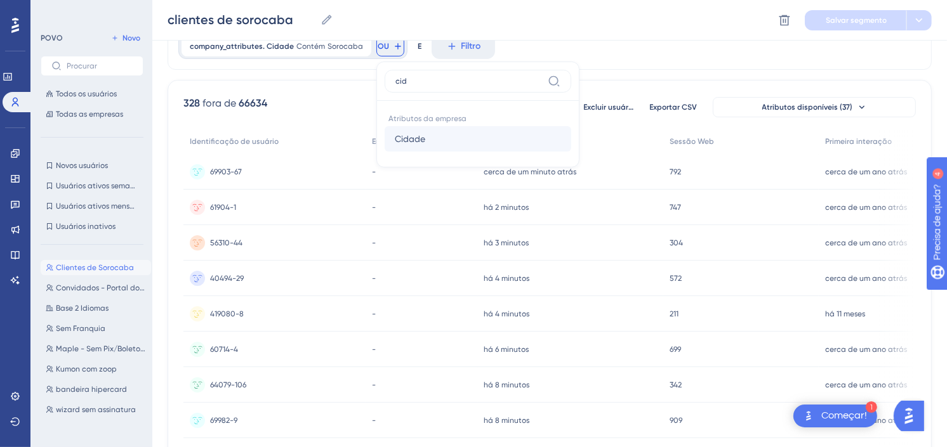
type input "cid"
click at [397, 126] on button "Cidade Cidade" at bounding box center [478, 138] width 187 height 25
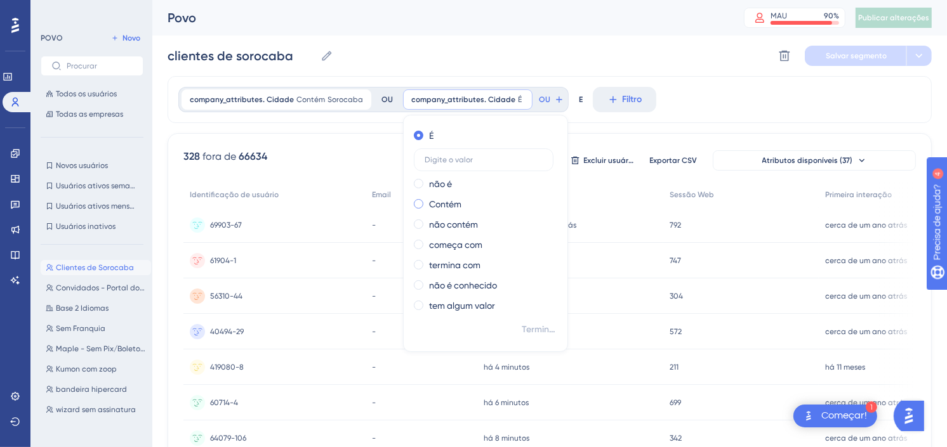
click at [414, 204] on span at bounding box center [419, 204] width 10 height 10
click at [427, 201] on input "radio" at bounding box center [427, 201] width 0 height 0
click at [496, 199] on input "text" at bounding box center [483, 200] width 118 height 9
type input "boituva"
click at [528, 326] on span "Terminado" at bounding box center [540, 329] width 36 height 15
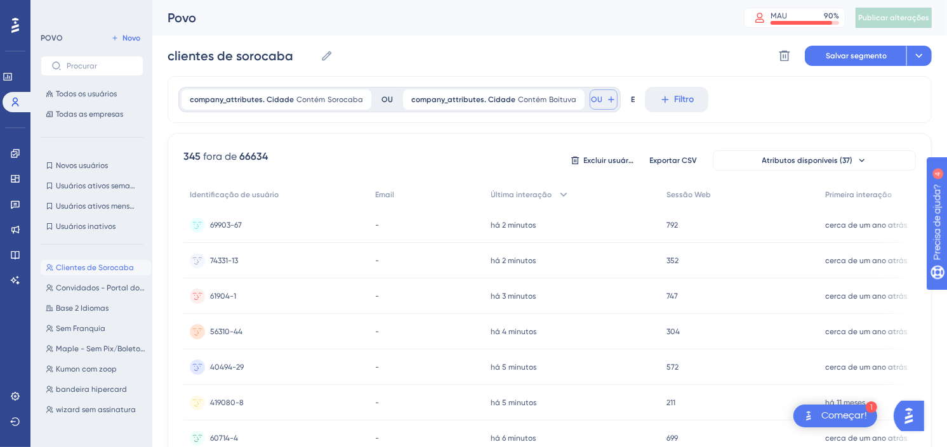
click at [606, 102] on icon at bounding box center [611, 100] width 10 height 10
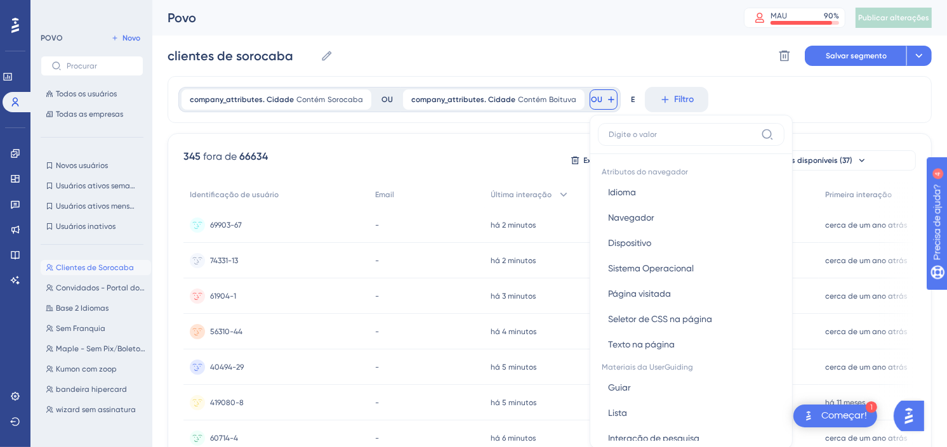
scroll to position [58, 0]
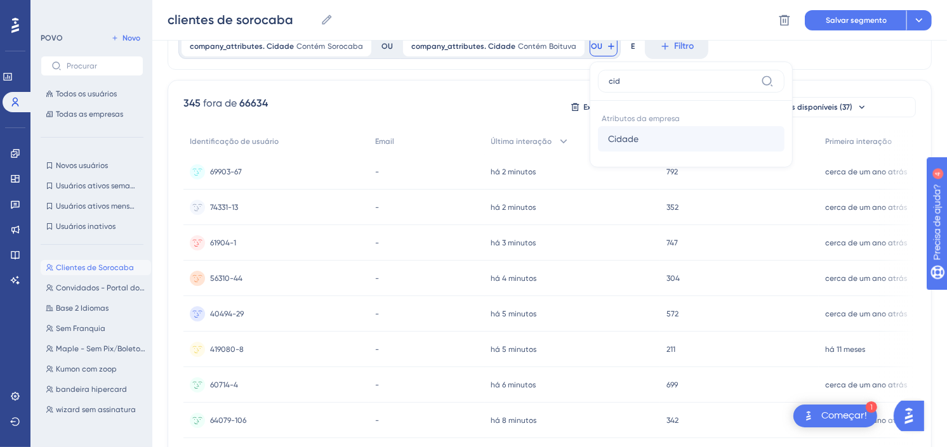
type input "cid"
click at [621, 141] on span "Cidade" at bounding box center [623, 138] width 30 height 15
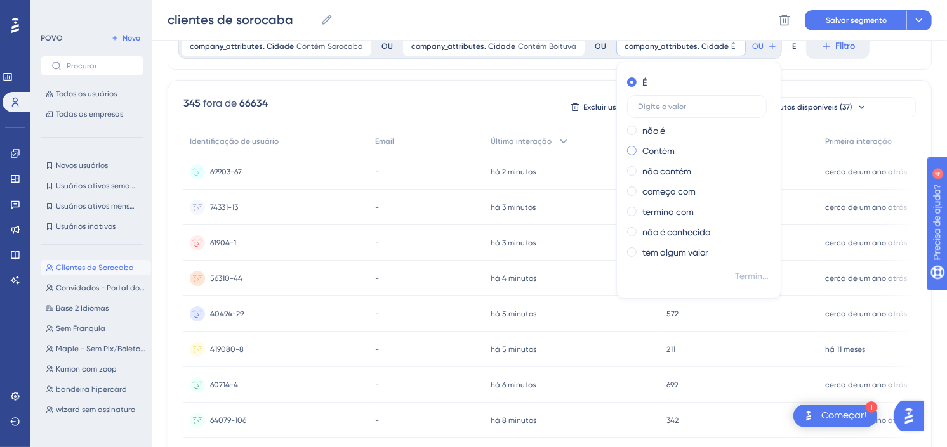
click at [627, 153] on span at bounding box center [632, 151] width 10 height 10
click at [640, 148] on input "radio" at bounding box center [640, 148] width 0 height 0
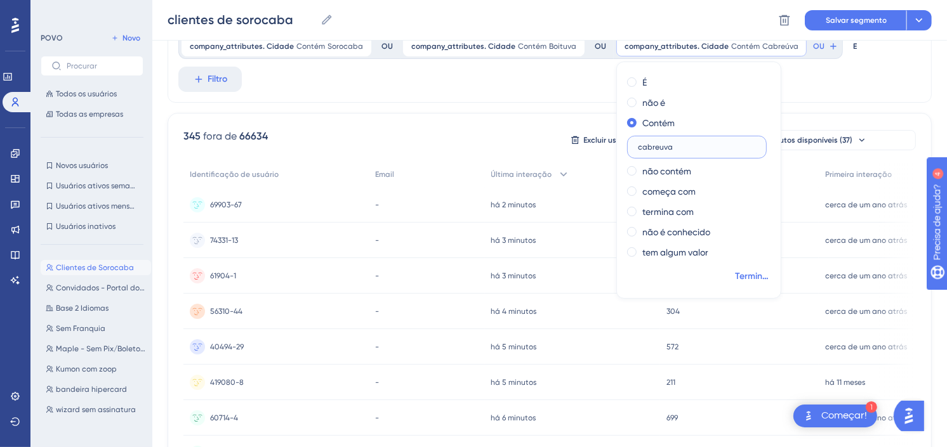
type input "cabreuva"
click at [735, 277] on span "Terminado" at bounding box center [753, 276] width 36 height 15
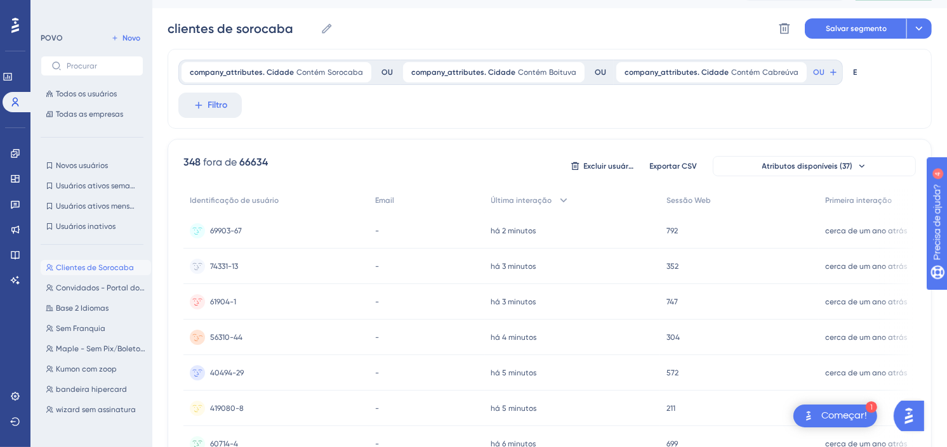
scroll to position [0, 0]
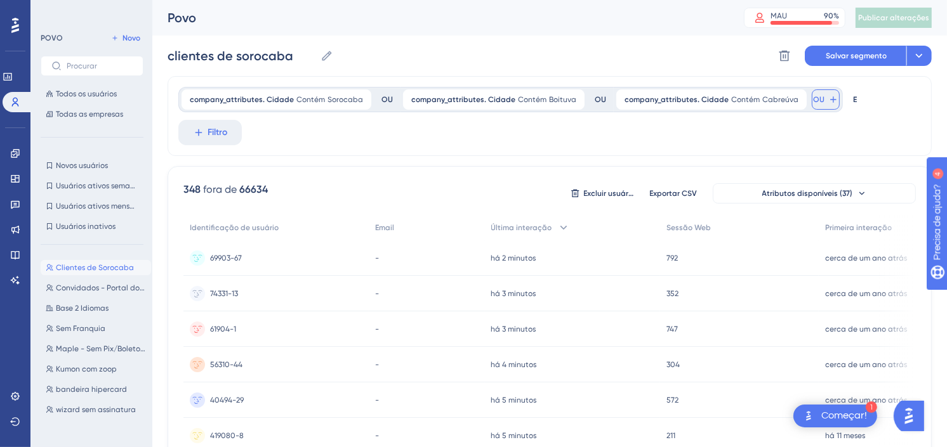
click at [813, 96] on span "OU" at bounding box center [818, 100] width 11 height 10
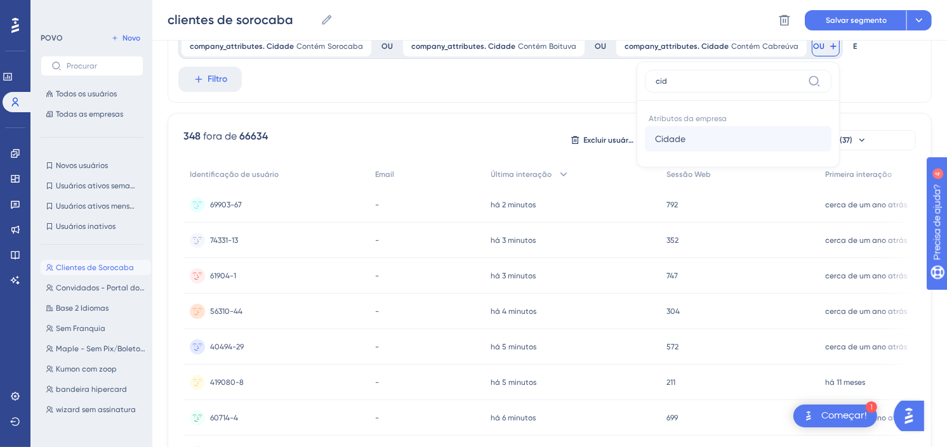
type input "cid"
click at [679, 137] on button "Cidade Cidade" at bounding box center [738, 138] width 187 height 25
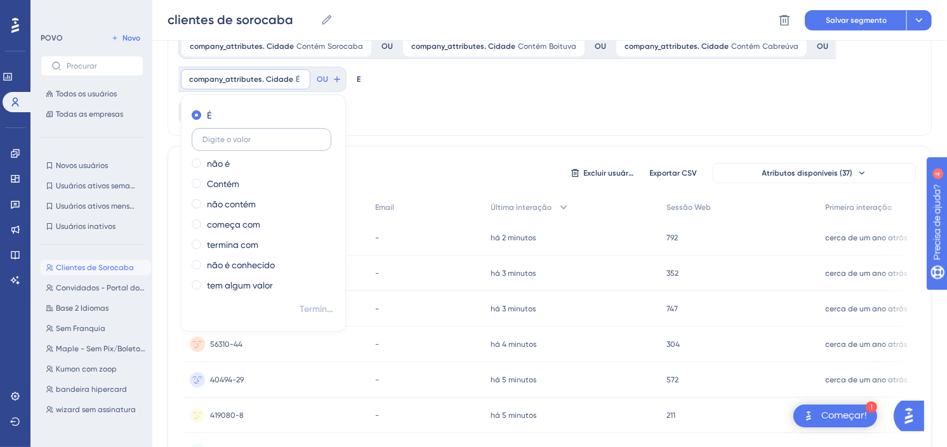
click at [282, 147] on label at bounding box center [262, 139] width 140 height 23
click at [282, 144] on input "text" at bounding box center [261, 139] width 118 height 9
click at [242, 180] on div "Contém" at bounding box center [261, 183] width 138 height 15
click at [252, 176] on input "text" at bounding box center [261, 180] width 118 height 9
type input "itapetininga"
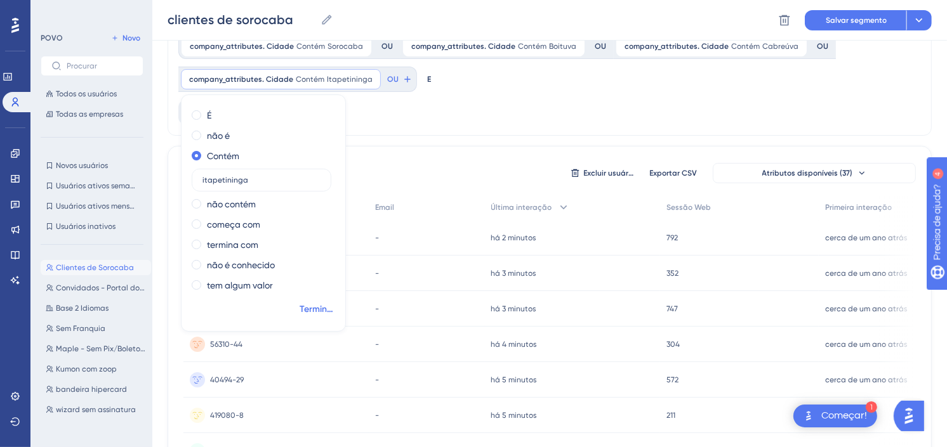
click at [305, 303] on span "Terminado" at bounding box center [317, 309] width 36 height 15
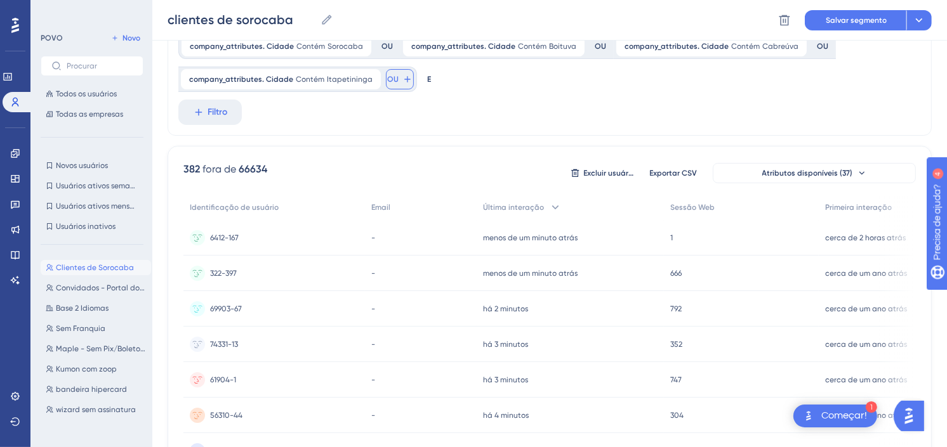
click at [389, 76] on span "OU" at bounding box center [392, 79] width 11 height 10
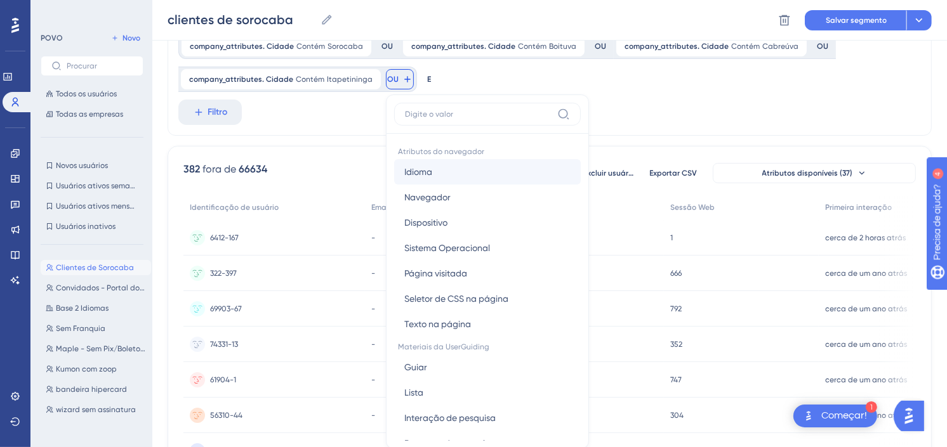
scroll to position [106, 0]
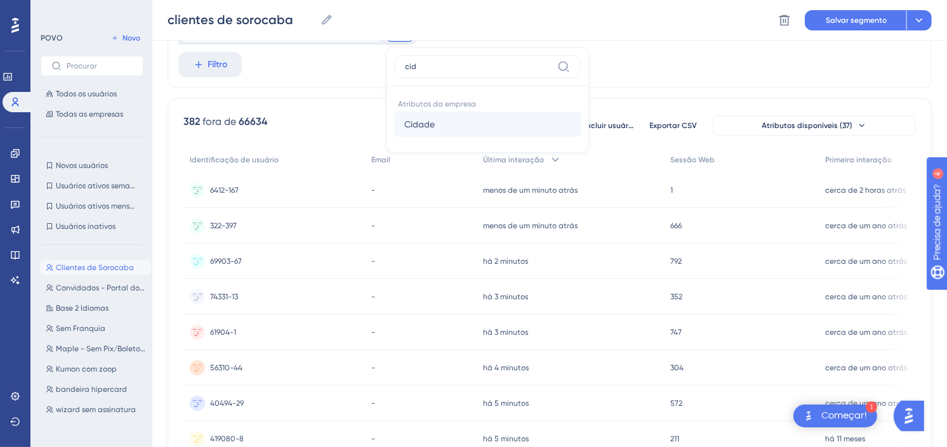
type input "cid"
click at [427, 115] on button "Cidade Cidade" at bounding box center [487, 124] width 187 height 25
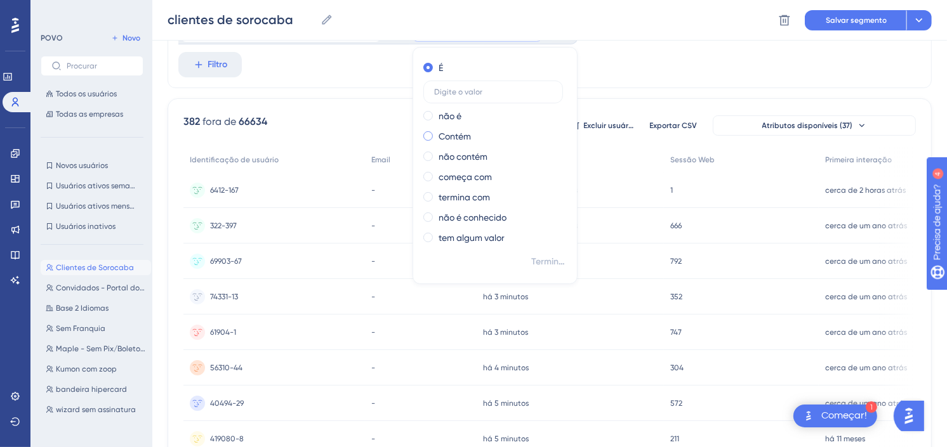
click at [451, 138] on label "Contém" at bounding box center [454, 136] width 32 height 15
type input "itu"
click at [551, 265] on span "Terminado" at bounding box center [549, 261] width 36 height 15
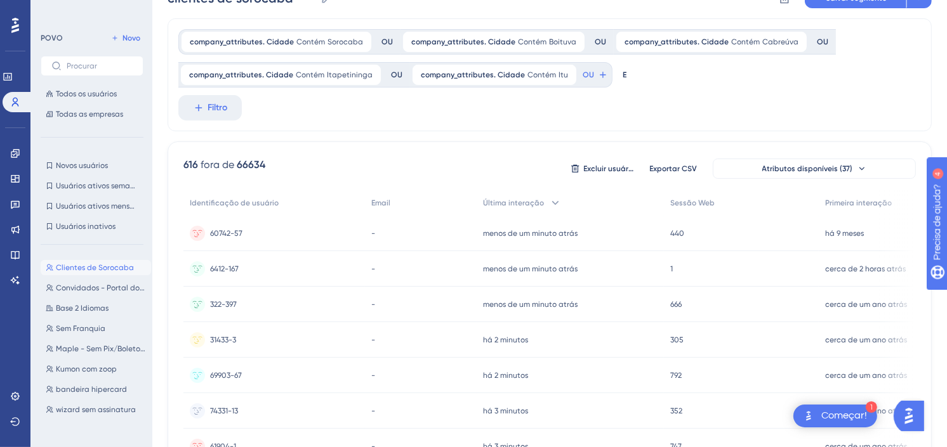
scroll to position [0, 0]
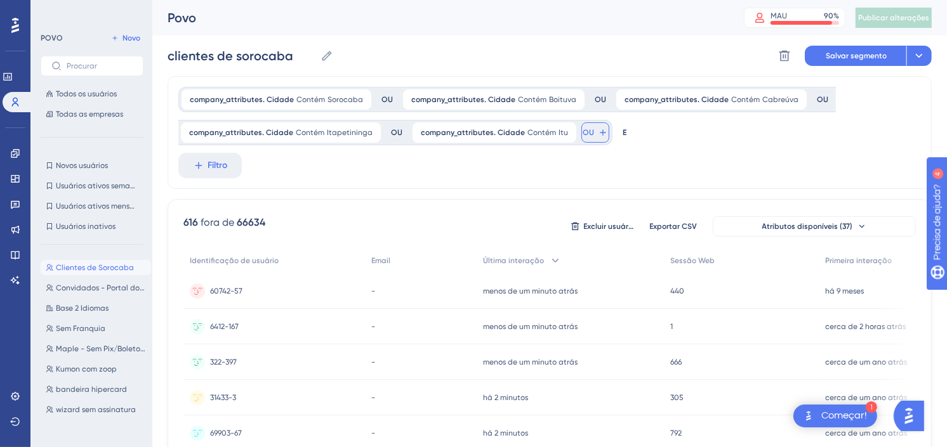
click at [598, 135] on icon at bounding box center [603, 133] width 10 height 10
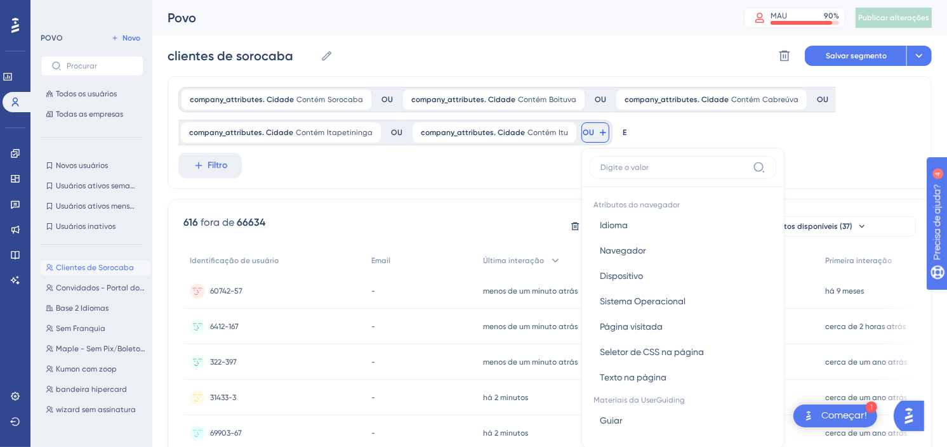
scroll to position [74, 0]
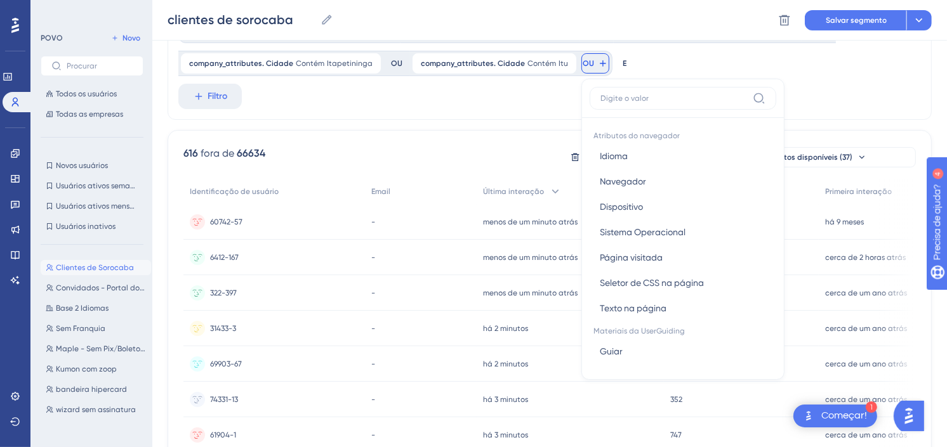
drag, startPoint x: 664, startPoint y: 91, endPoint x: 665, endPoint y: 100, distance: 9.0
click at [664, 91] on label at bounding box center [682, 98] width 187 height 23
click at [664, 93] on input at bounding box center [673, 98] width 147 height 10
click at [666, 106] on label at bounding box center [682, 98] width 187 height 23
click at [666, 103] on input at bounding box center [673, 98] width 147 height 10
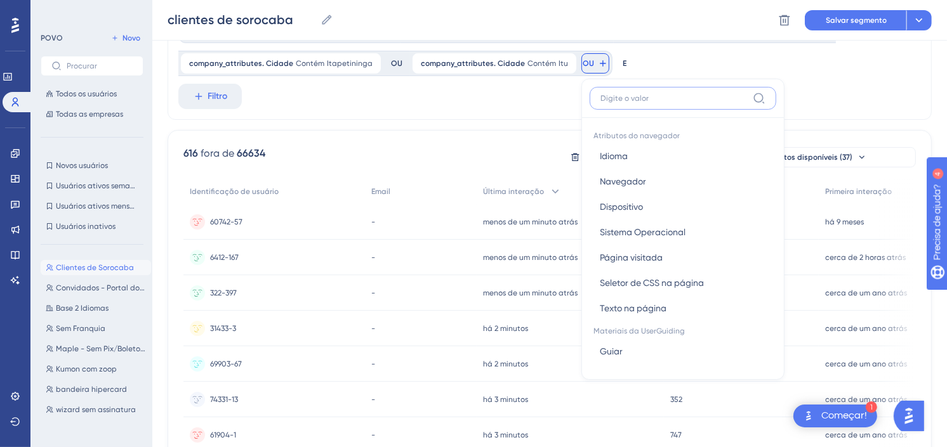
click at [669, 99] on input at bounding box center [673, 98] width 147 height 10
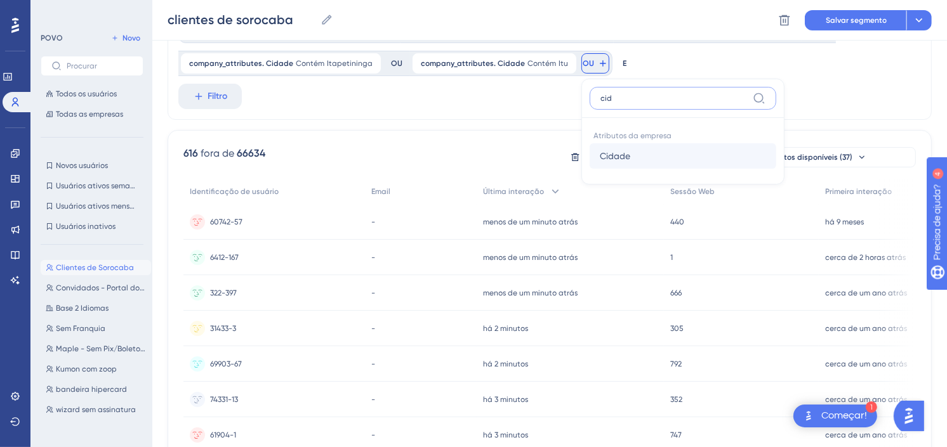
type input "cid"
click at [600, 148] on span "Cidade" at bounding box center [615, 155] width 30 height 15
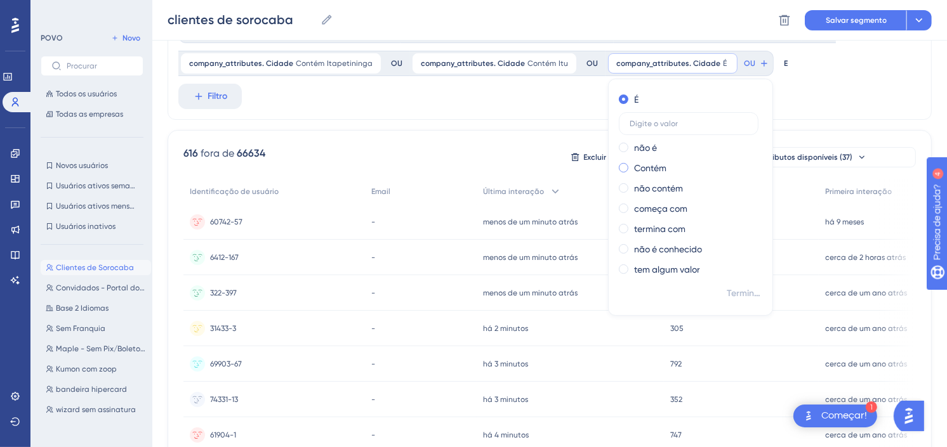
click at [649, 163] on label "Contém" at bounding box center [650, 168] width 32 height 15
click at [660, 160] on input "text" at bounding box center [688, 164] width 118 height 9
type input "votorantim"
click at [726, 289] on span "Terminado" at bounding box center [744, 293] width 36 height 15
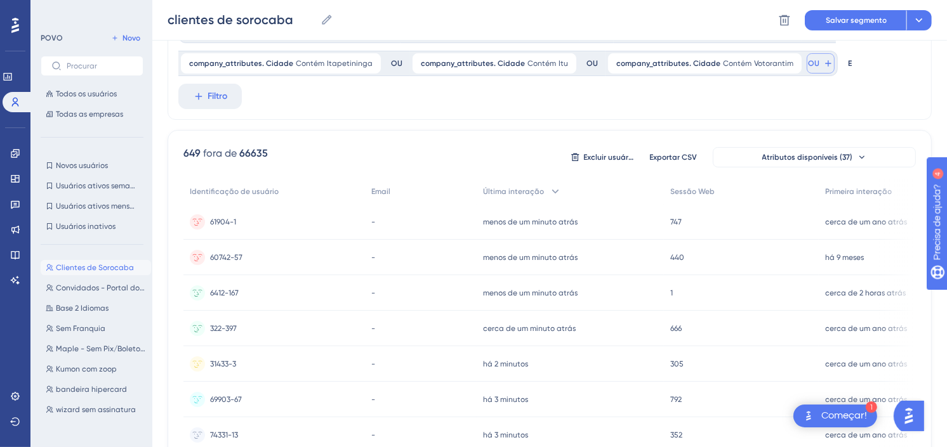
click at [808, 61] on span "OU" at bounding box center [813, 63] width 11 height 10
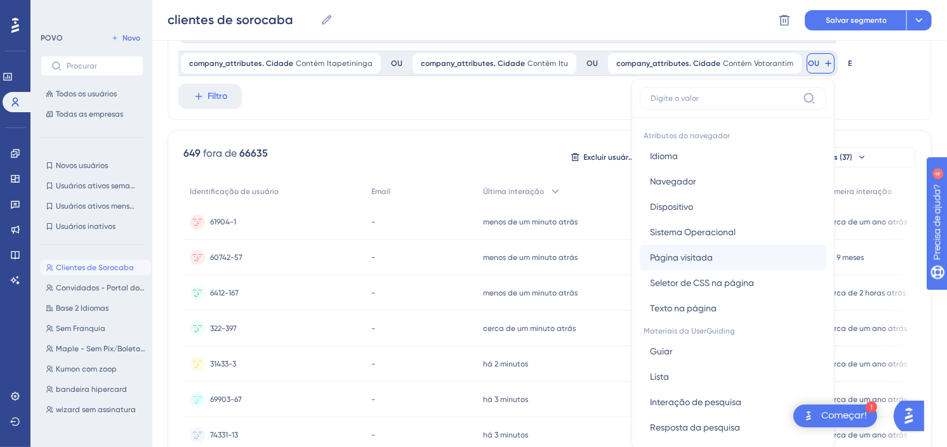
scroll to position [115, 0]
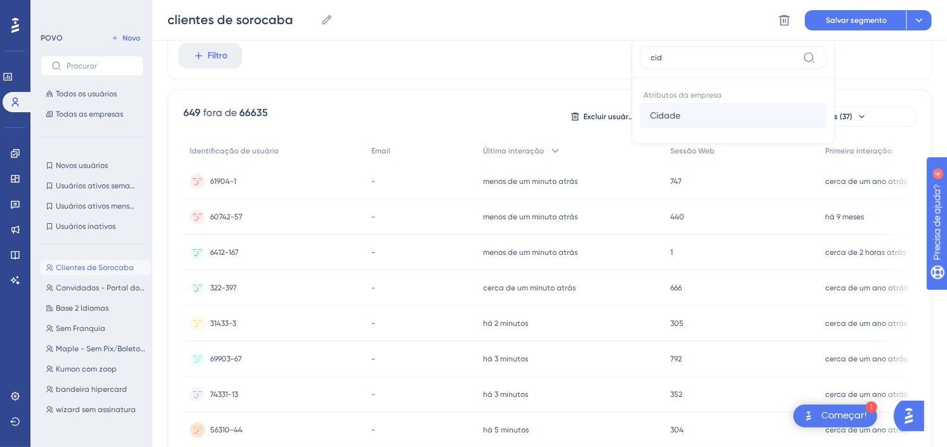
type input "cid"
click at [661, 109] on span "Cidade" at bounding box center [665, 115] width 30 height 15
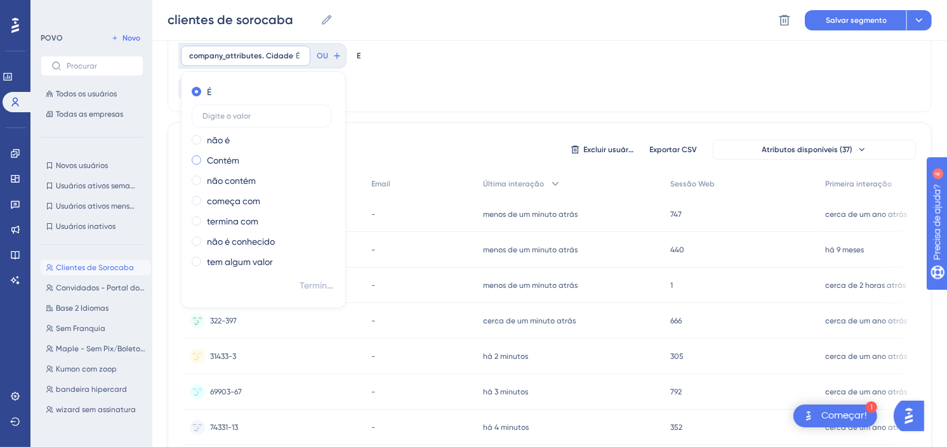
click at [237, 160] on label "Contém" at bounding box center [223, 160] width 32 height 15
click at [259, 150] on label at bounding box center [262, 156] width 140 height 23
click at [259, 152] on input "text" at bounding box center [261, 156] width 118 height 9
type input "campinas"
click at [308, 286] on span "Terminado" at bounding box center [317, 286] width 36 height 15
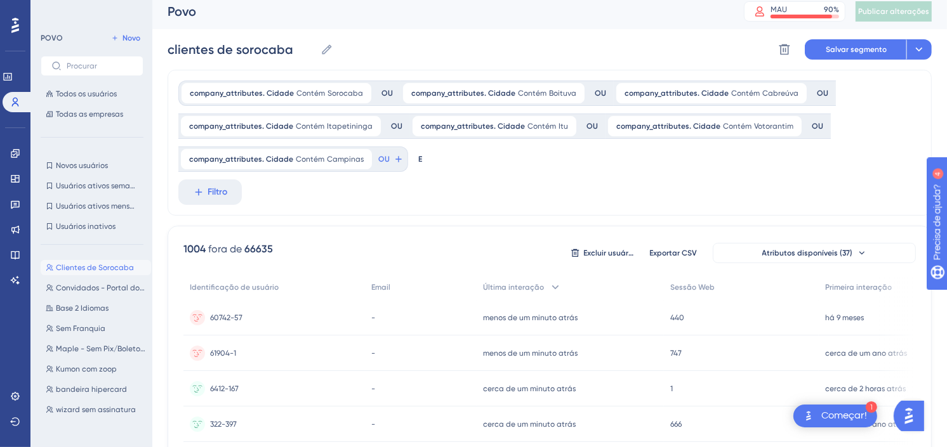
scroll to position [0, 0]
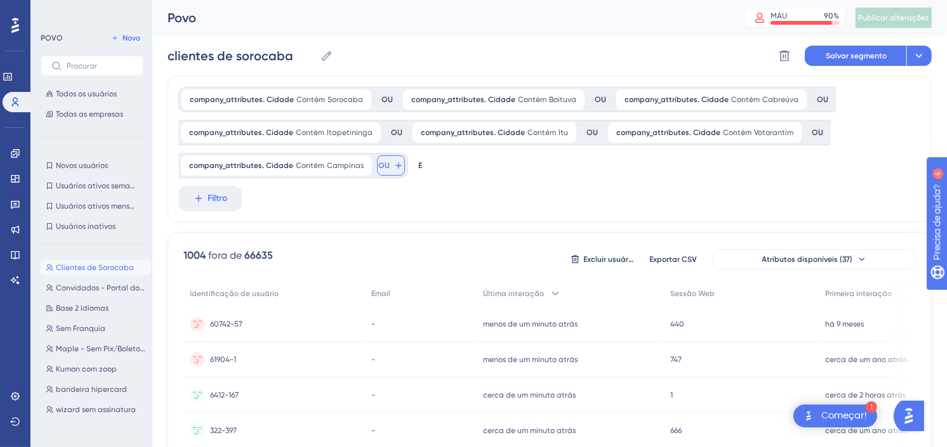
click at [378, 162] on span "OU" at bounding box center [383, 166] width 11 height 10
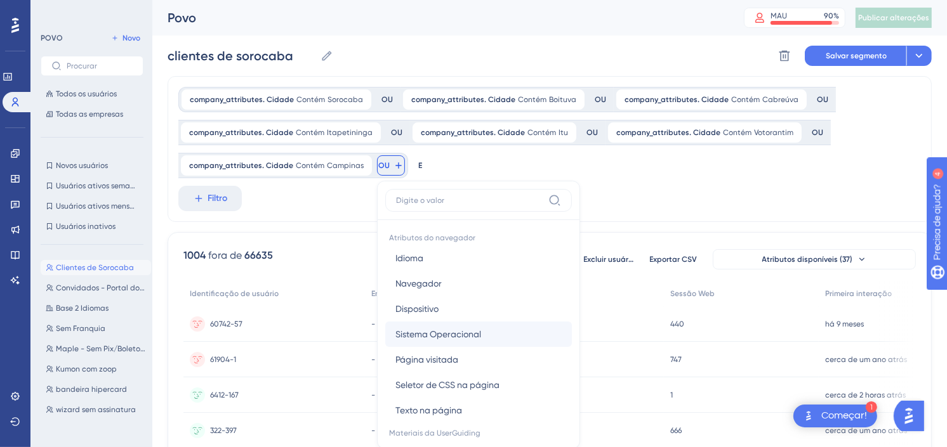
scroll to position [91, 0]
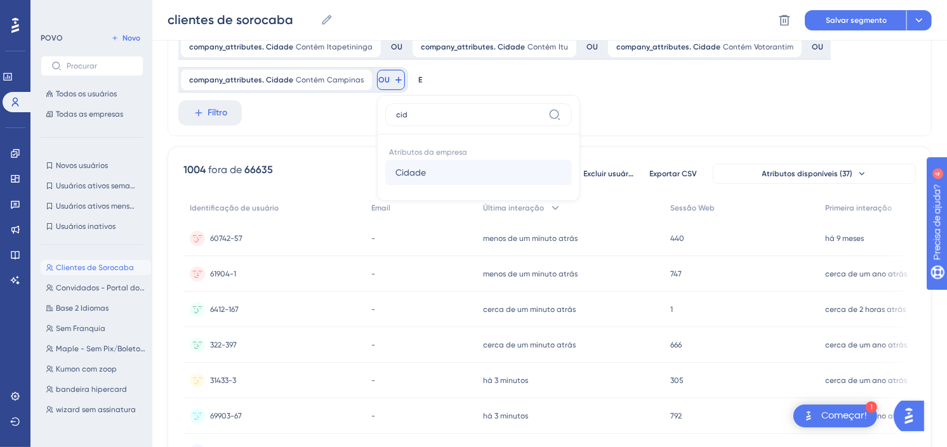
type input "cid"
click at [407, 176] on span "Cidade" at bounding box center [410, 172] width 30 height 15
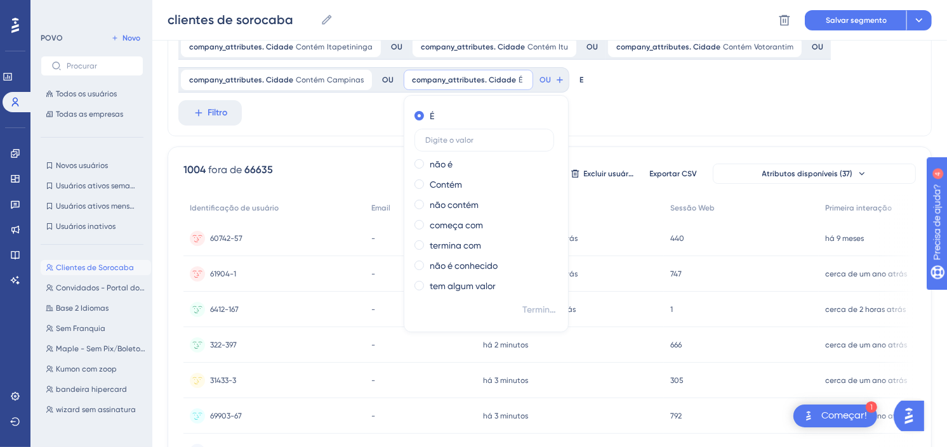
click at [586, 106] on div "company_attributes. Cidade Contém Sorocaba Sorocaba Retirar OU company_attribut…" at bounding box center [550, 63] width 764 height 146
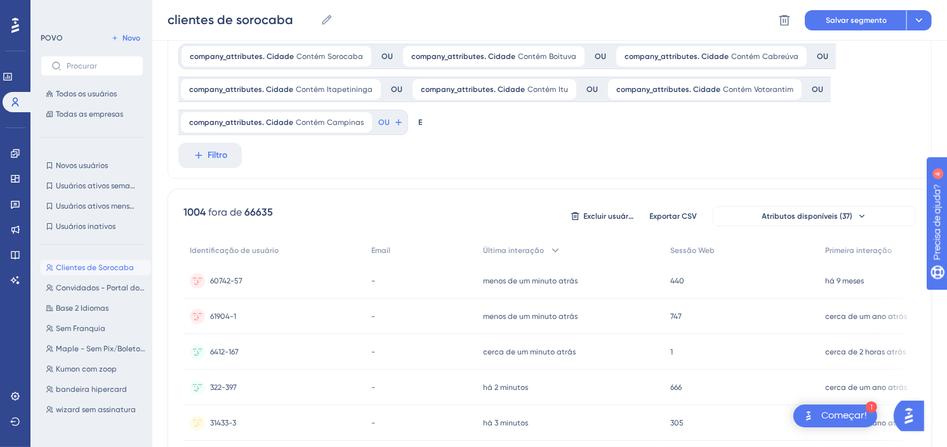
scroll to position [0, 0]
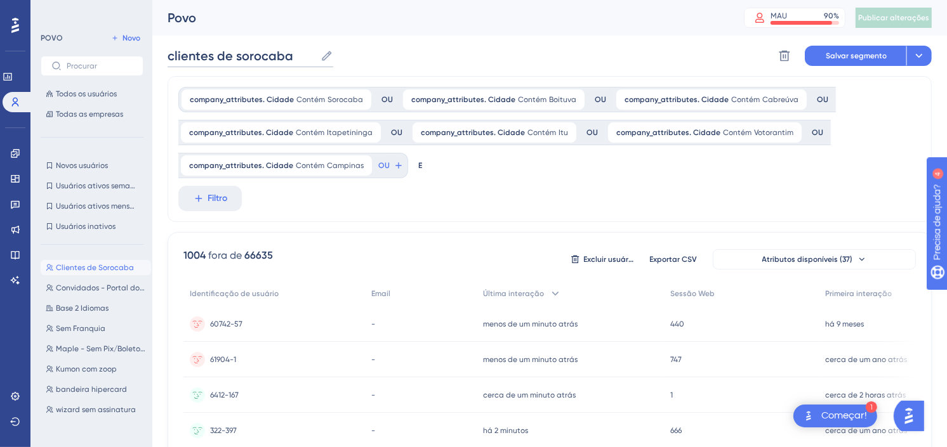
click at [295, 60] on input "clientes de sorocaba" at bounding box center [242, 56] width 148 height 18
type input "clientes de sorocaba e região"
click at [839, 55] on span "Salvar segmento" at bounding box center [855, 56] width 61 height 10
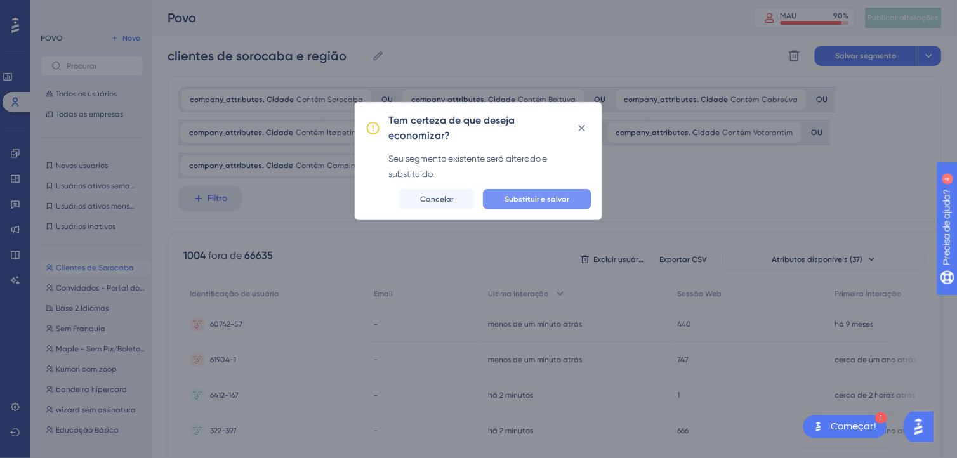
click at [560, 194] on span "Substituir e salvar" at bounding box center [536, 199] width 65 height 10
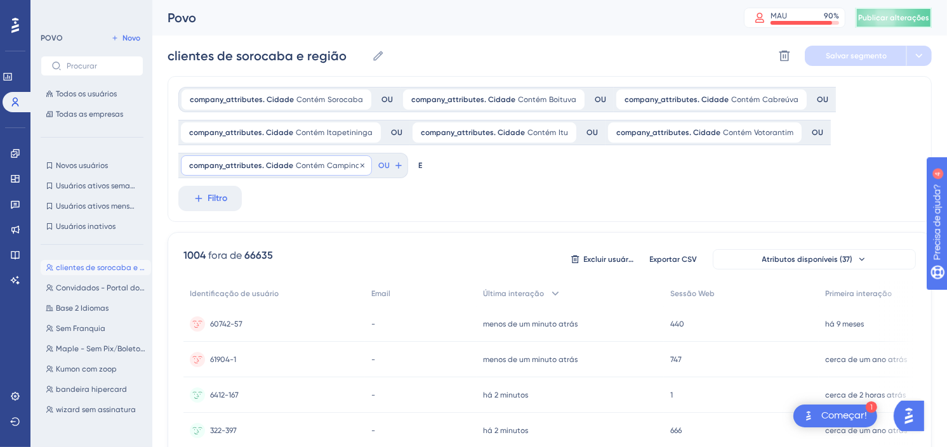
drag, startPoint x: 908, startPoint y: 14, endPoint x: 364, endPoint y: 170, distance: 566.3
click at [908, 14] on span "Publicar alterações" at bounding box center [893, 18] width 71 height 10
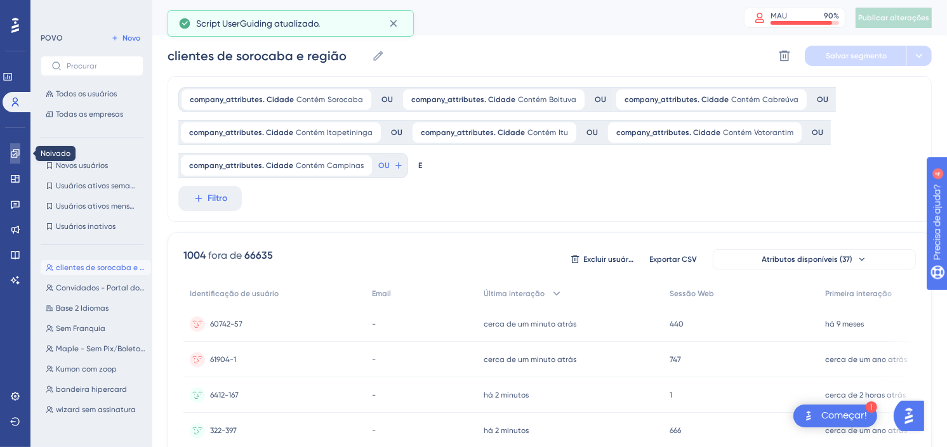
click at [17, 151] on icon at bounding box center [15, 153] width 10 height 10
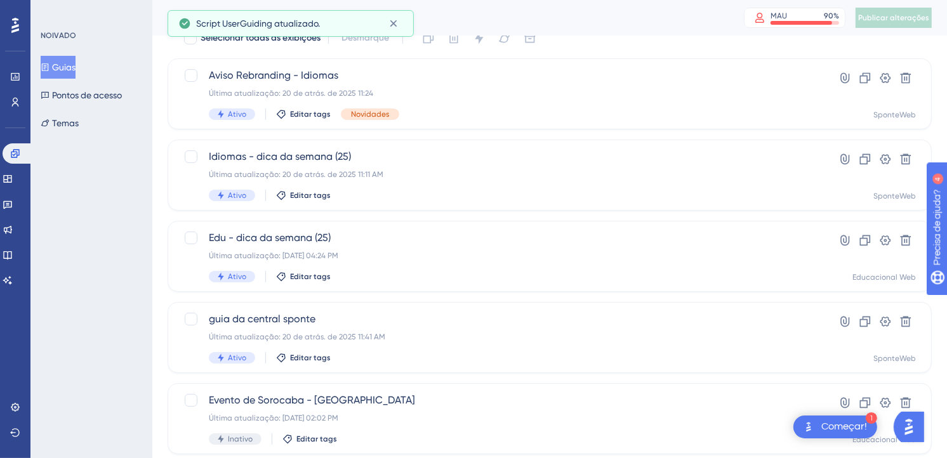
scroll to position [141, 0]
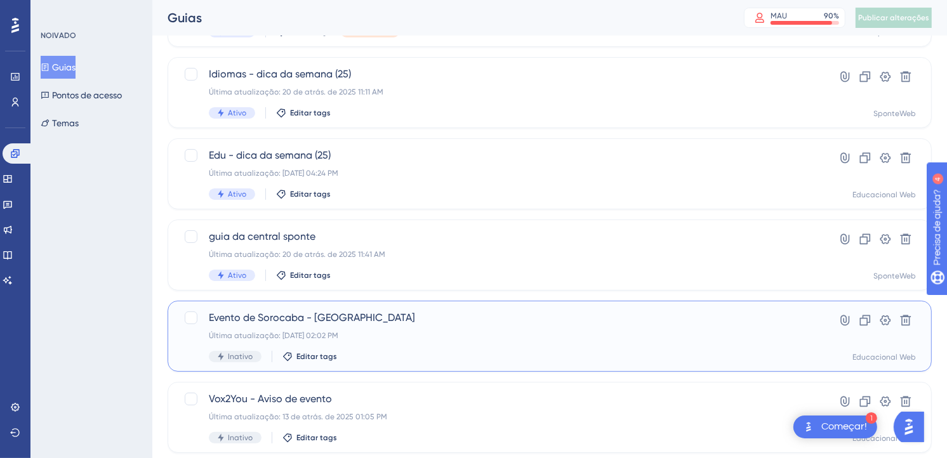
click at [452, 331] on div "Última atualização: 14 de ago. de 2025 02:02 PM" at bounding box center [499, 336] width 580 height 10
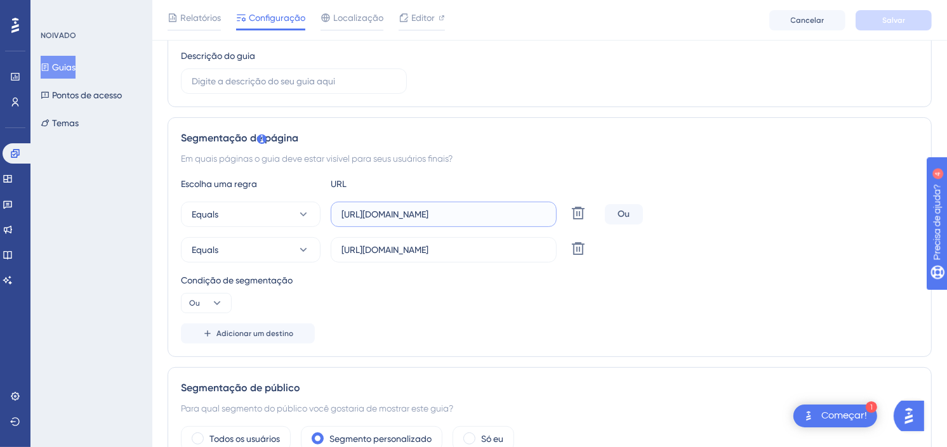
scroll to position [0, 54]
drag, startPoint x: 482, startPoint y: 216, endPoint x: 666, endPoint y: 209, distance: 184.1
click at [675, 208] on div "Equals https://www.sponteeducacional.net.br/SPDiretor/Central.aspx Excluir Ou" at bounding box center [549, 214] width 737 height 25
drag, startPoint x: 477, startPoint y: 249, endPoint x: 654, endPoint y: 249, distance: 177.0
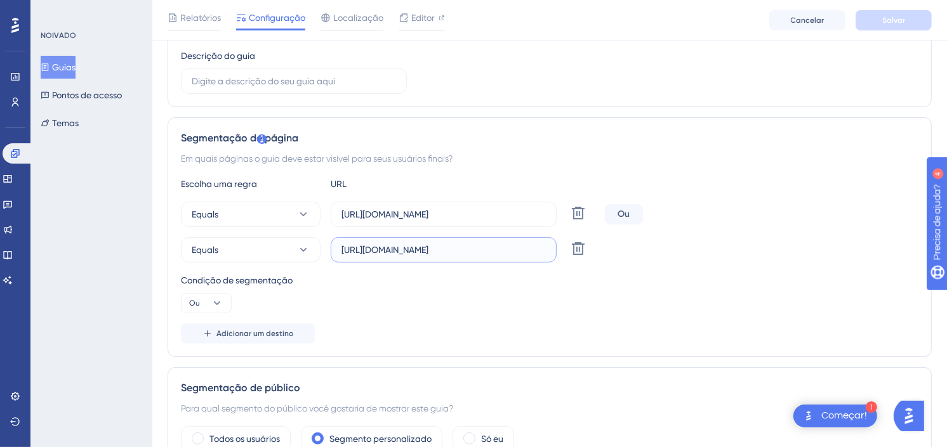
click at [654, 249] on div "Equals https://www.sponteeducacional.net.br/Home.aspx Excluir" at bounding box center [549, 249] width 737 height 25
click at [780, 277] on div "Condição de segmentação" at bounding box center [549, 280] width 737 height 15
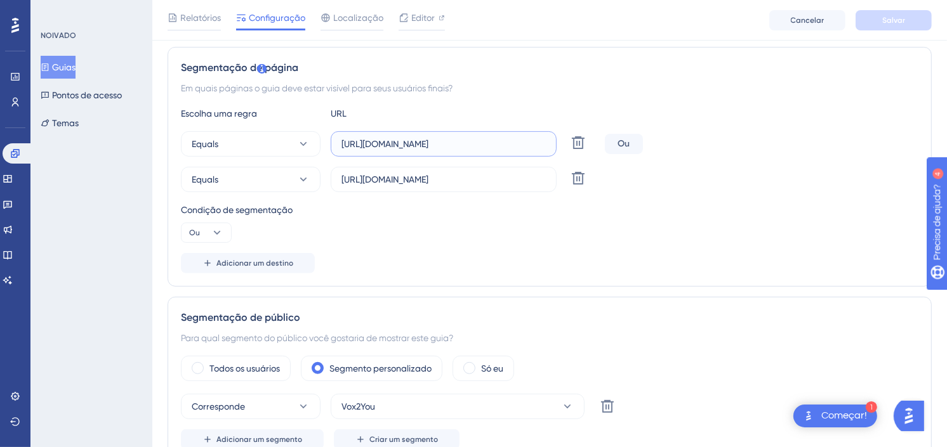
scroll to position [0, 54]
drag, startPoint x: 426, startPoint y: 141, endPoint x: 641, endPoint y: 134, distance: 215.2
click at [640, 130] on div "Escolha uma regra URL Equals https://www.sponteeducacional.net.br/SPDiretor/Cen…" at bounding box center [549, 190] width 737 height 168
drag, startPoint x: 454, startPoint y: 180, endPoint x: 642, endPoint y: 190, distance: 188.8
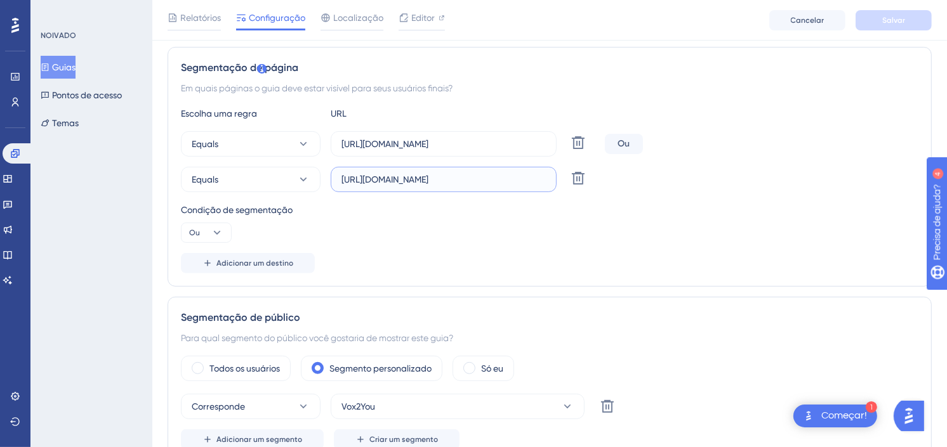
click at [635, 186] on div "Equals https://www.sponteeducacional.net.br/Home.aspx Excluir" at bounding box center [549, 179] width 737 height 25
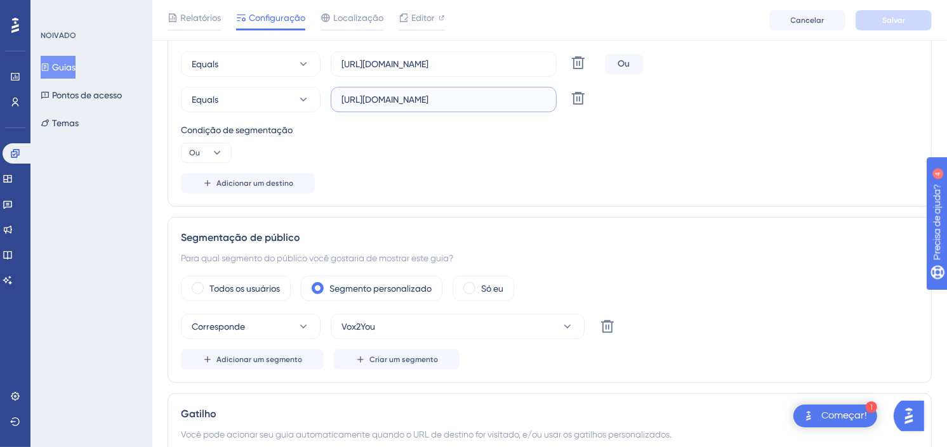
scroll to position [423, 0]
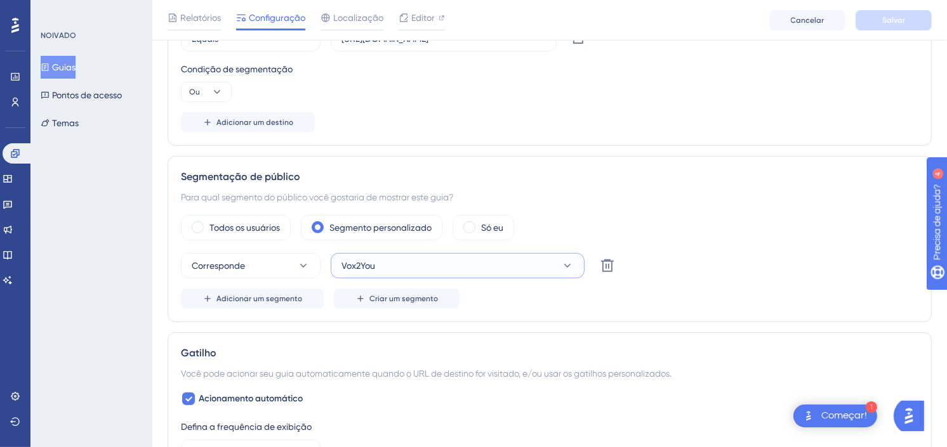
click at [450, 267] on button "Vox2You" at bounding box center [458, 265] width 254 height 25
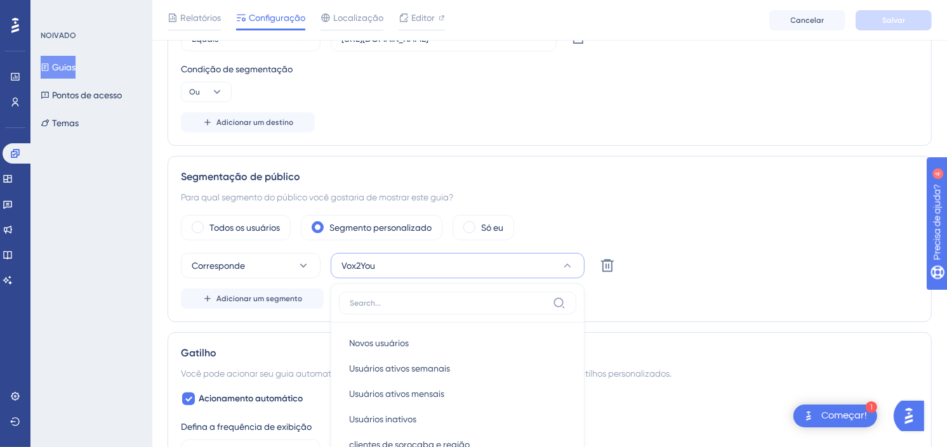
scroll to position [600, 0]
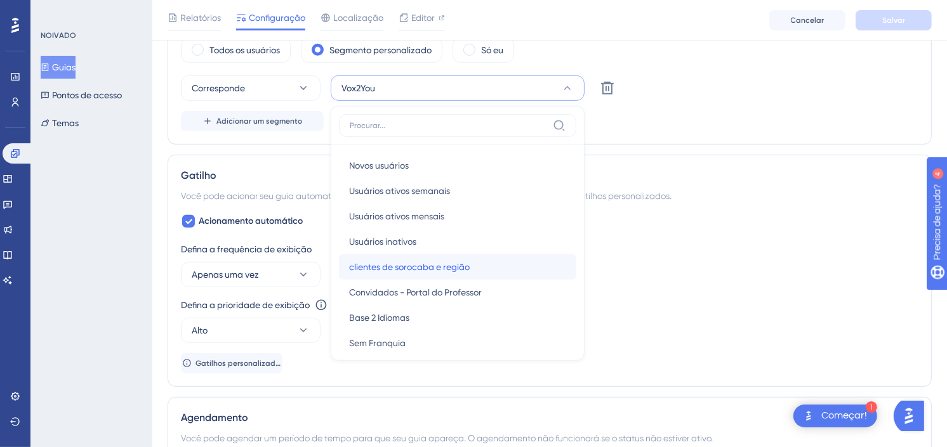
click at [434, 273] on span "clientes de sorocaba e região" at bounding box center [409, 267] width 121 height 15
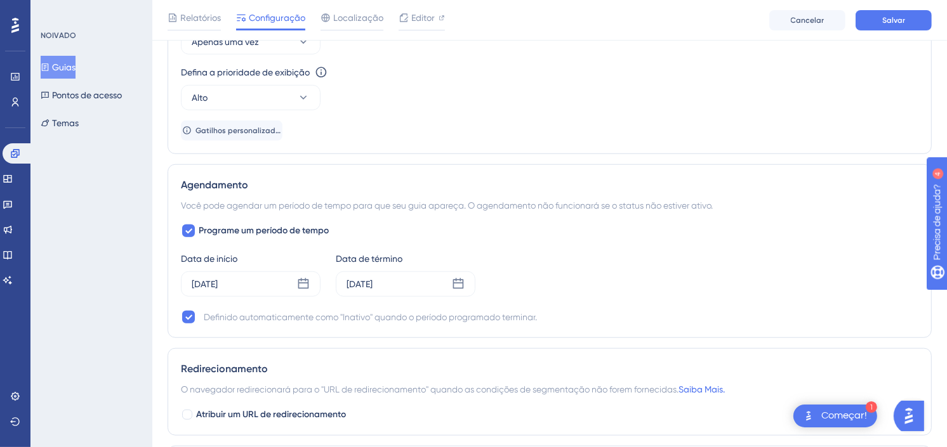
scroll to position [883, 0]
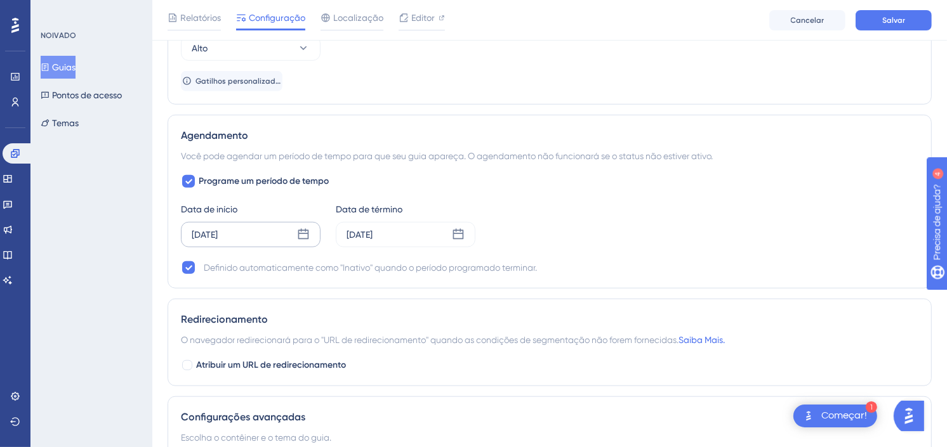
click at [295, 232] on div "13 de agosto de 2025" at bounding box center [251, 234] width 140 height 25
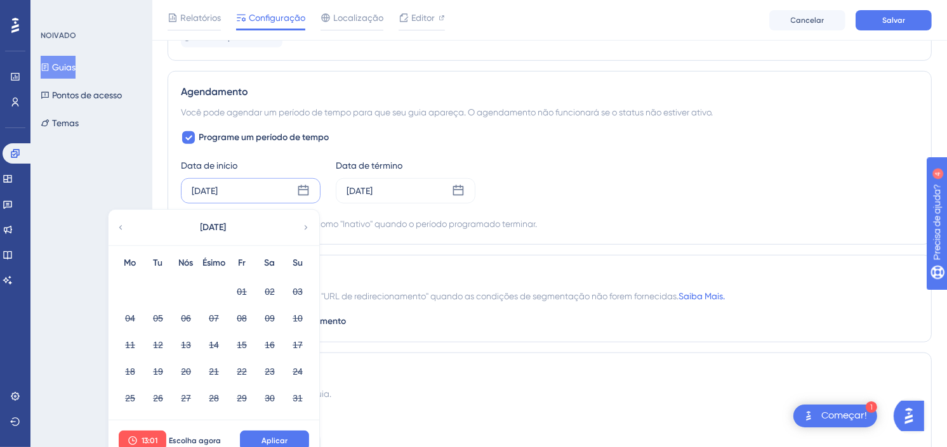
scroll to position [1023, 0]
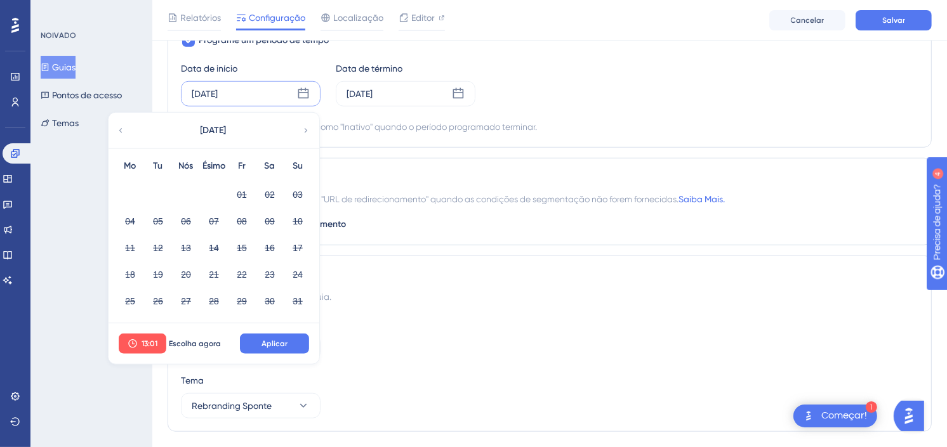
click at [305, 130] on icon at bounding box center [305, 130] width 9 height 11
click at [119, 131] on icon at bounding box center [120, 130] width 9 height 11
click at [303, 131] on icon at bounding box center [305, 130] width 9 height 11
click at [372, 88] on div "17 de agosto de 2025" at bounding box center [359, 93] width 26 height 15
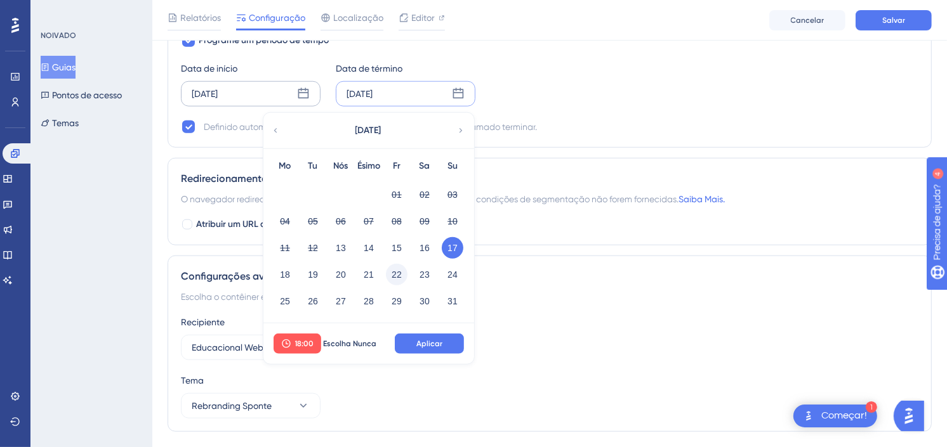
click at [398, 278] on button "22" at bounding box center [397, 275] width 22 height 22
click at [426, 338] on button "Aplicar" at bounding box center [429, 344] width 69 height 20
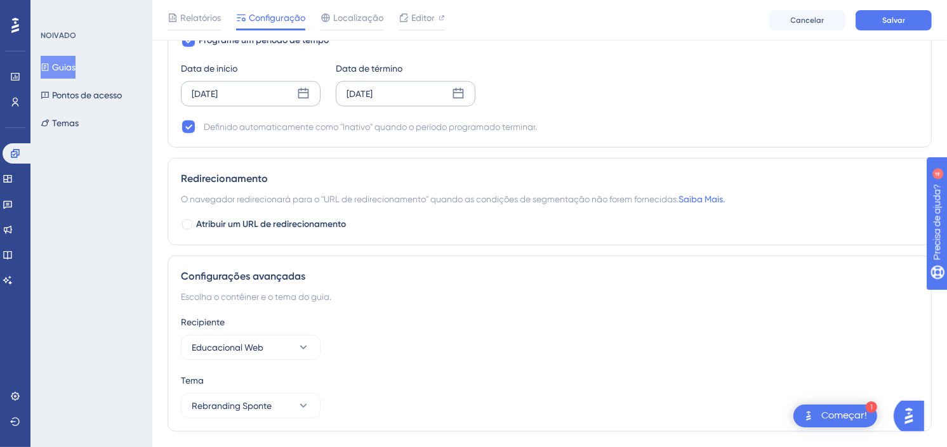
click at [218, 94] on div "13 de agosto de 2025" at bounding box center [205, 93] width 26 height 15
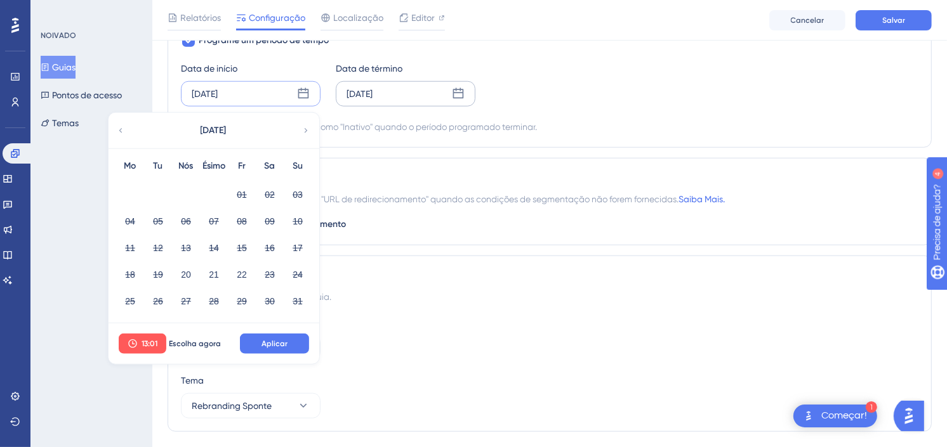
click at [306, 136] on icon at bounding box center [305, 130] width 9 height 11
click at [515, 298] on div "Escolha o contêiner e o tema do guia." at bounding box center [549, 296] width 737 height 15
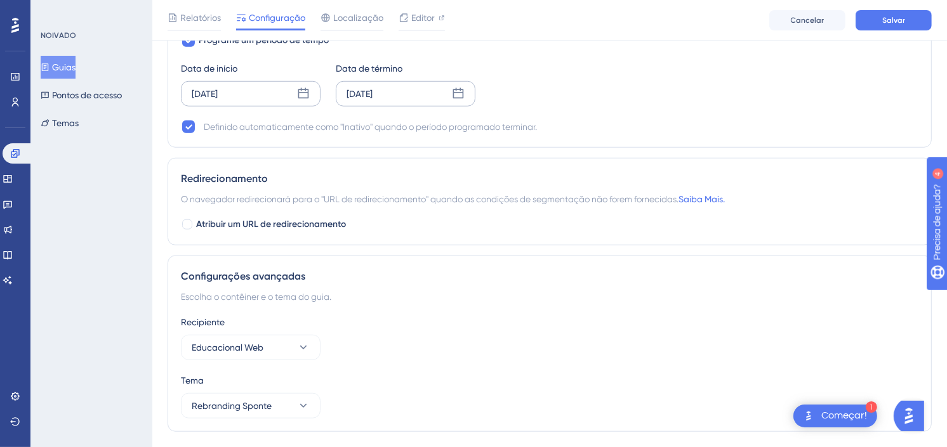
click at [218, 100] on div "13 de agosto de 2025" at bounding box center [205, 93] width 26 height 15
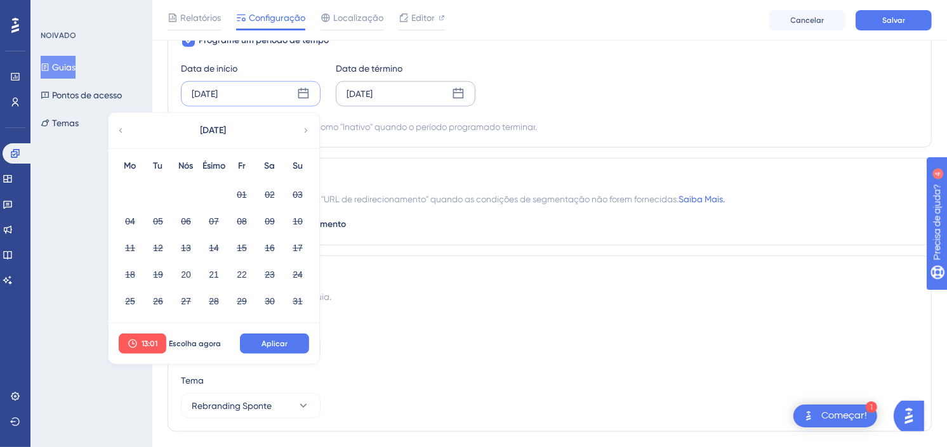
click at [218, 93] on div "13 de agosto de 2025" at bounding box center [205, 93] width 26 height 15
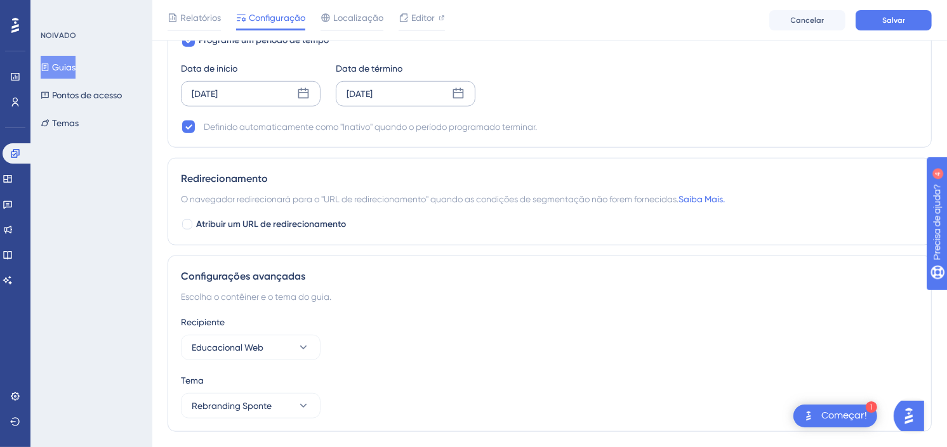
click at [218, 93] on div "13 de agosto de 2025" at bounding box center [205, 93] width 26 height 15
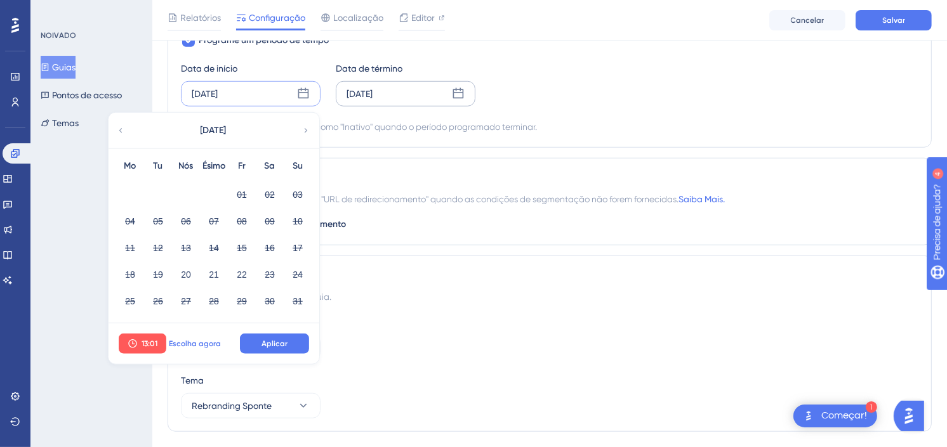
click at [203, 344] on span "Escolha agora" at bounding box center [195, 344] width 52 height 10
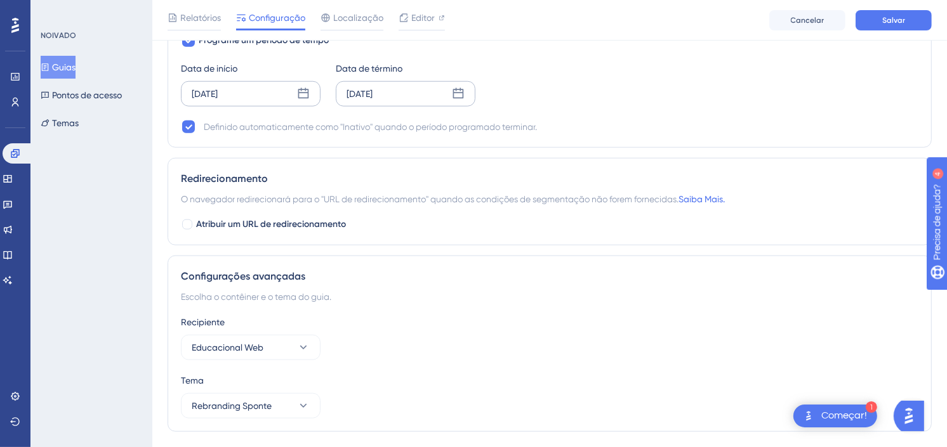
click at [218, 96] on div "20 de agosto de 2025" at bounding box center [205, 93] width 26 height 15
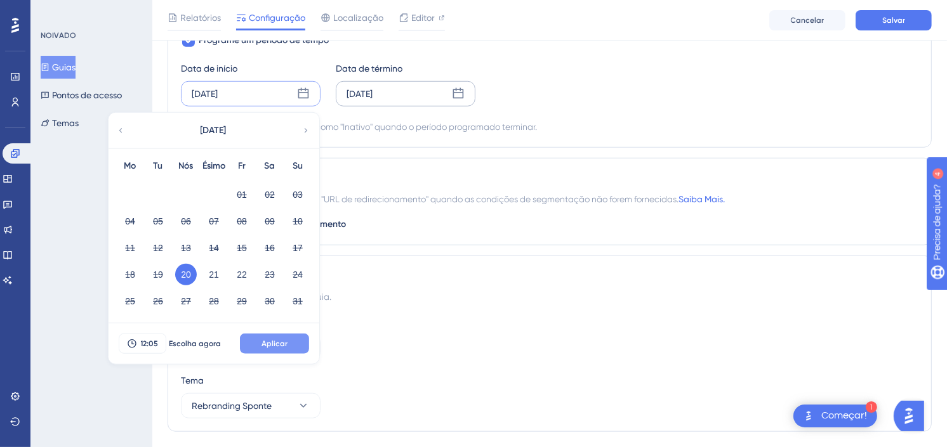
click at [296, 339] on button "Aplicar" at bounding box center [274, 344] width 69 height 20
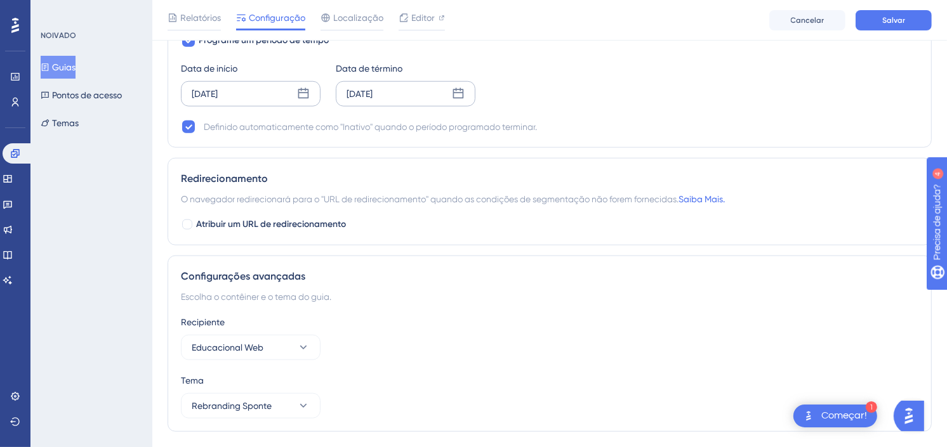
click at [468, 339] on div "Recipiente Educacional Web" at bounding box center [549, 338] width 737 height 46
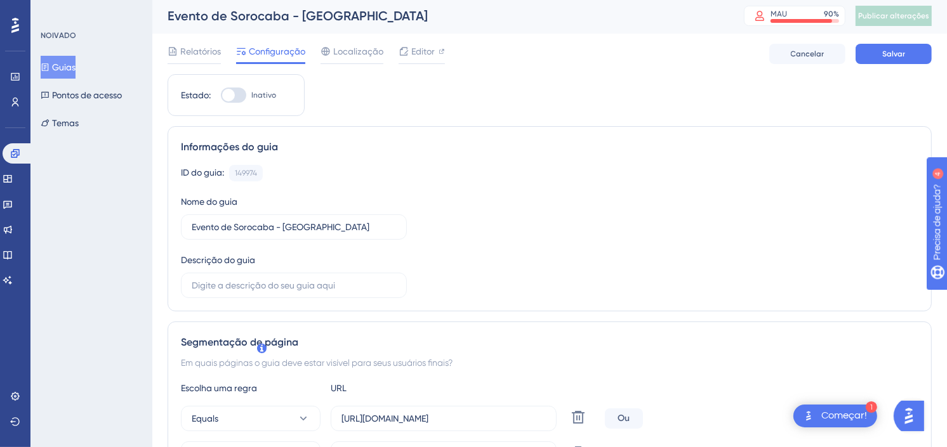
scroll to position [0, 0]
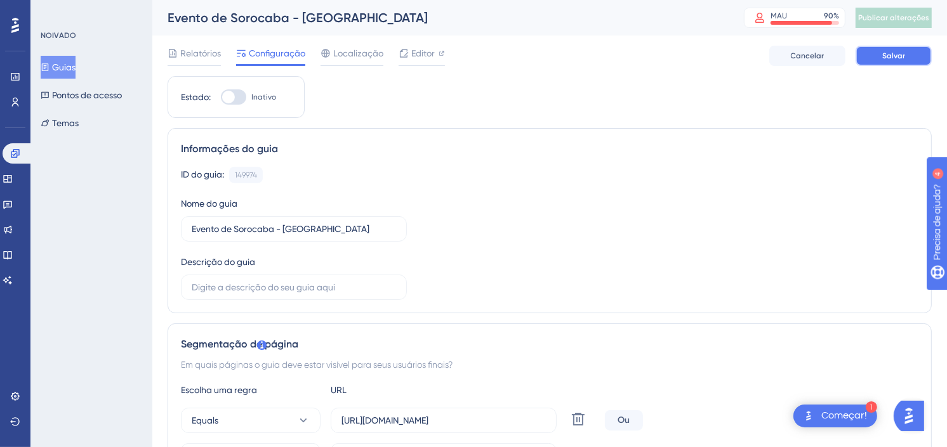
click at [873, 58] on button "Salvar" at bounding box center [893, 56] width 76 height 20
drag, startPoint x: 657, startPoint y: 210, endPoint x: 707, endPoint y: 231, distance: 54.9
click at [657, 210] on div "ID do guia: 149974 Copiar Nome do guia Evento de Sorocaba - Convite Descrição d…" at bounding box center [549, 233] width 737 height 133
click at [417, 61] on div "Editor" at bounding box center [421, 56] width 46 height 20
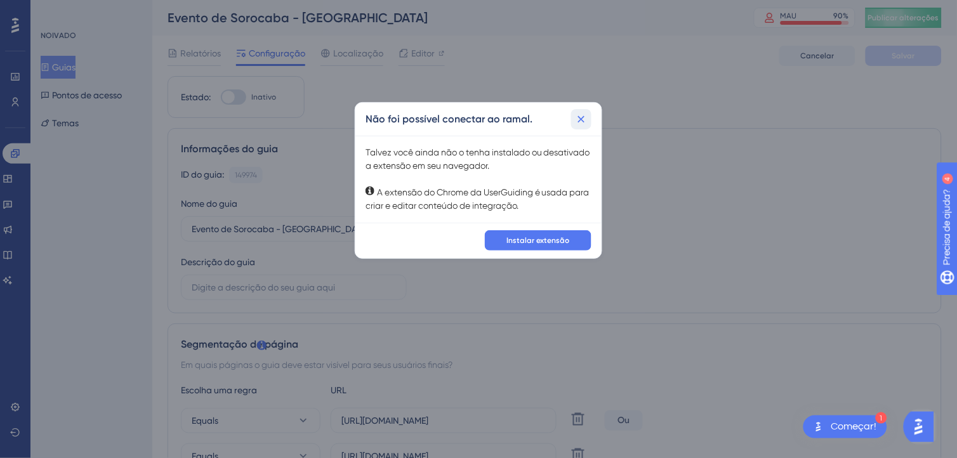
click at [575, 117] on icon at bounding box center [581, 119] width 13 height 13
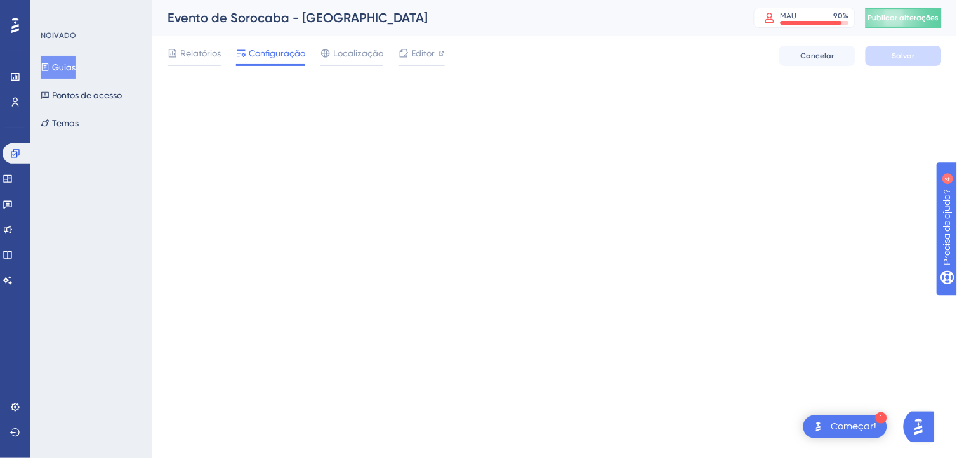
click at [523, 0] on html "1 Começar! Desempenho Usuários Noivado Widgets Realimentação Atualizações de pr…" at bounding box center [478, 0] width 957 height 0
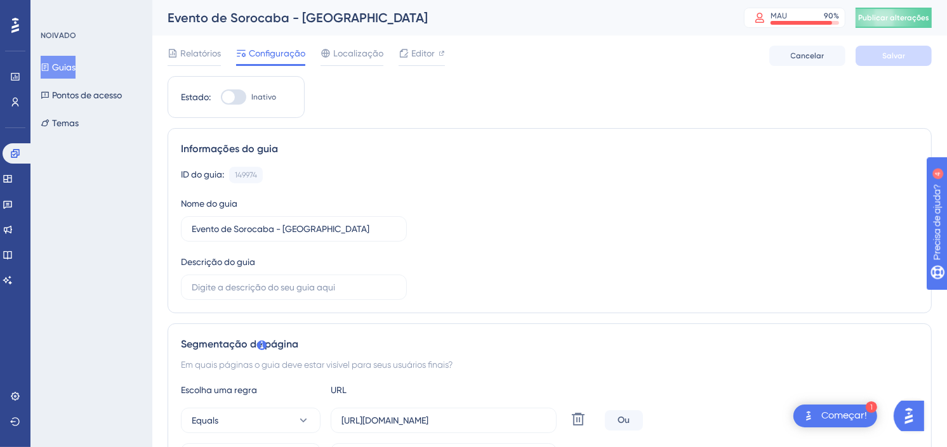
click at [70, 67] on font "Guias" at bounding box center [63, 67] width 23 height 15
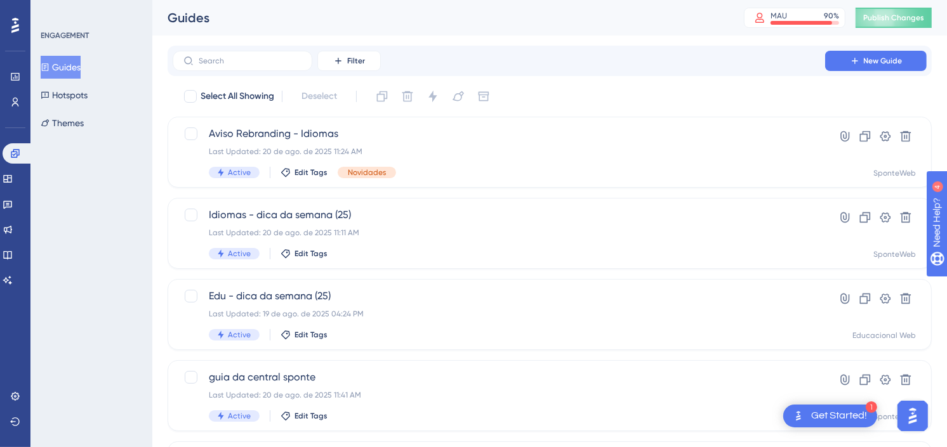
click at [640, 26] on div "Guides" at bounding box center [440, 18] width 544 height 18
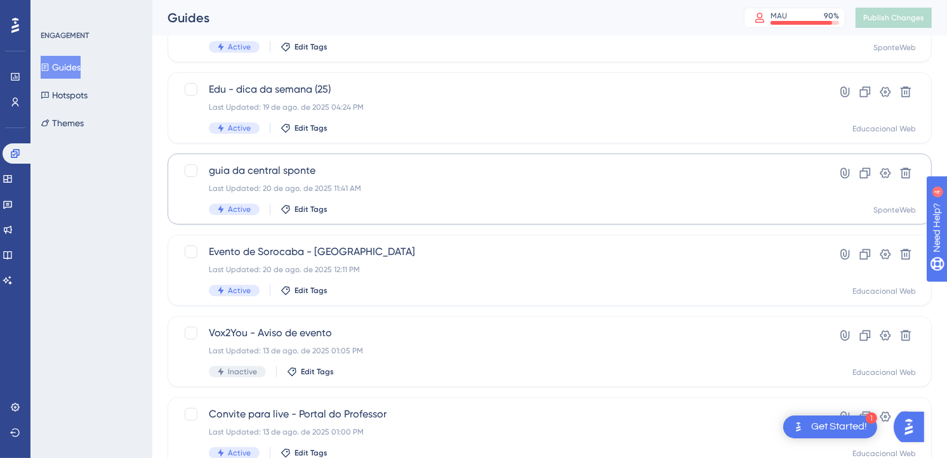
scroll to position [211, 0]
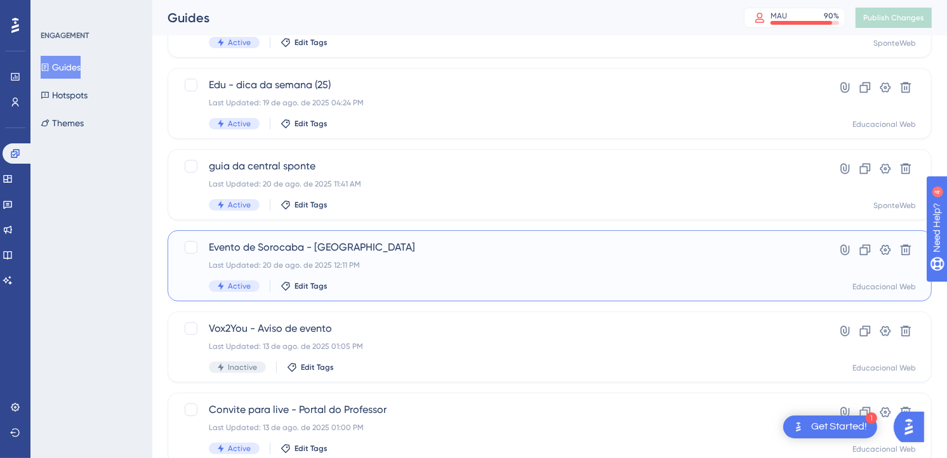
click at [439, 249] on span "Evento de Sorocaba - [GEOGRAPHIC_DATA]" at bounding box center [499, 247] width 580 height 15
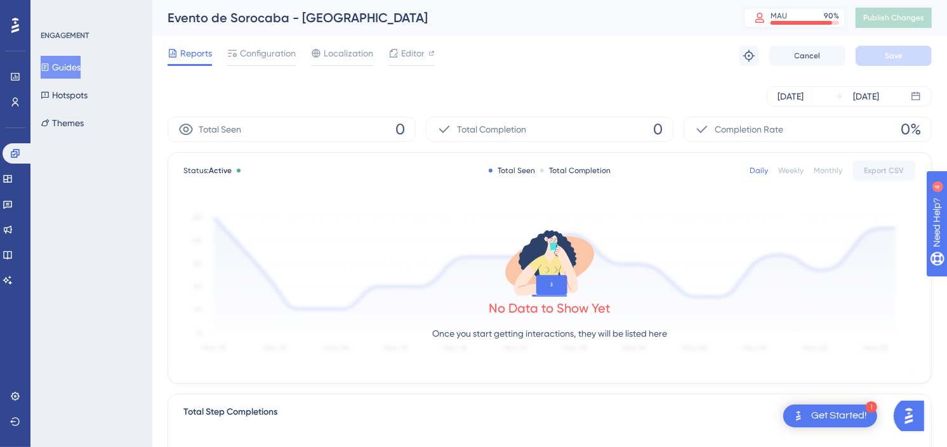
click at [60, 66] on button "Guides" at bounding box center [61, 67] width 40 height 23
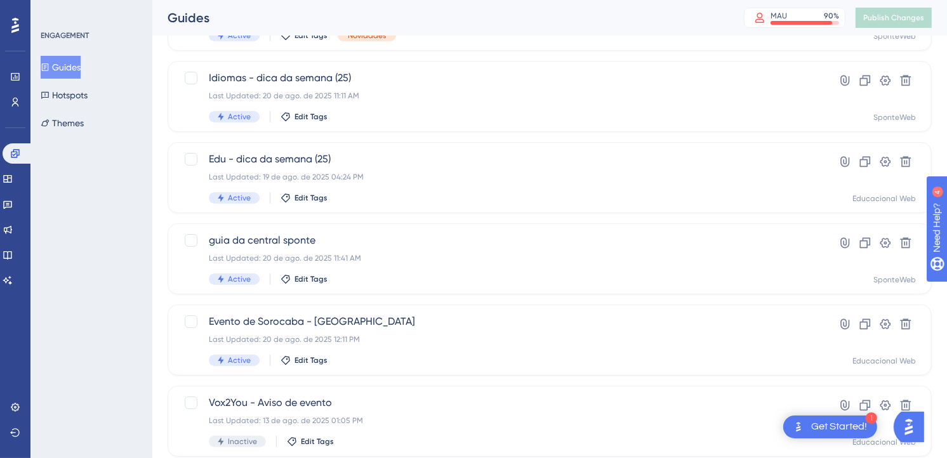
scroll to position [141, 0]
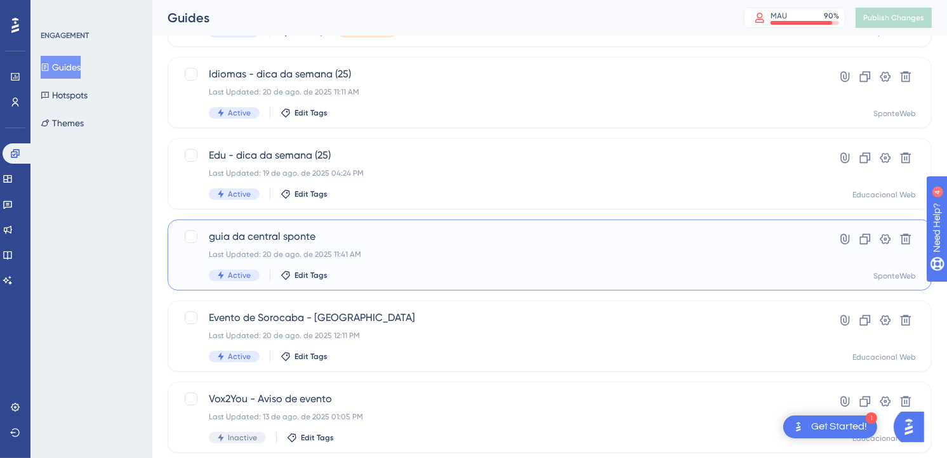
click at [461, 256] on div "Last Updated: 20 de ago. de 2025 11:41 AM" at bounding box center [499, 254] width 580 height 10
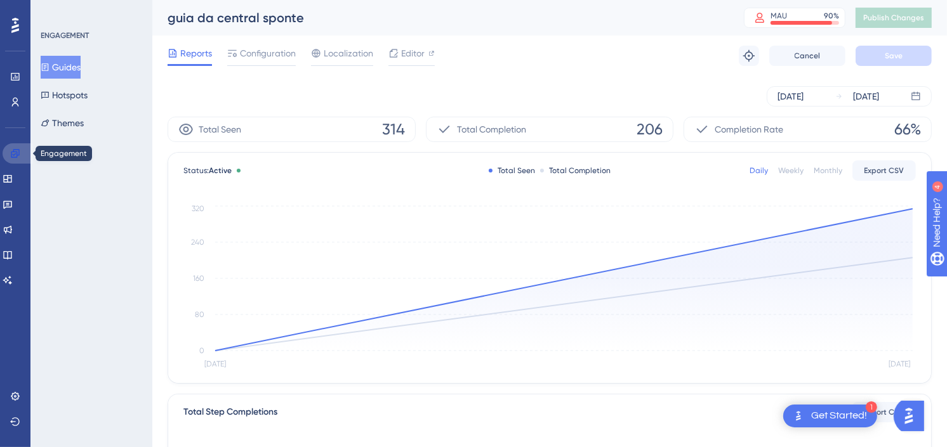
click at [9, 149] on link at bounding box center [18, 153] width 30 height 20
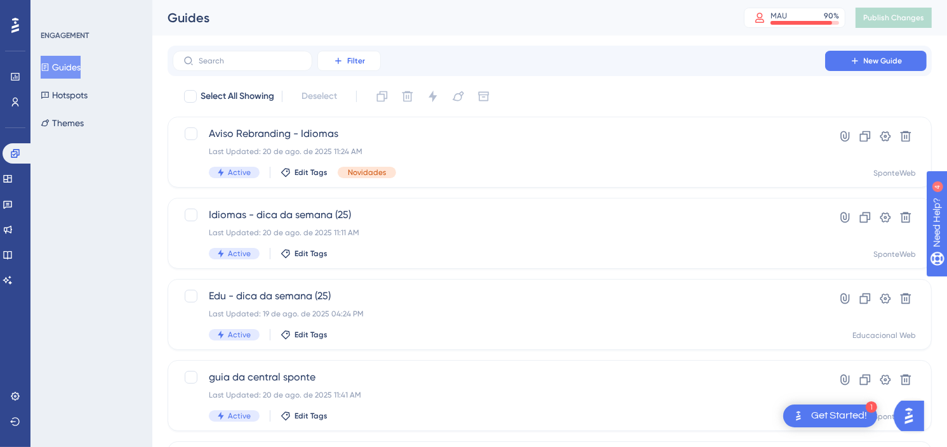
click at [334, 62] on icon at bounding box center [338, 61] width 10 height 10
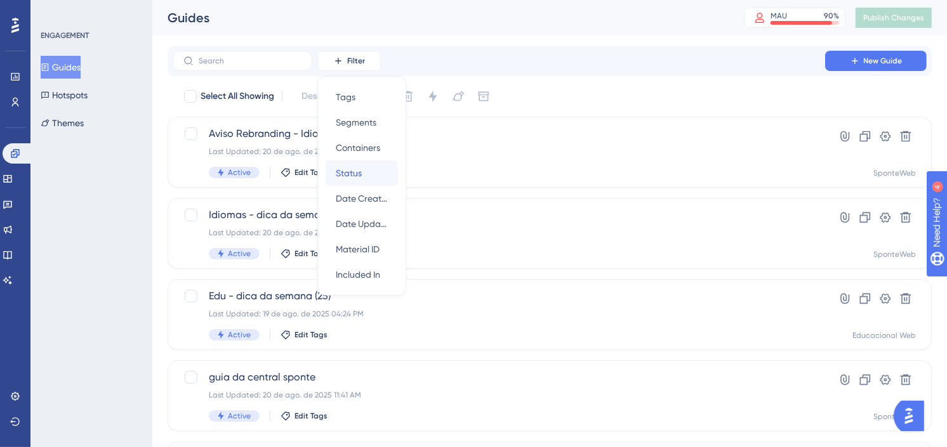
click at [372, 173] on div "Status Status" at bounding box center [362, 173] width 52 height 25
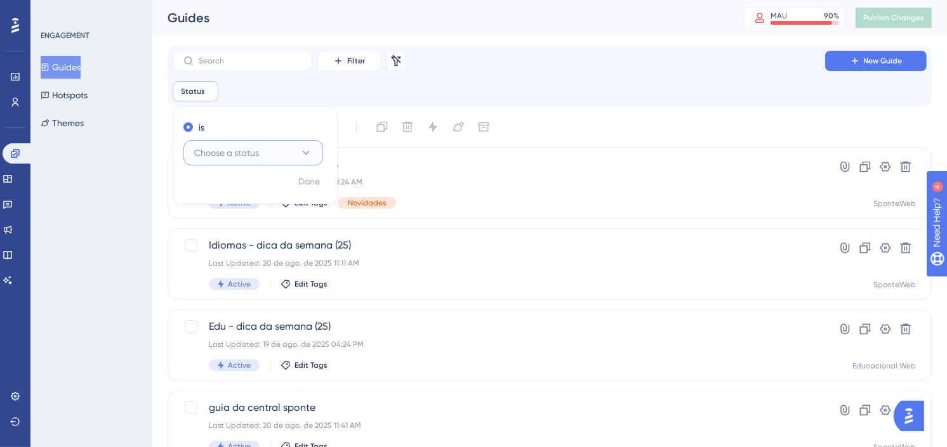
click at [266, 156] on button "Choose a status" at bounding box center [253, 152] width 140 height 25
click at [246, 185] on div "Active Active" at bounding box center [253, 191] width 103 height 25
click at [302, 179] on span "Done" at bounding box center [309, 181] width 22 height 15
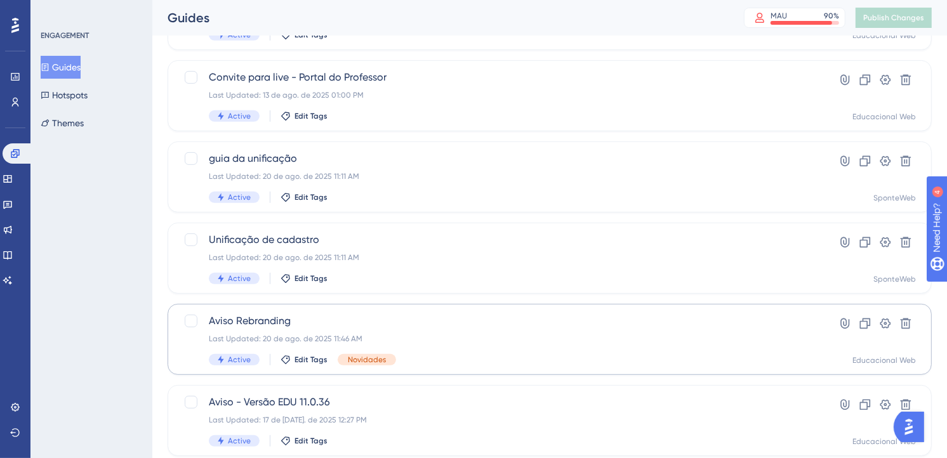
scroll to position [556, 0]
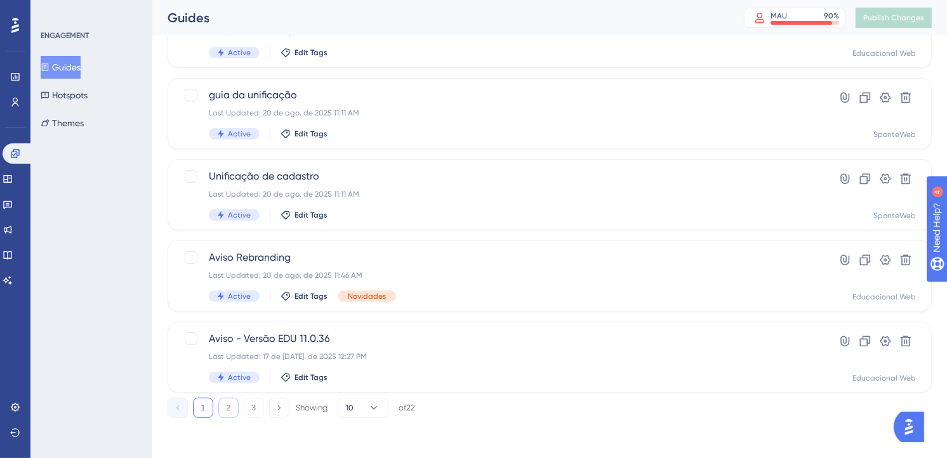
click at [221, 405] on button "2" at bounding box center [228, 408] width 20 height 20
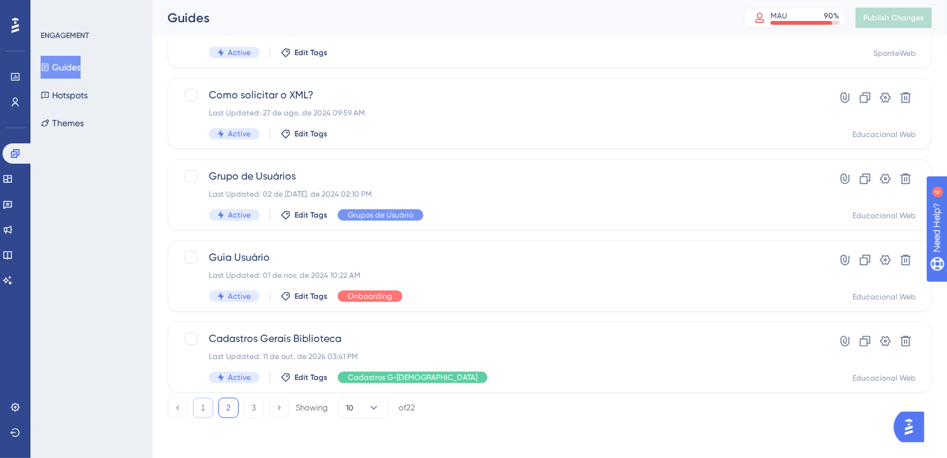
click at [206, 407] on button "1" at bounding box center [203, 408] width 20 height 20
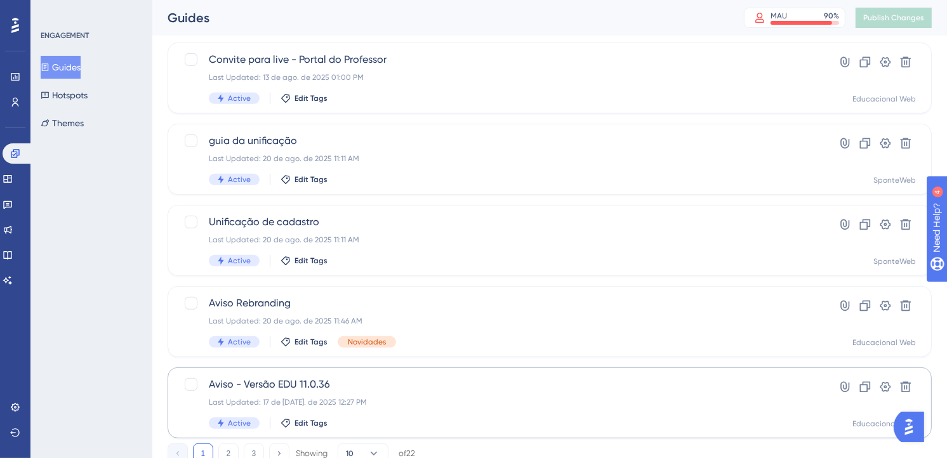
scroll to position [486, 0]
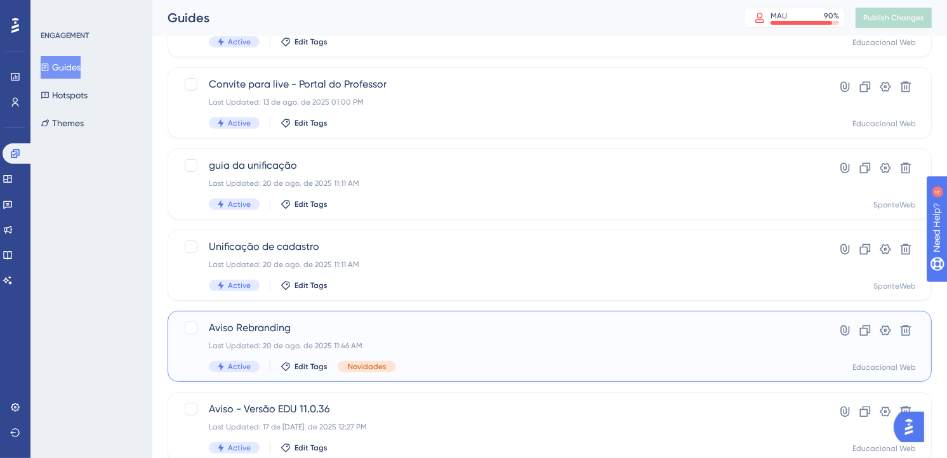
click at [530, 346] on div "Last Updated: 20 de ago. de 2025 11:46 AM" at bounding box center [499, 346] width 580 height 10
